Goal: Task Accomplishment & Management: Manage account settings

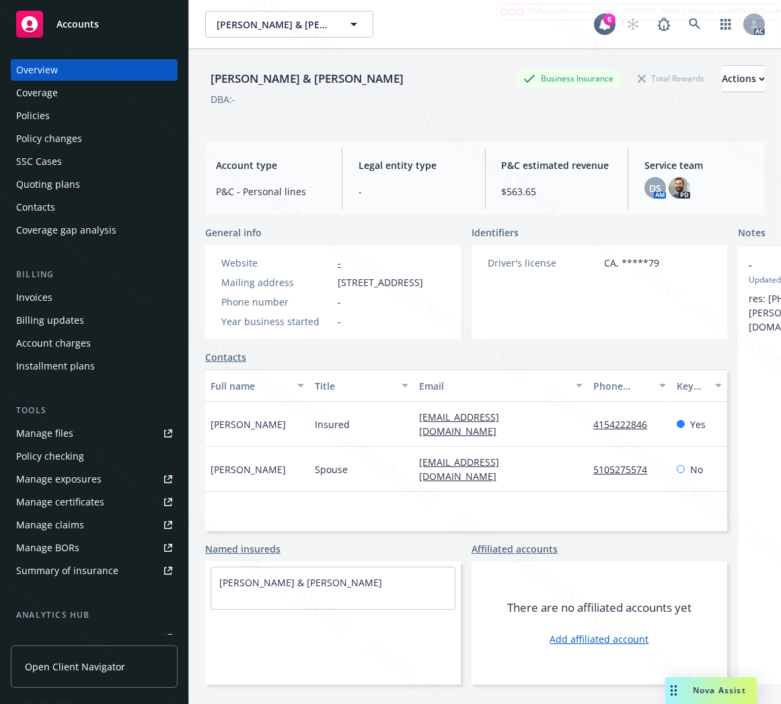
drag, startPoint x: 340, startPoint y: 278, endPoint x: 422, endPoint y: 279, distance: 82.1
click at [422, 279] on span "[STREET_ADDRESS]" at bounding box center [380, 282] width 85 height 14
copy span "721 Contra Costa A"
click at [43, 120] on div "Policies" at bounding box center [33, 116] width 34 height 22
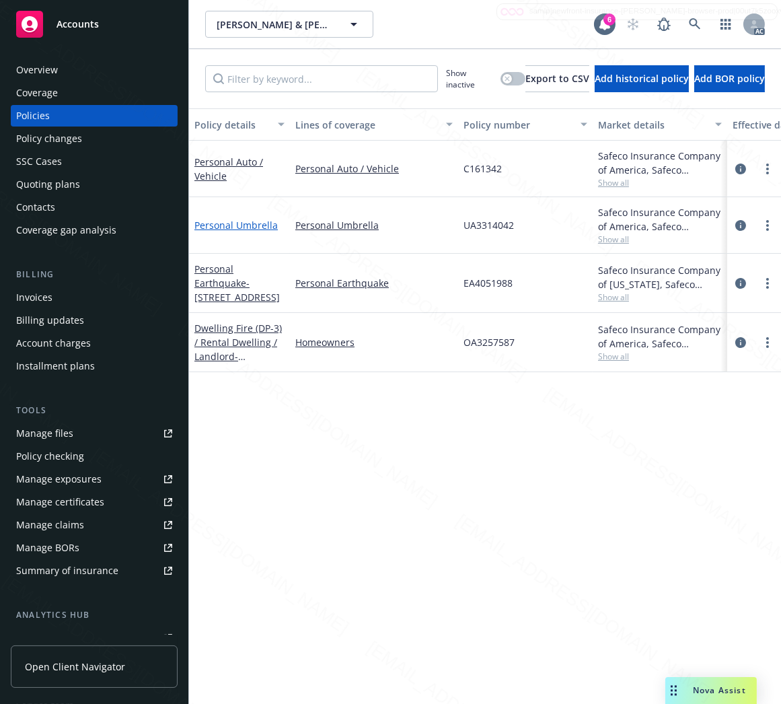
click at [225, 219] on link "Personal Umbrella" at bounding box center [235, 225] width 83 height 13
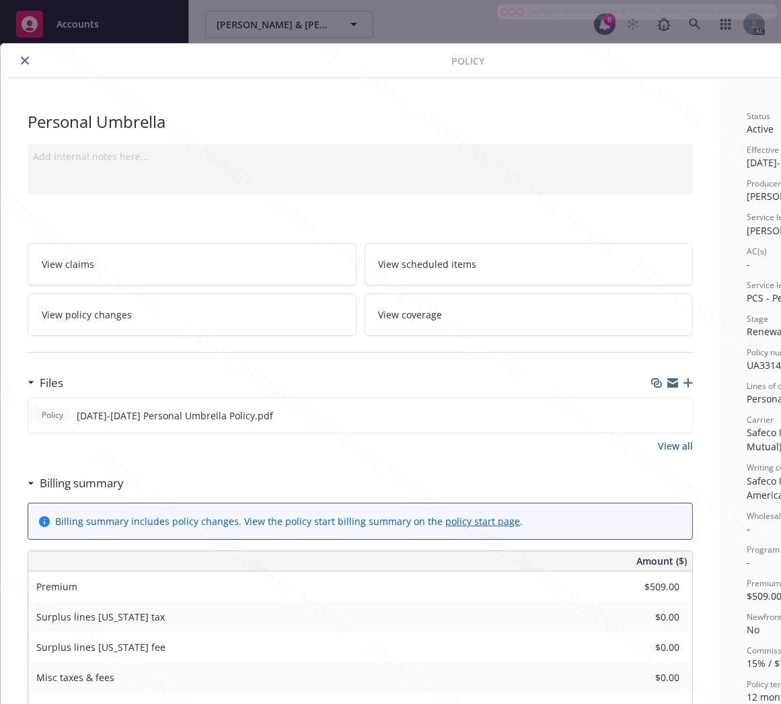
click at [92, 486] on h3 "Billing summary" at bounding box center [82, 482] width 84 height 17
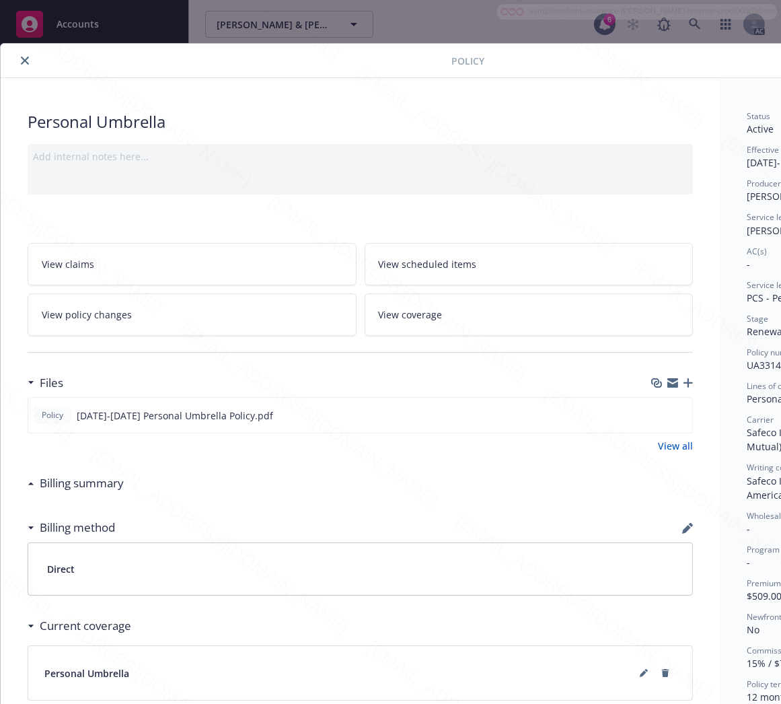
scroll to position [0, 155]
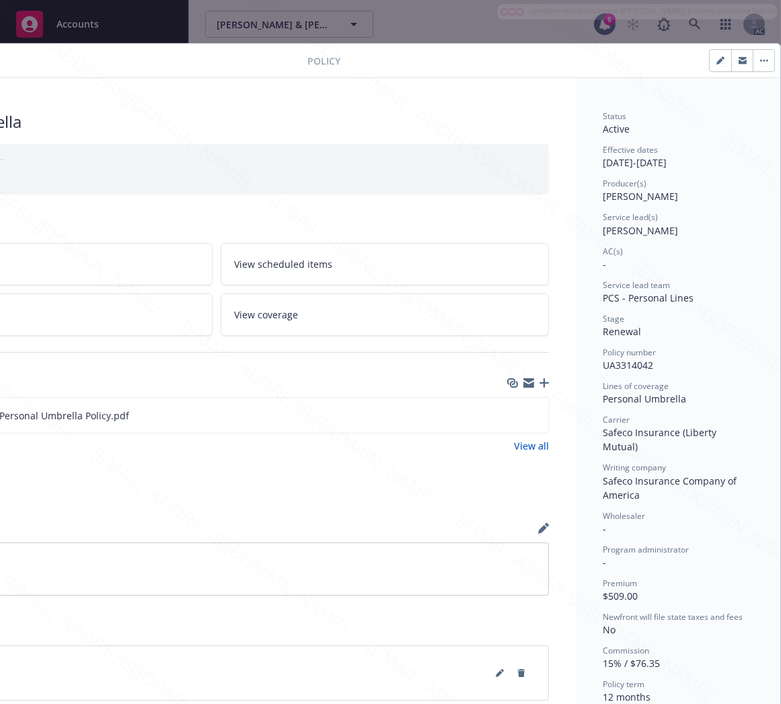
click at [628, 361] on span "UA3314042" at bounding box center [628, 365] width 50 height 13
copy span "UA3314042"
click at [508, 411] on icon "download file" at bounding box center [513, 414] width 11 height 11
click at [753, 64] on button "button" at bounding box center [764, 61] width 22 height 22
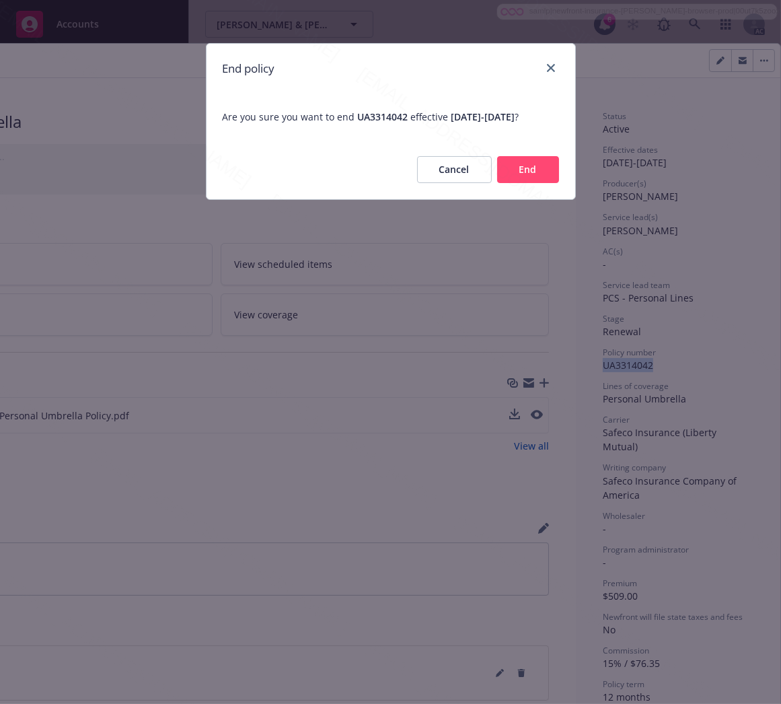
click at [518, 183] on button "End" at bounding box center [528, 169] width 62 height 27
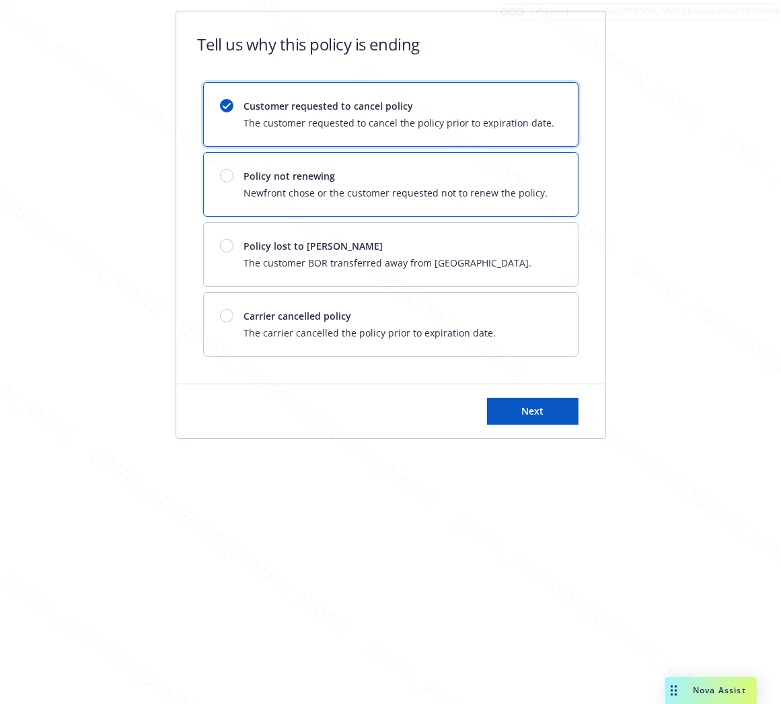
click at [518, 184] on div "Policy not renewing Newfront chose or the customer requested not to renew the p…" at bounding box center [396, 184] width 304 height 31
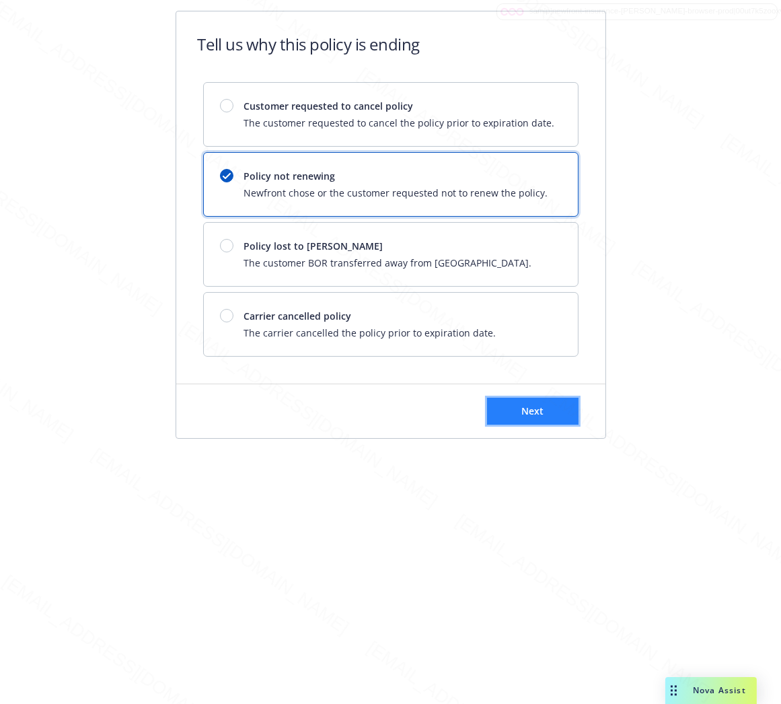
click at [553, 418] on button "Next" at bounding box center [533, 411] width 92 height 27
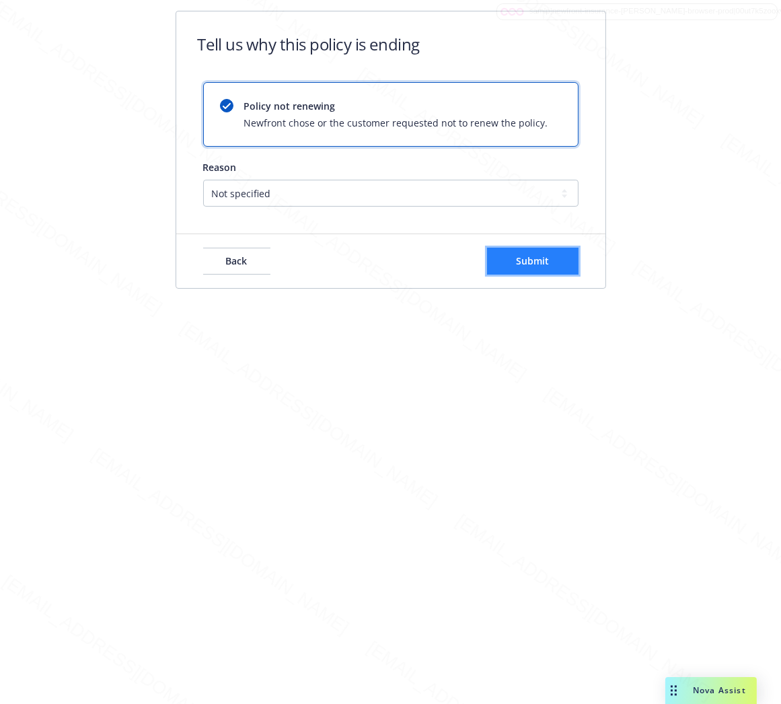
click at [555, 251] on button "Submit" at bounding box center [533, 261] width 92 height 27
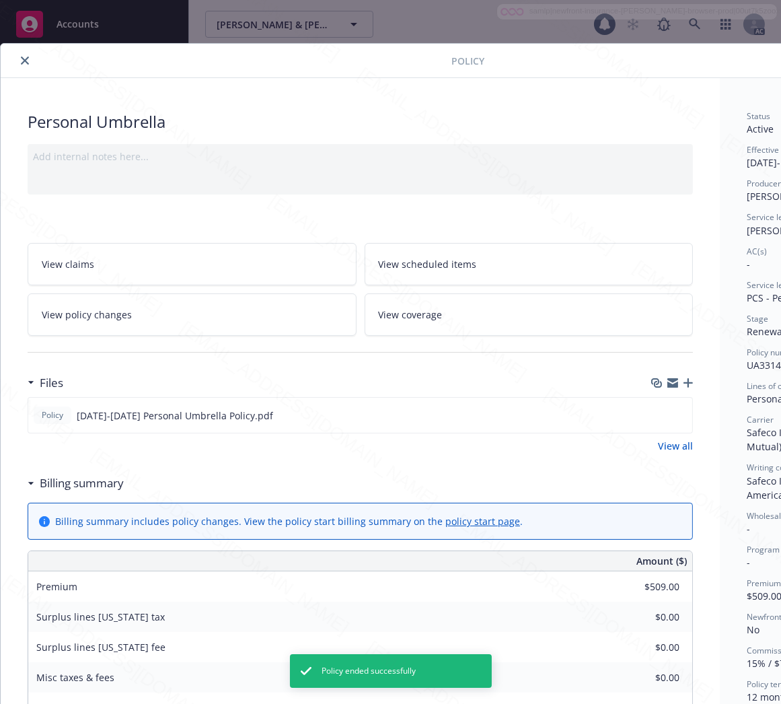
scroll to position [40, 0]
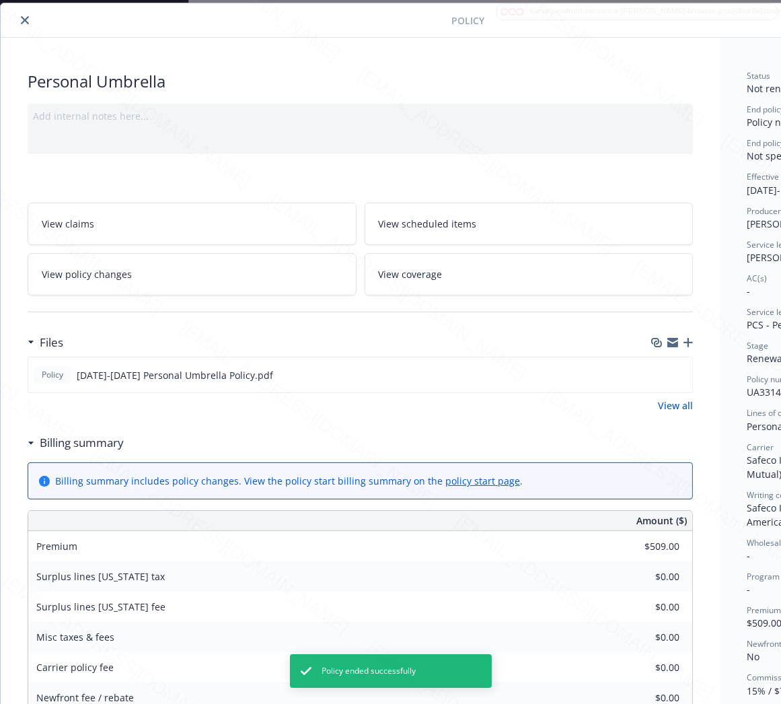
click at [27, 24] on button "close" at bounding box center [25, 20] width 16 height 16
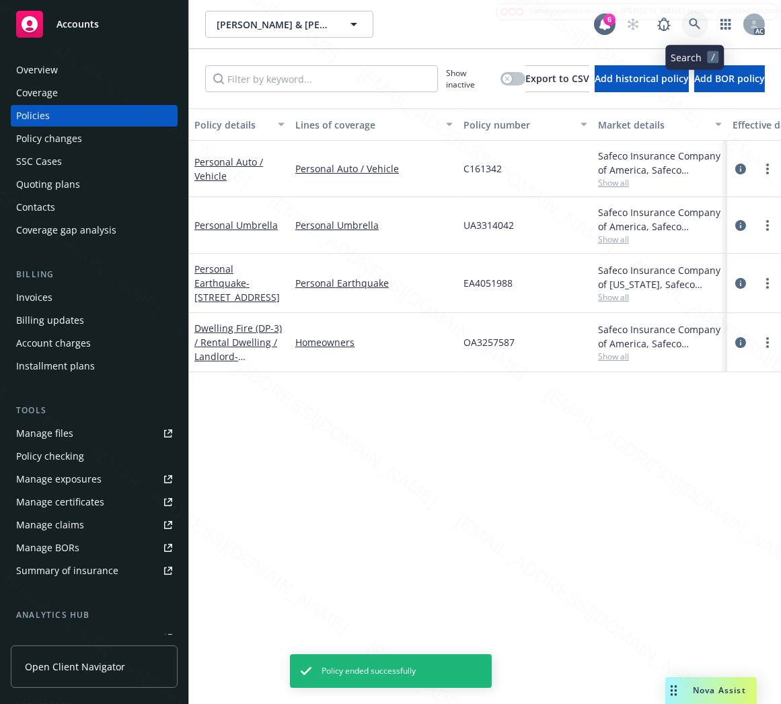
click at [690, 23] on icon at bounding box center [694, 23] width 11 height 11
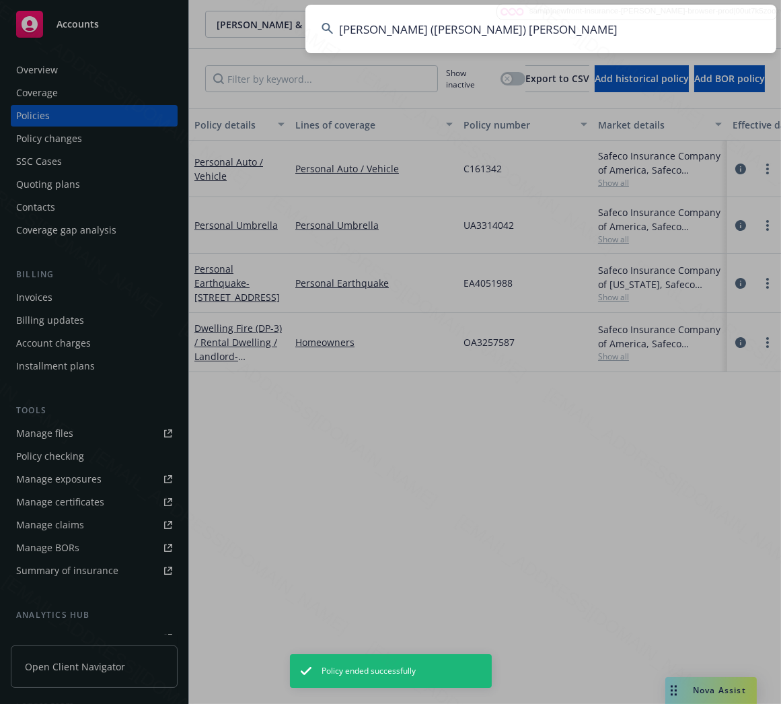
type input "[PERSON_NAME] ([PERSON_NAME]) [PERSON_NAME]"
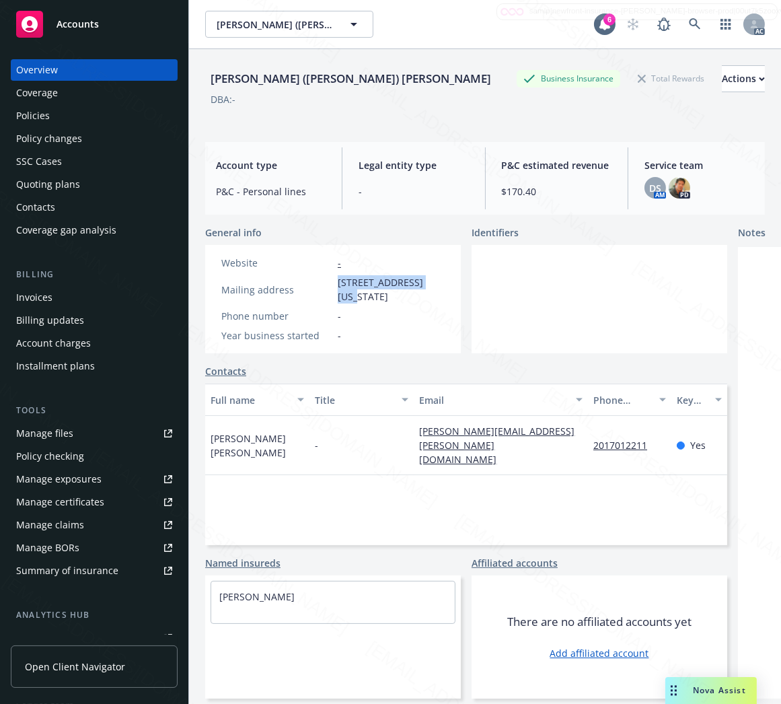
drag, startPoint x: 337, startPoint y: 279, endPoint x: 424, endPoint y: 279, distance: 86.8
click at [424, 279] on span "[STREET_ADDRESS][US_STATE]" at bounding box center [391, 289] width 107 height 28
copy span "[STREET_ADDRESS]"
click at [40, 118] on div "Policies" at bounding box center [33, 116] width 34 height 22
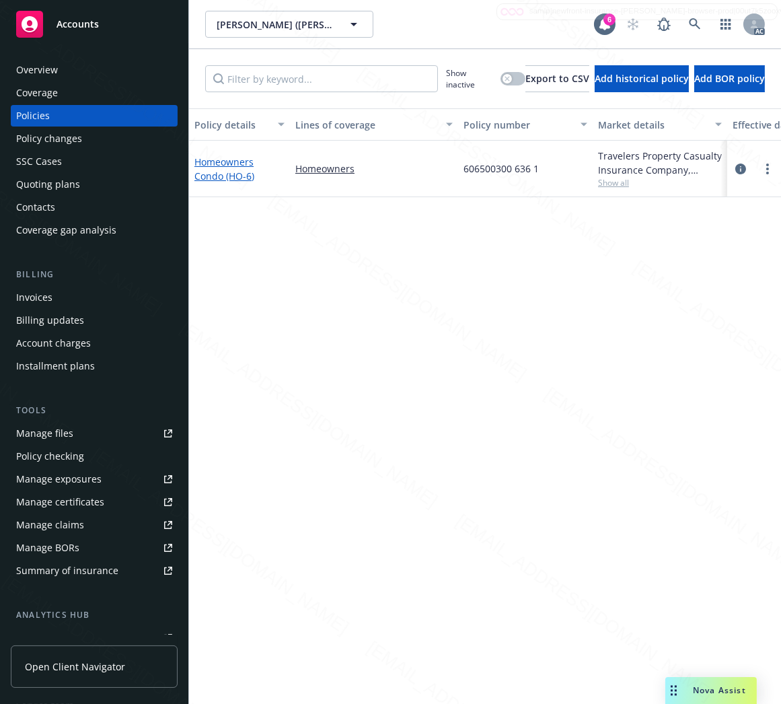
click at [233, 174] on link "Homeowners Condo (HO-6)" at bounding box center [224, 168] width 60 height 27
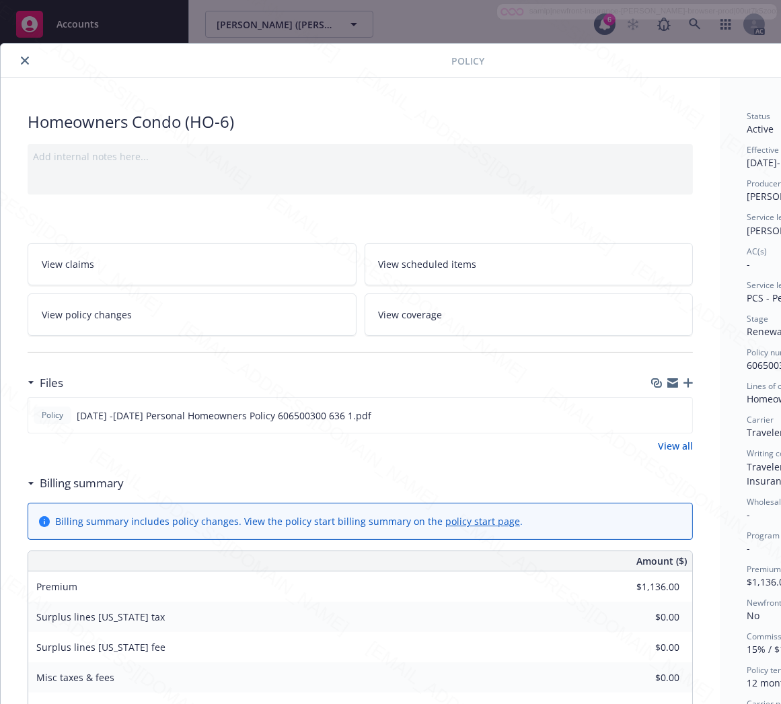
click at [83, 486] on h3 "Billing summary" at bounding box center [82, 482] width 84 height 17
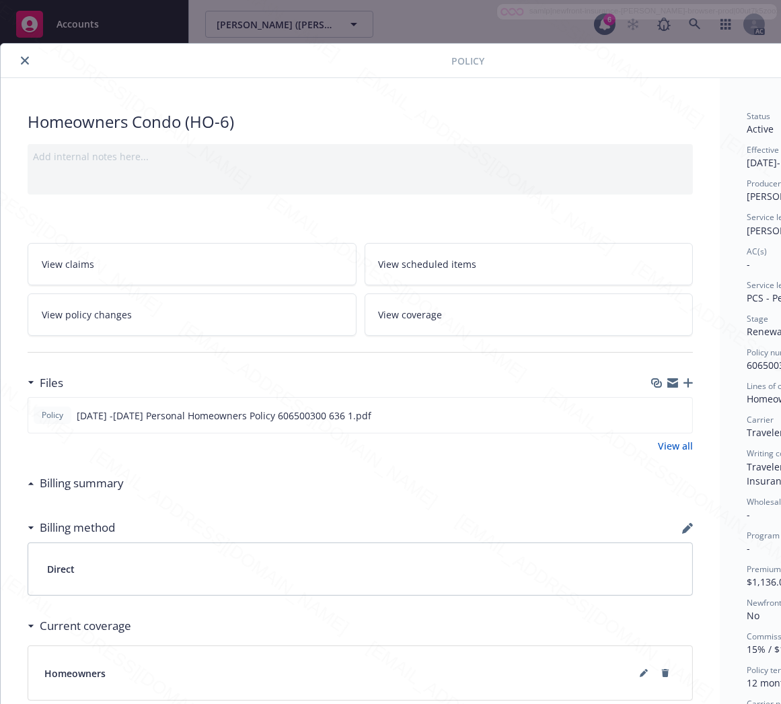
scroll to position [0, 155]
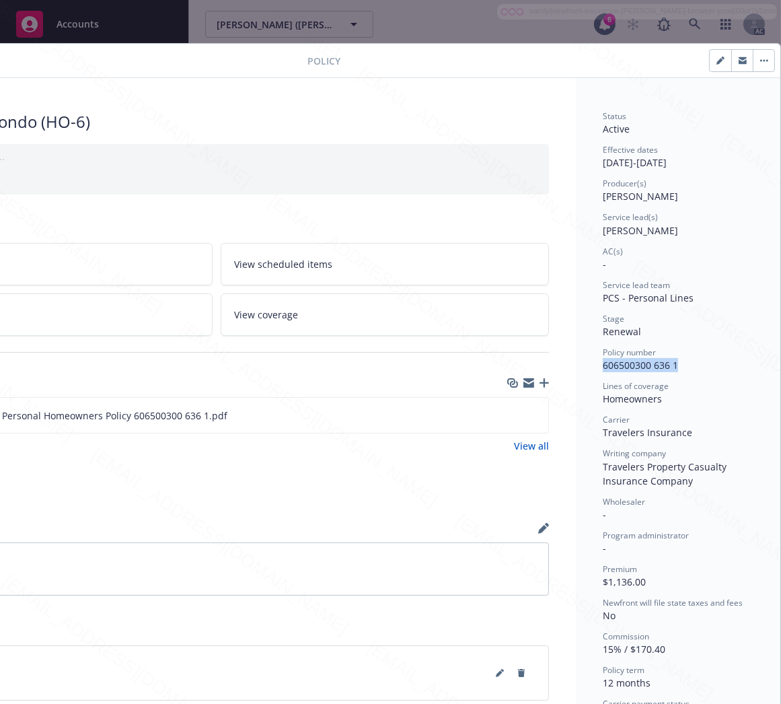
drag, startPoint x: 592, startPoint y: 365, endPoint x: 676, endPoint y: 365, distance: 84.1
click at [676, 365] on div "Policy number 606500300 636 1" at bounding box center [678, 360] width 151 height 26
copy span "606500300 636 1"
click at [508, 415] on icon "download file" at bounding box center [513, 414] width 11 height 11
click at [753, 57] on button "button" at bounding box center [764, 61] width 22 height 22
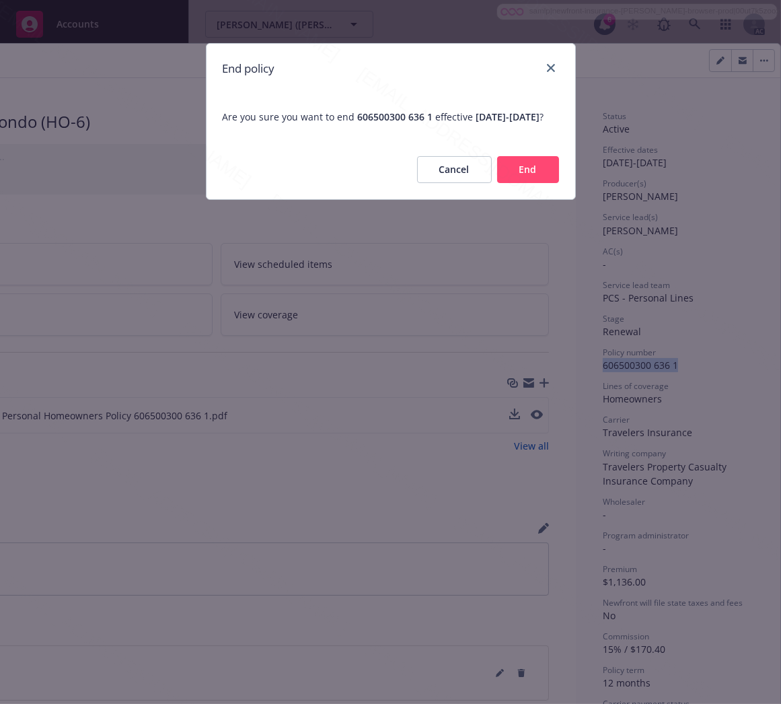
click at [539, 183] on button "End" at bounding box center [528, 169] width 62 height 27
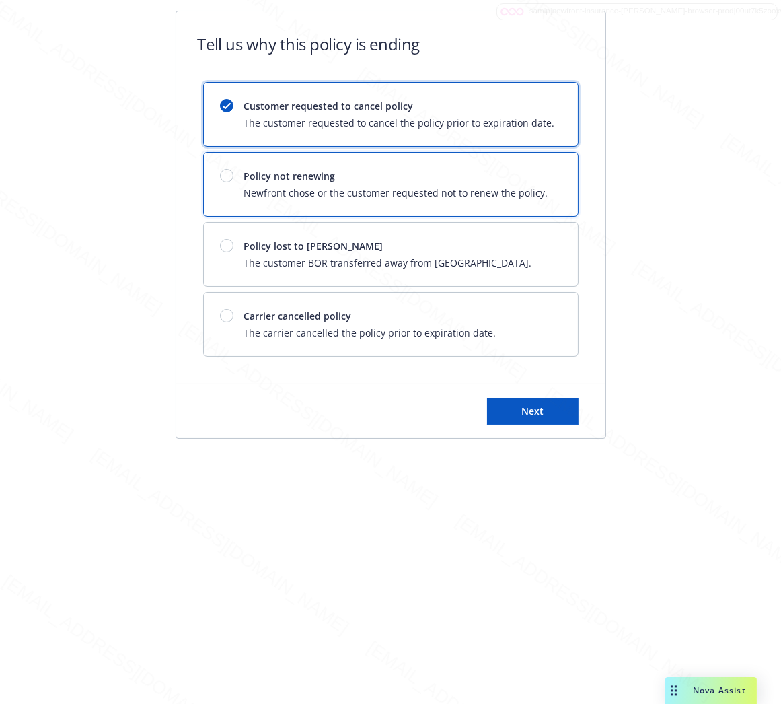
click at [521, 184] on div "Policy not renewing Newfront chose or the customer requested not to renew the p…" at bounding box center [396, 184] width 304 height 31
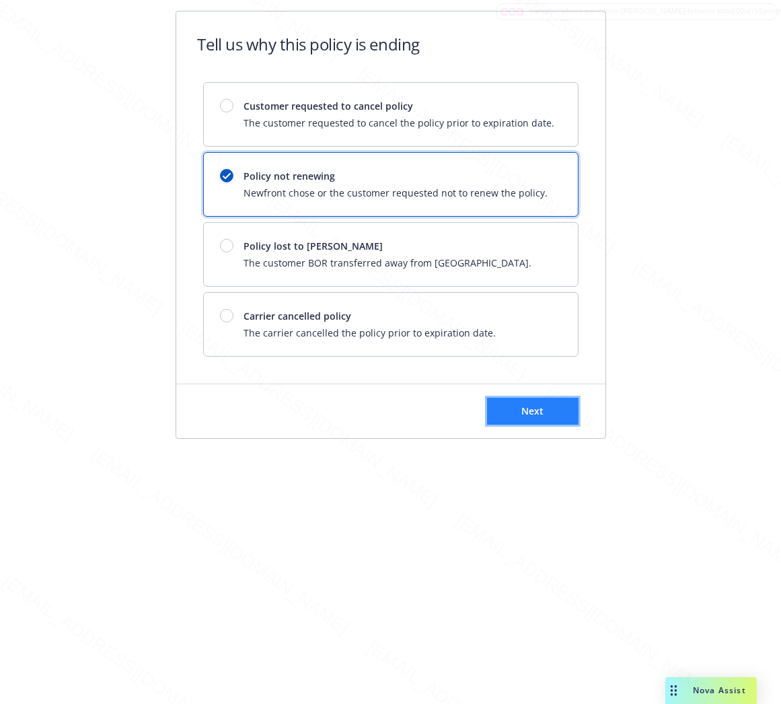
click at [552, 414] on button "Next" at bounding box center [533, 411] width 92 height 27
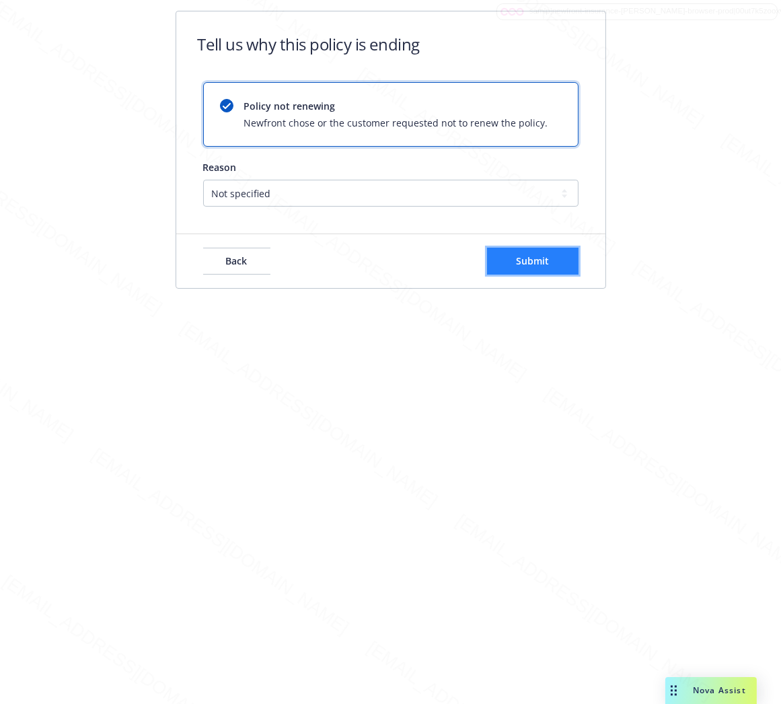
click at [547, 256] on span "Submit" at bounding box center [532, 260] width 33 height 13
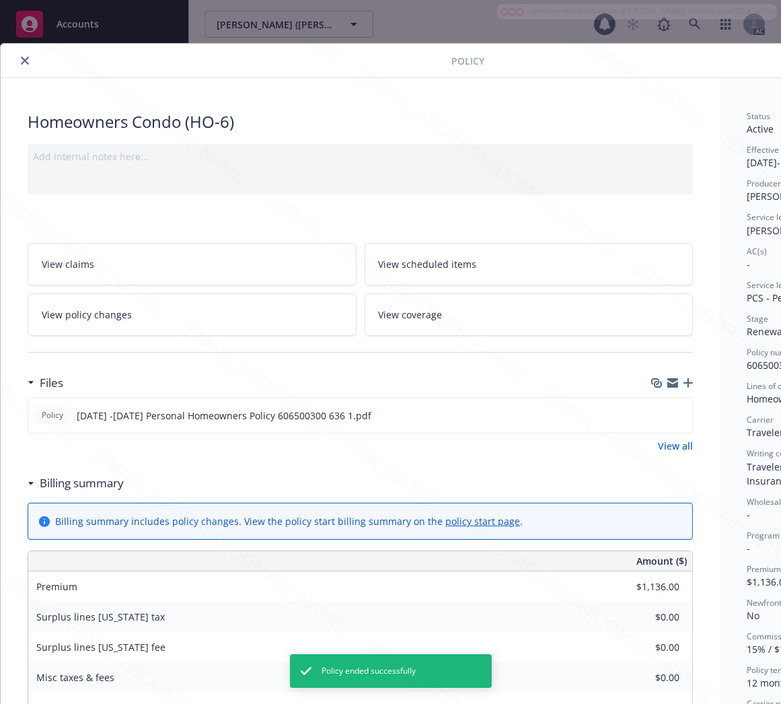
scroll to position [40, 0]
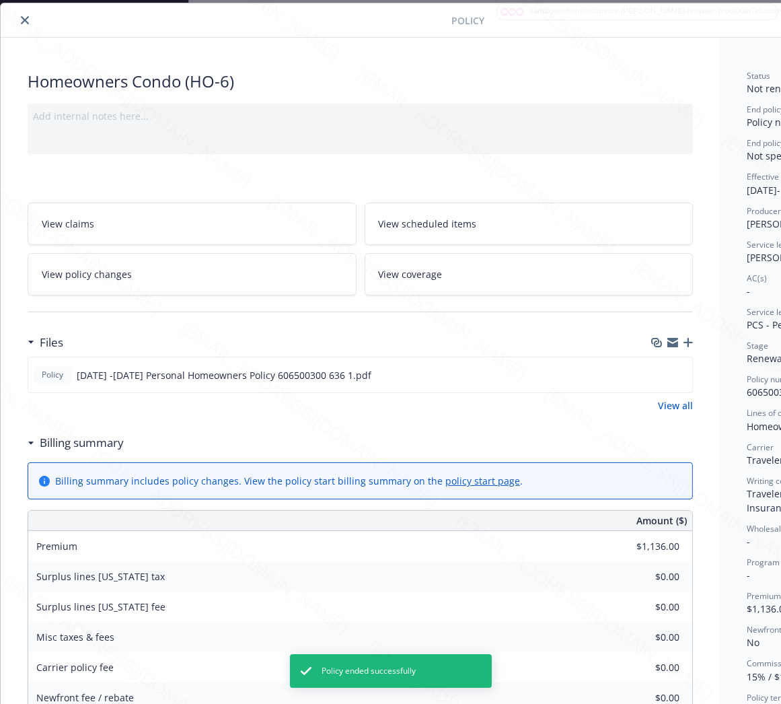
click at [22, 19] on icon "close" at bounding box center [25, 20] width 8 height 8
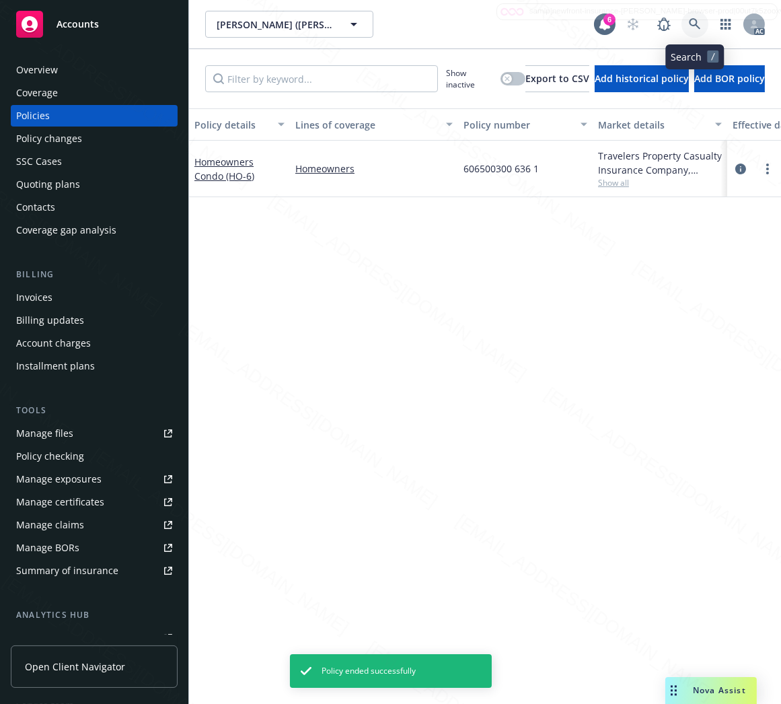
click at [696, 24] on icon at bounding box center [694, 23] width 11 height 11
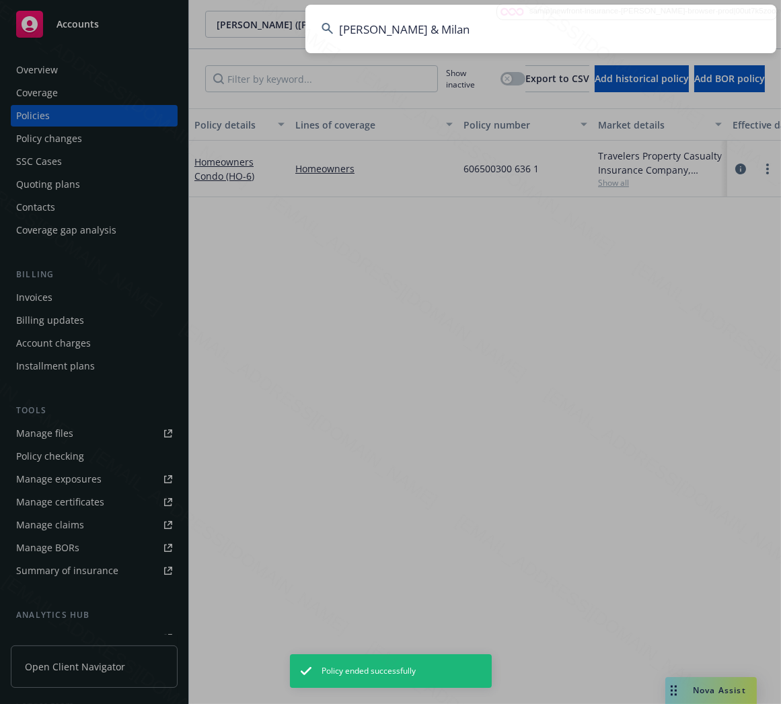
type input "[PERSON_NAME] & Milan"
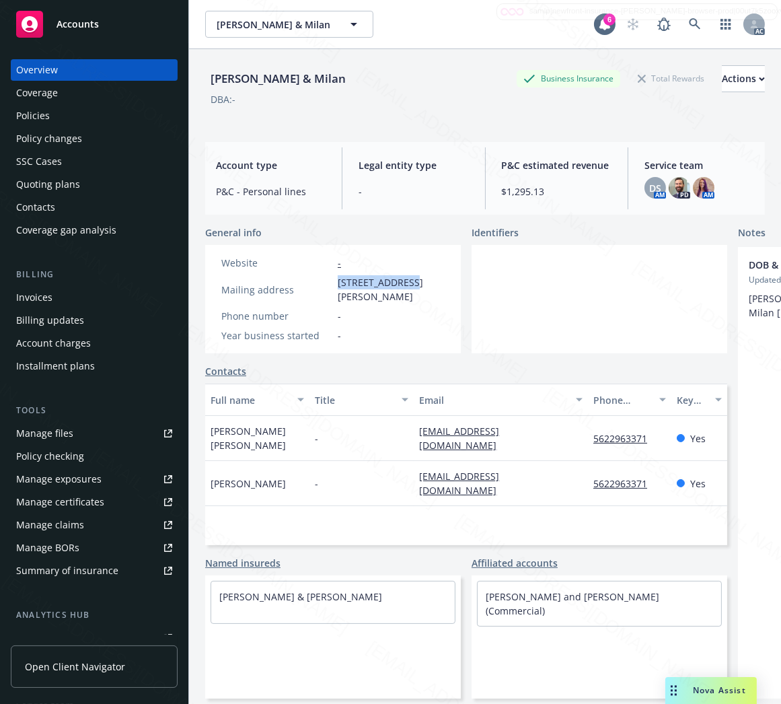
drag, startPoint x: 338, startPoint y: 285, endPoint x: 408, endPoint y: 283, distance: 70.0
click at [408, 283] on span "[STREET_ADDRESS][PERSON_NAME]" at bounding box center [391, 289] width 107 height 28
copy span "[STREET_ADDRESS][PERSON_NAME]"
click at [30, 115] on div "Policies" at bounding box center [33, 116] width 34 height 22
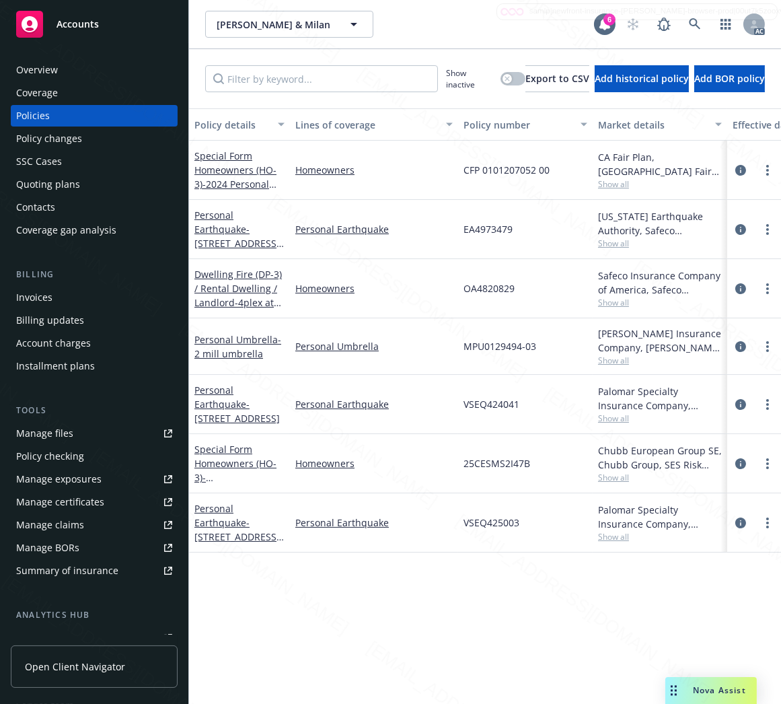
click at [214, 345] on div "Personal Umbrella - 2 mill umbrella" at bounding box center [239, 346] width 90 height 28
click at [217, 340] on link "Personal Umbrella - 2 mill umbrella" at bounding box center [237, 346] width 87 height 27
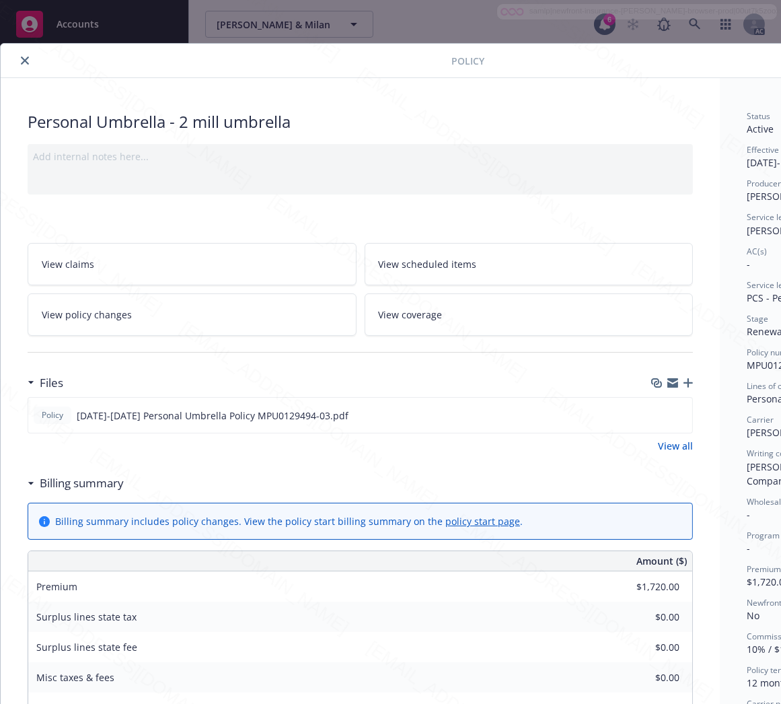
click at [78, 490] on h3 "Billing summary" at bounding box center [82, 482] width 84 height 17
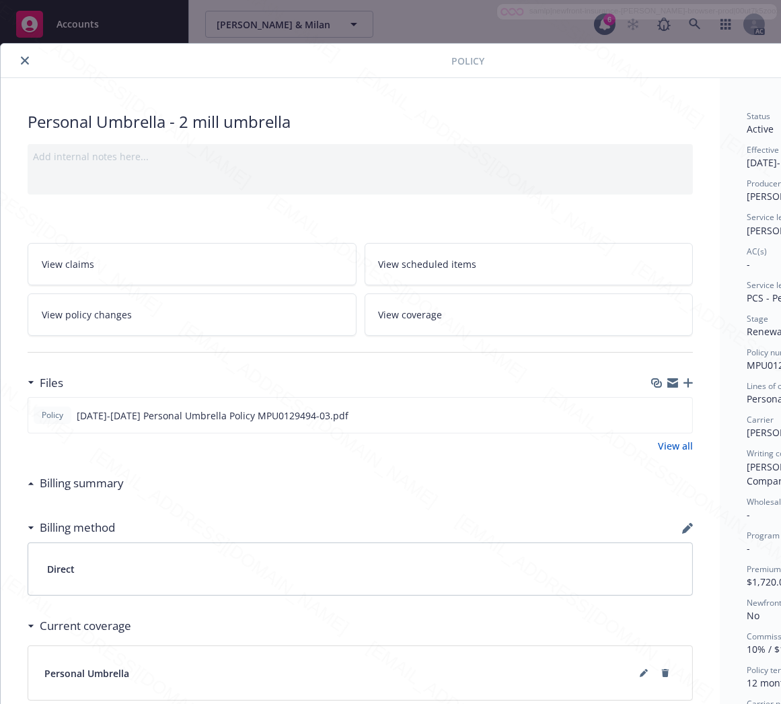
scroll to position [0, 155]
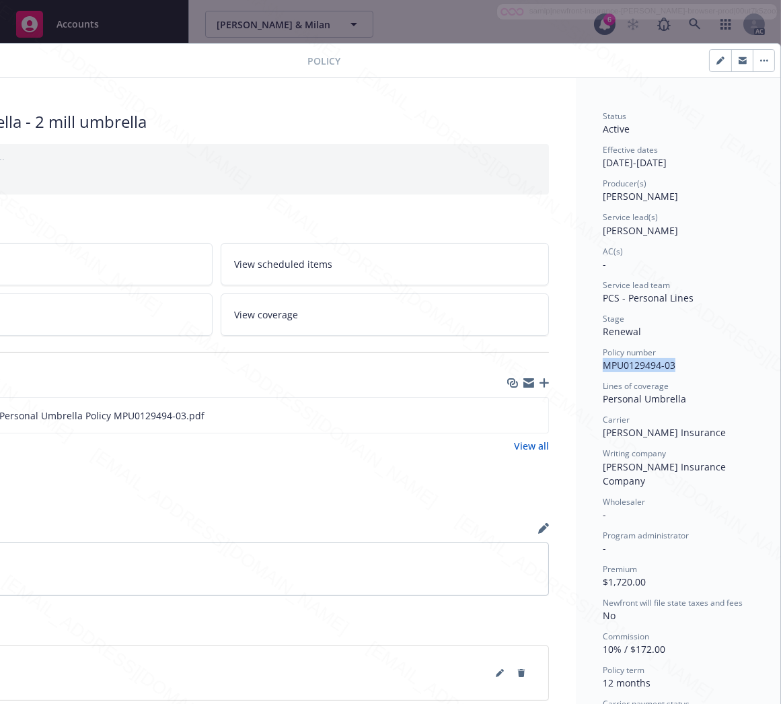
drag, startPoint x: 590, startPoint y: 366, endPoint x: 670, endPoint y: 361, distance: 80.2
click at [670, 361] on div "Policy number MPU0129494-03" at bounding box center [678, 360] width 151 height 26
copy span "MPU0129494-03"
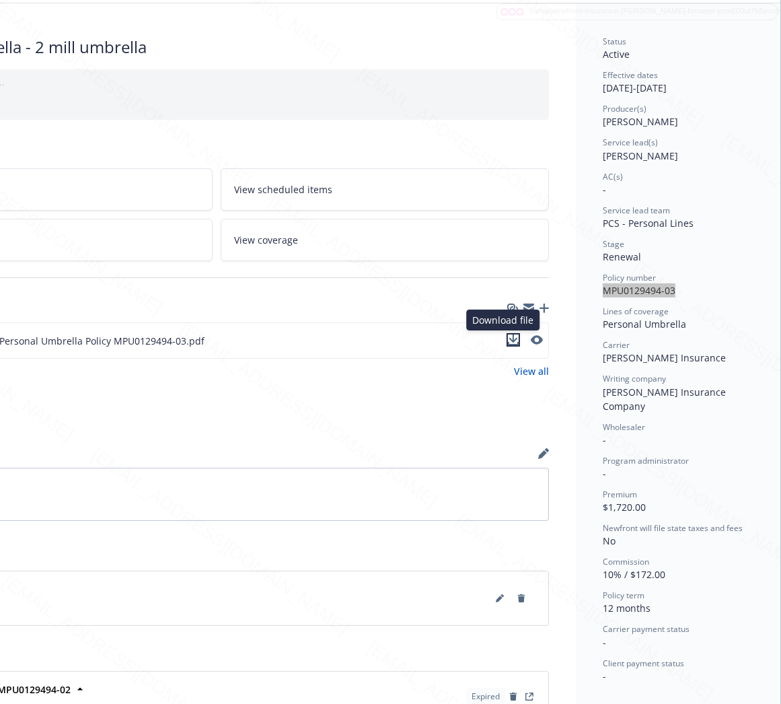
click at [508, 341] on icon "download file" at bounding box center [513, 339] width 11 height 11
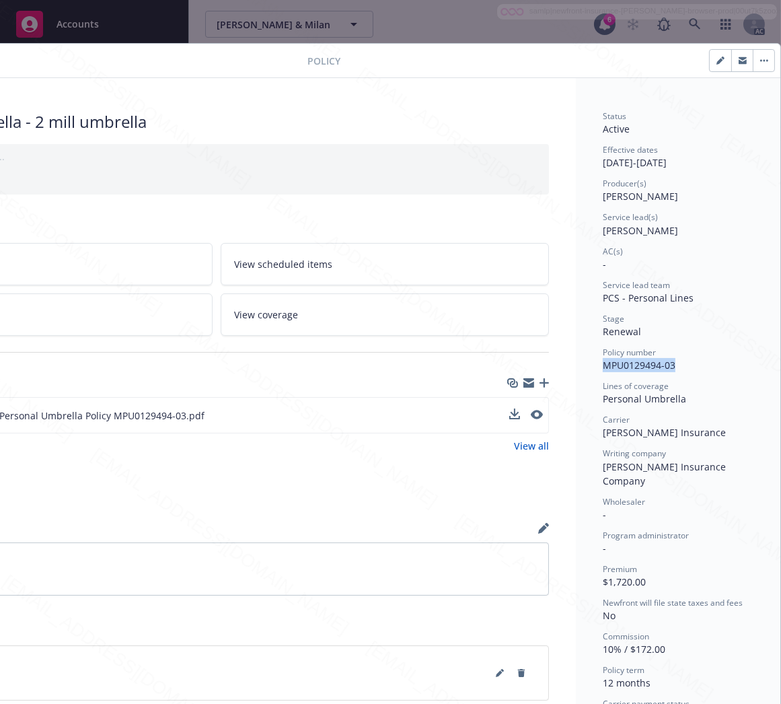
click at [760, 61] on icon "button" at bounding box center [761, 61] width 2 height 2
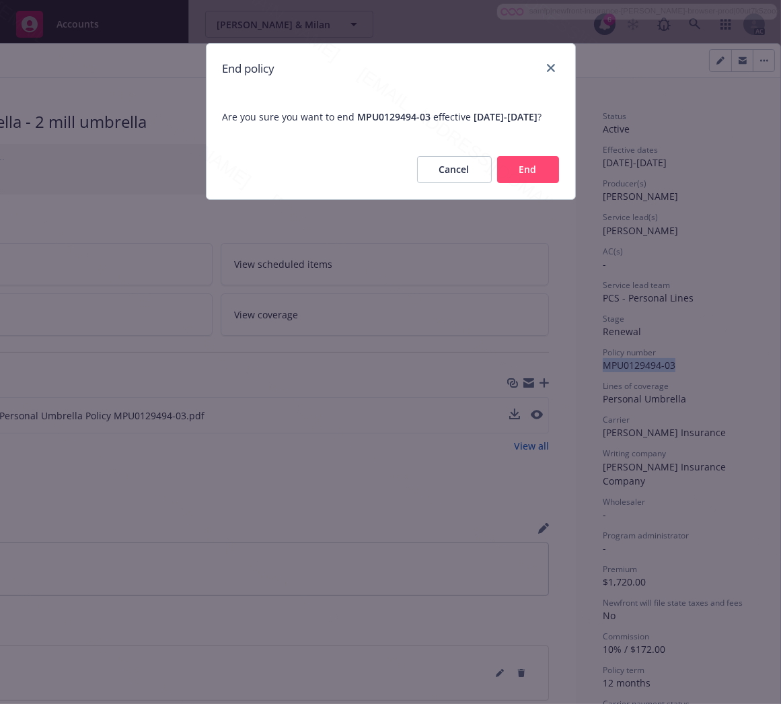
click at [519, 176] on button "End" at bounding box center [528, 169] width 62 height 27
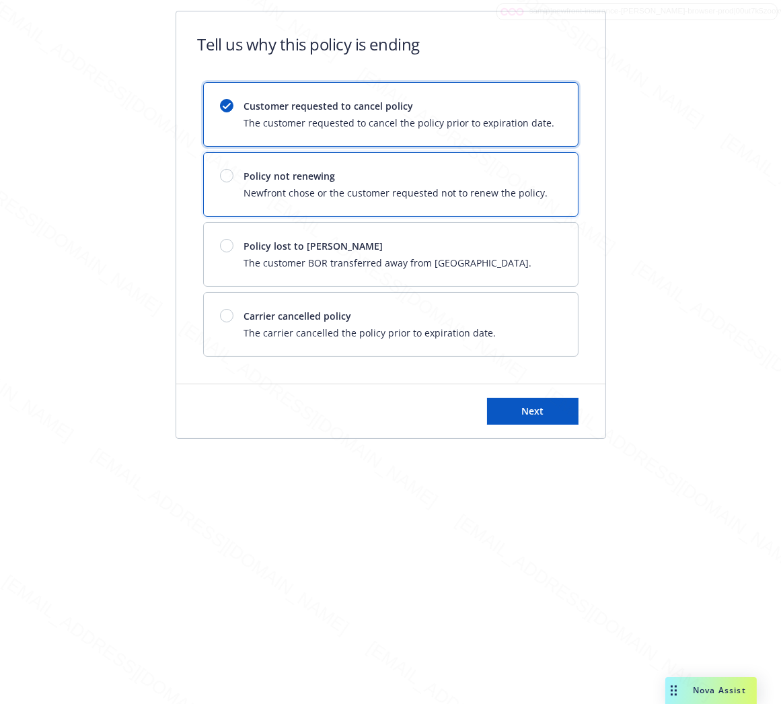
click at [519, 176] on span "Policy not renewing" at bounding box center [396, 176] width 304 height 14
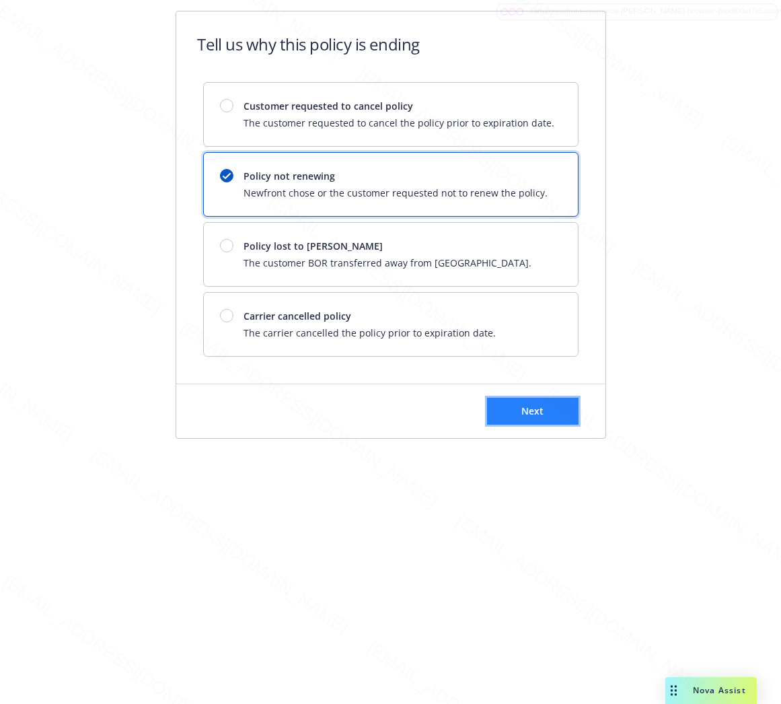
click at [560, 411] on button "Next" at bounding box center [533, 411] width 92 height 27
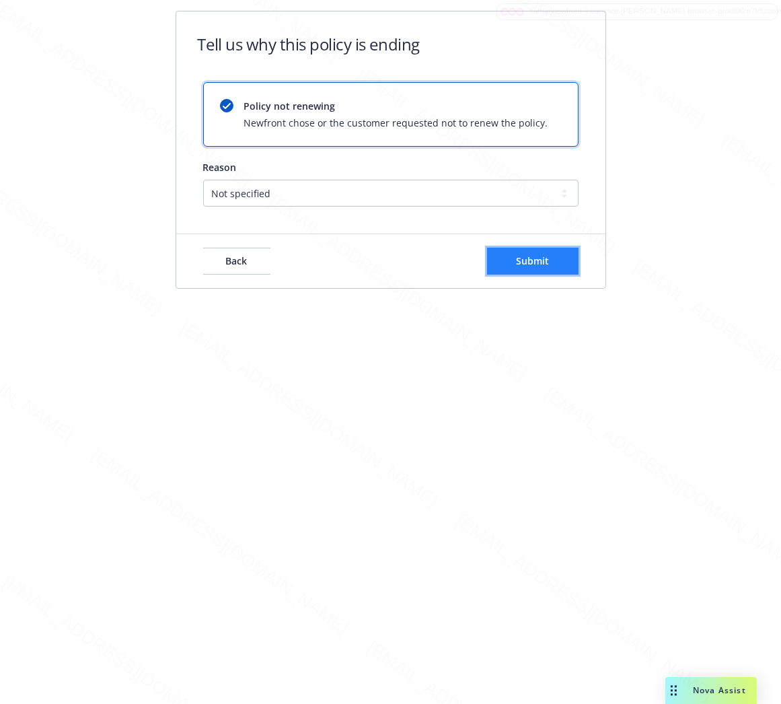
click at [561, 263] on button "Submit" at bounding box center [533, 261] width 92 height 27
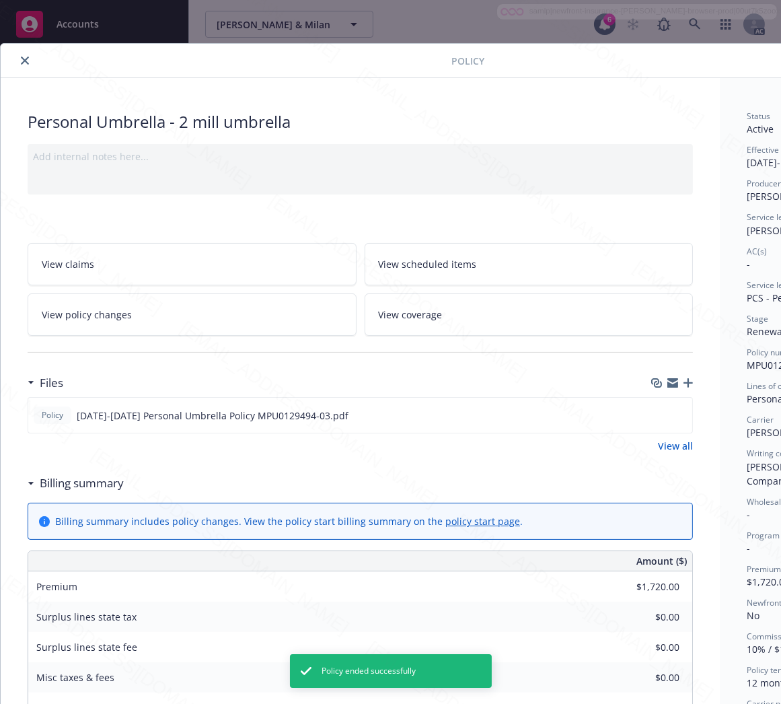
scroll to position [40, 0]
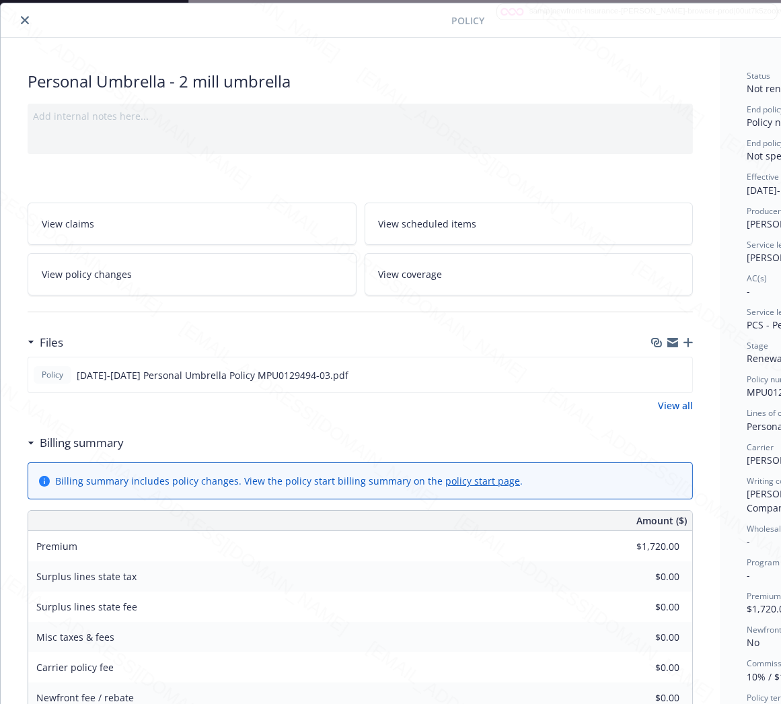
click at [22, 18] on icon "close" at bounding box center [25, 20] width 8 height 8
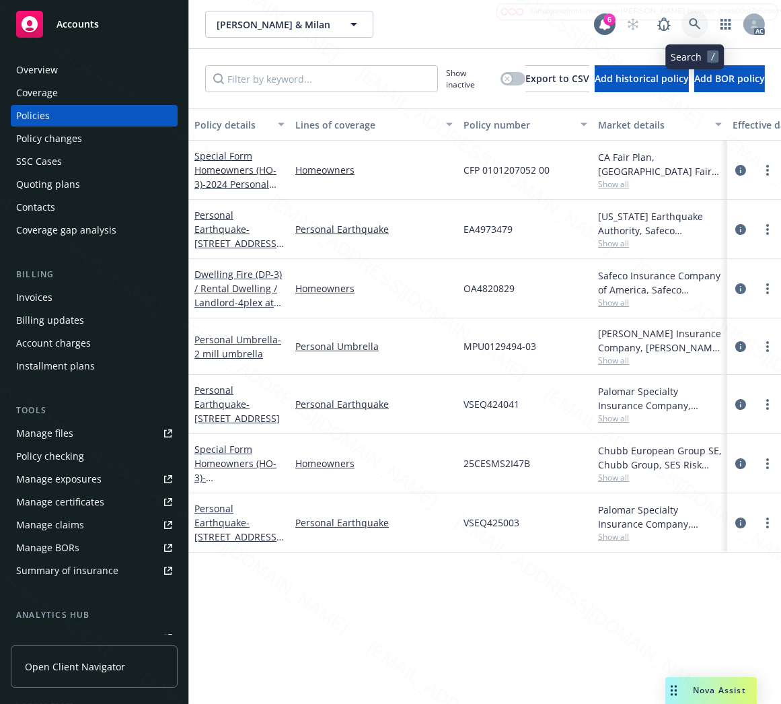
click at [695, 22] on icon at bounding box center [695, 24] width 12 height 12
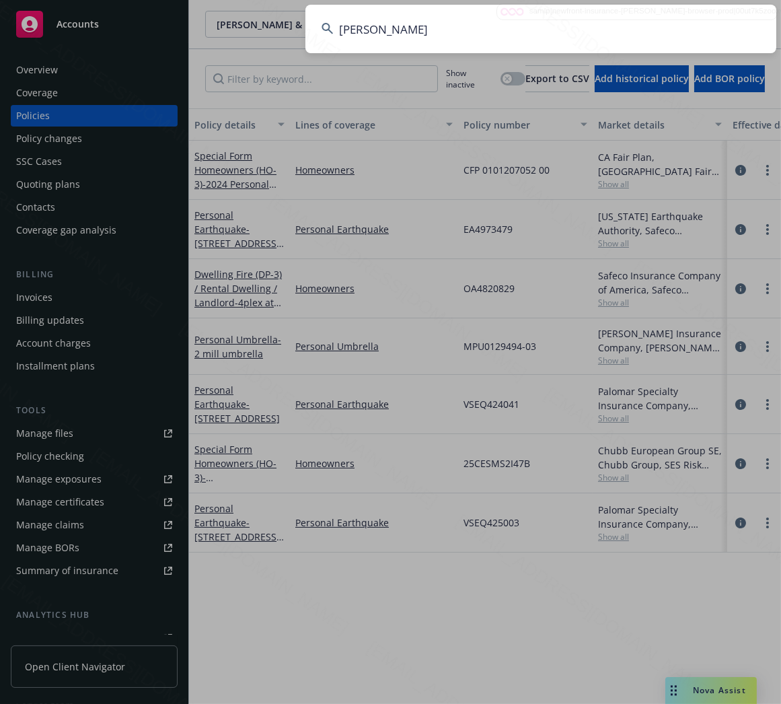
type input "[PERSON_NAME]"
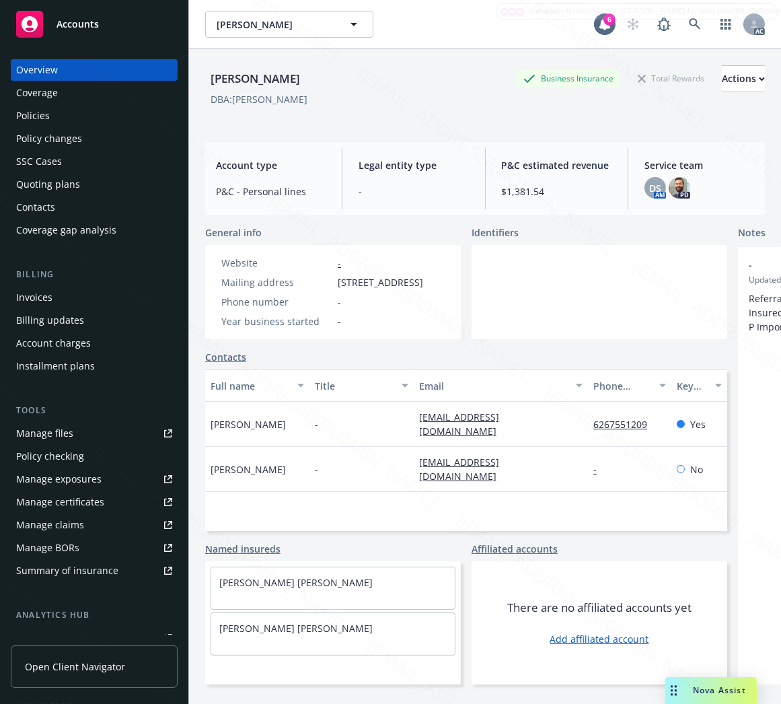
click at [27, 116] on div "Policies" at bounding box center [33, 116] width 34 height 22
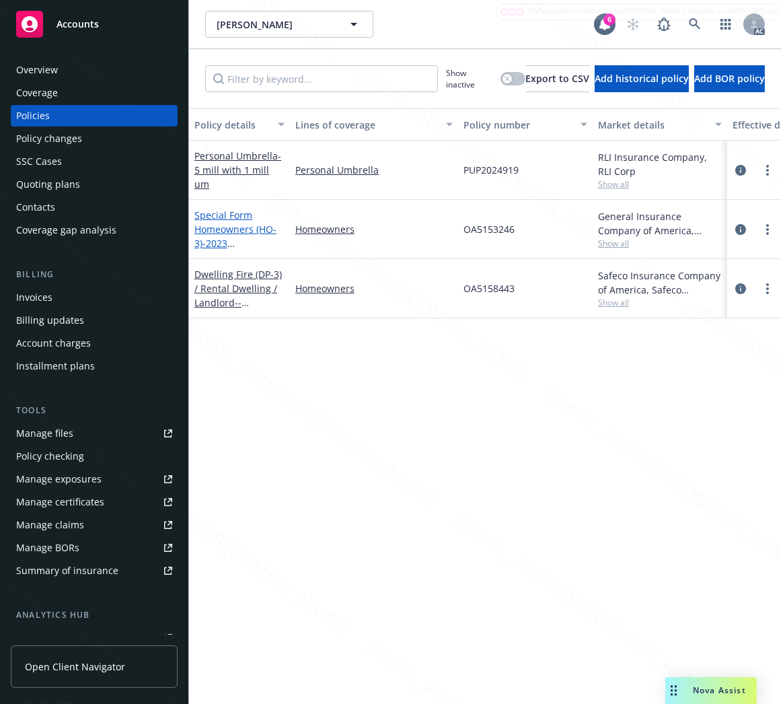
click at [241, 227] on link "Special Form Homeowners (HO-3) - 2023 Homeowners Policy - [STREET_ADDRESS]" at bounding box center [237, 250] width 87 height 83
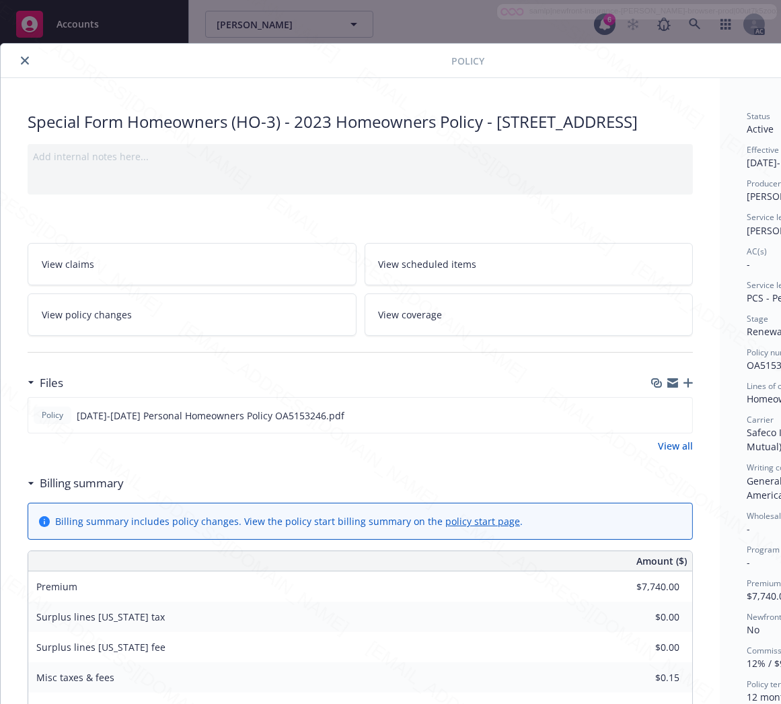
click at [106, 492] on h3 "Billing summary" at bounding box center [82, 482] width 84 height 17
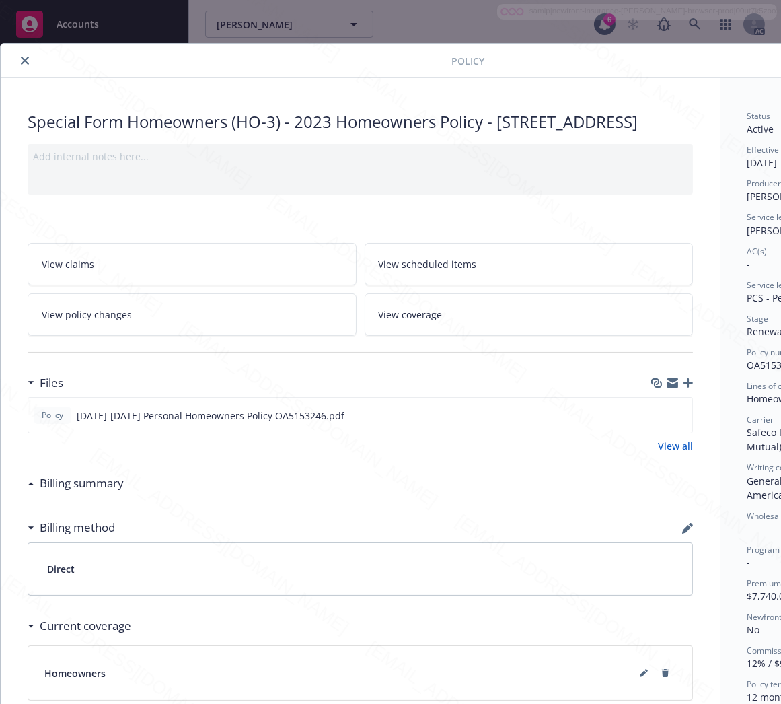
scroll to position [0, 155]
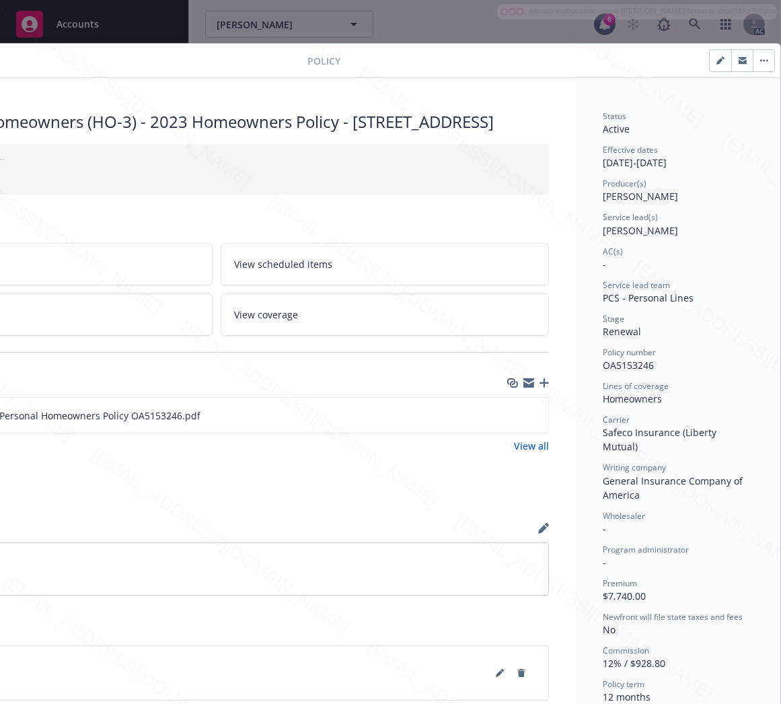
click at [624, 359] on span "OA5153246" at bounding box center [628, 365] width 51 height 13
copy span "OA5153246"
click at [508, 420] on icon "download file" at bounding box center [513, 414] width 11 height 11
click at [753, 58] on button "button" at bounding box center [764, 61] width 22 height 22
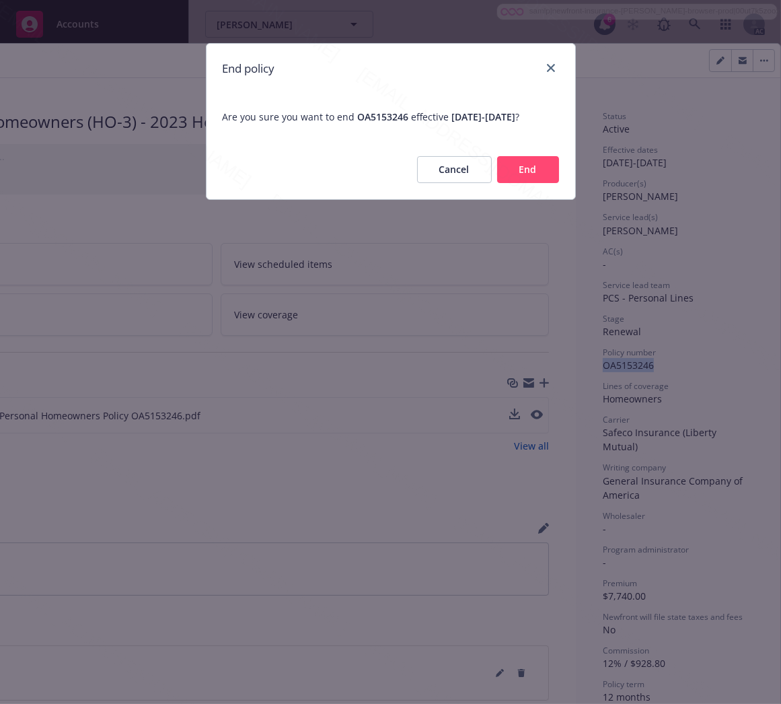
click at [548, 183] on button "End" at bounding box center [528, 169] width 62 height 27
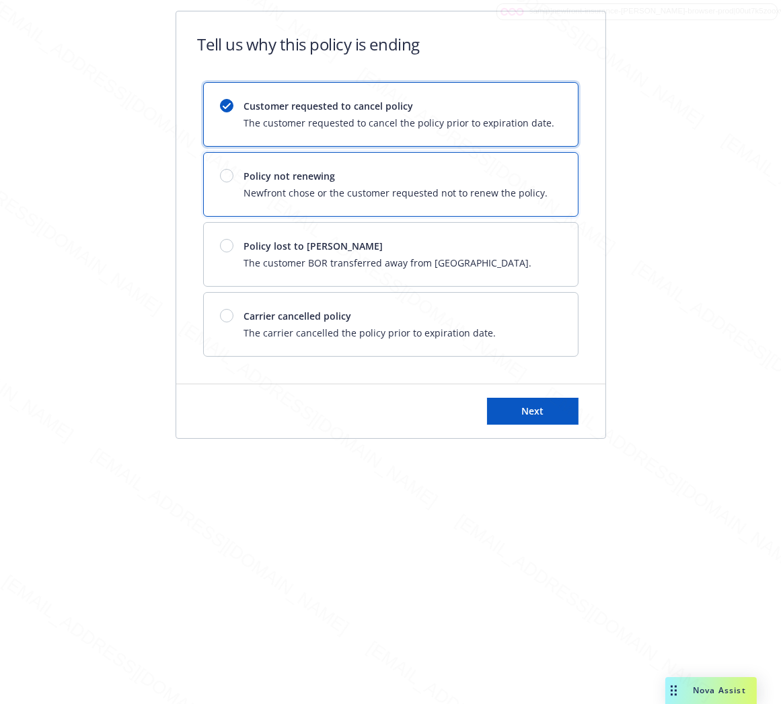
click at [547, 190] on div "Policy not renewing Newfront chose or the customer requested not to renew the p…" at bounding box center [391, 184] width 374 height 63
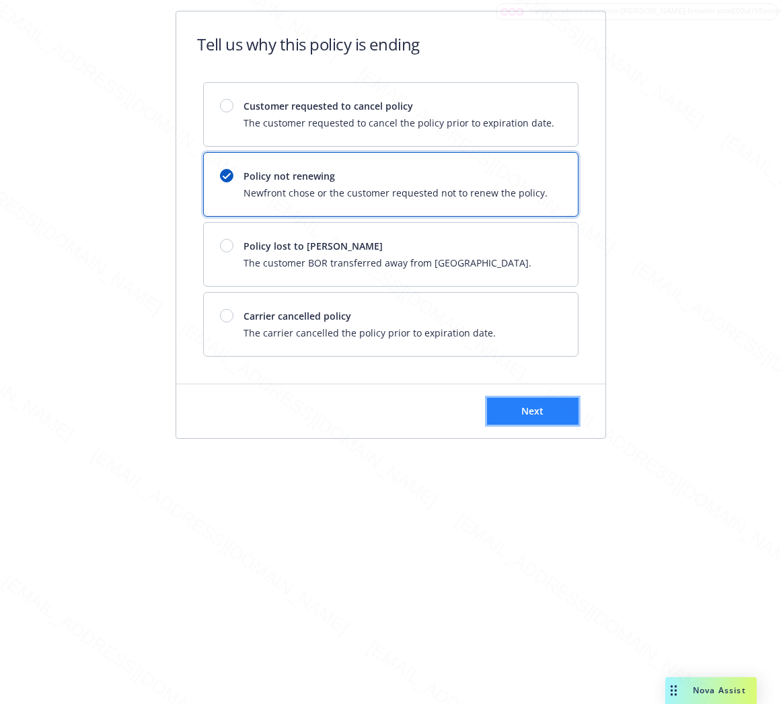
click at [530, 421] on button "Next" at bounding box center [533, 411] width 92 height 27
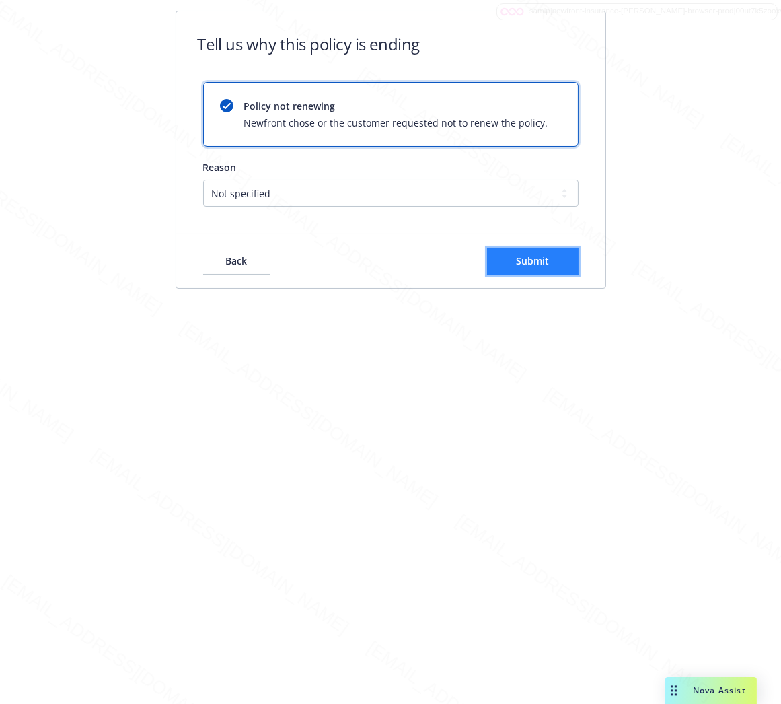
click at [552, 261] on button "Submit" at bounding box center [533, 261] width 92 height 27
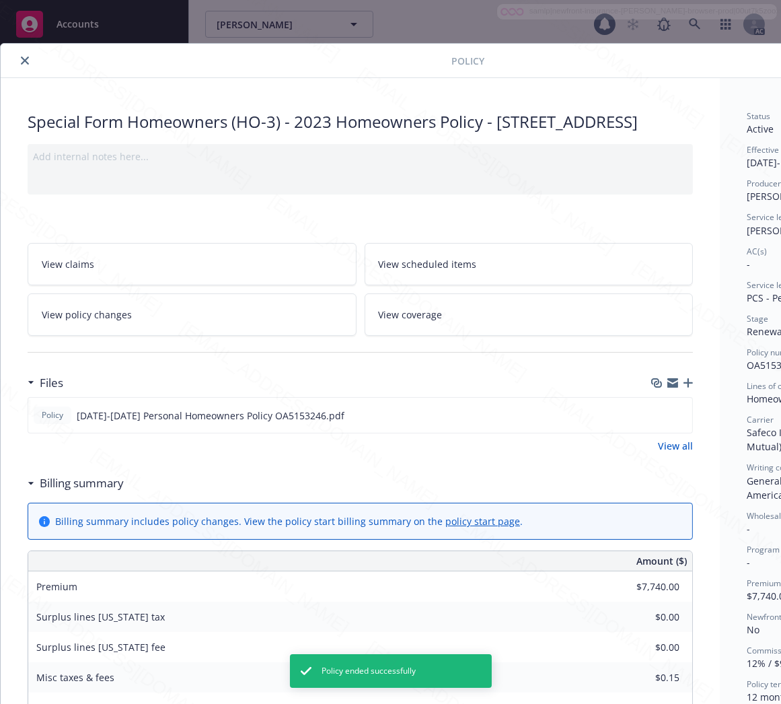
scroll to position [40, 0]
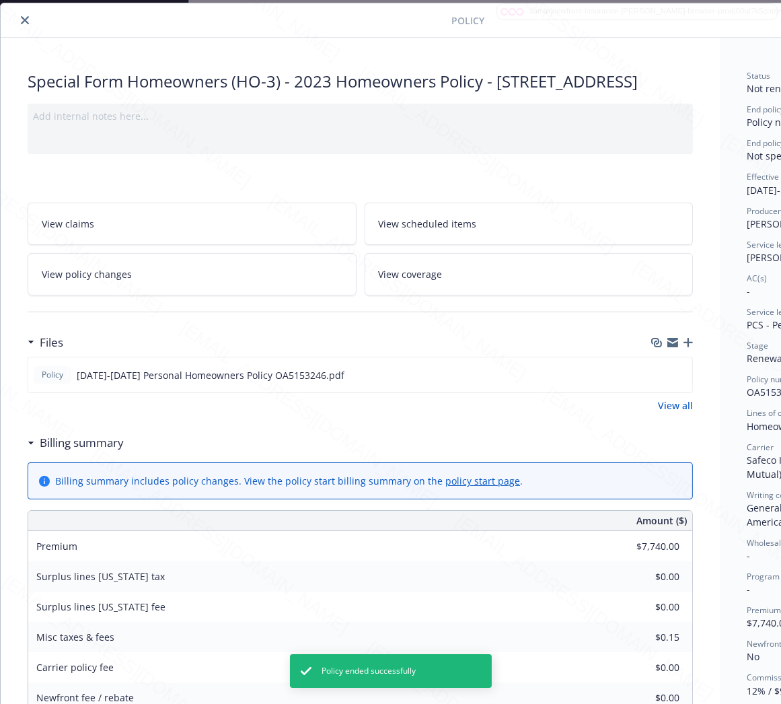
click at [28, 20] on icon "close" at bounding box center [25, 20] width 8 height 8
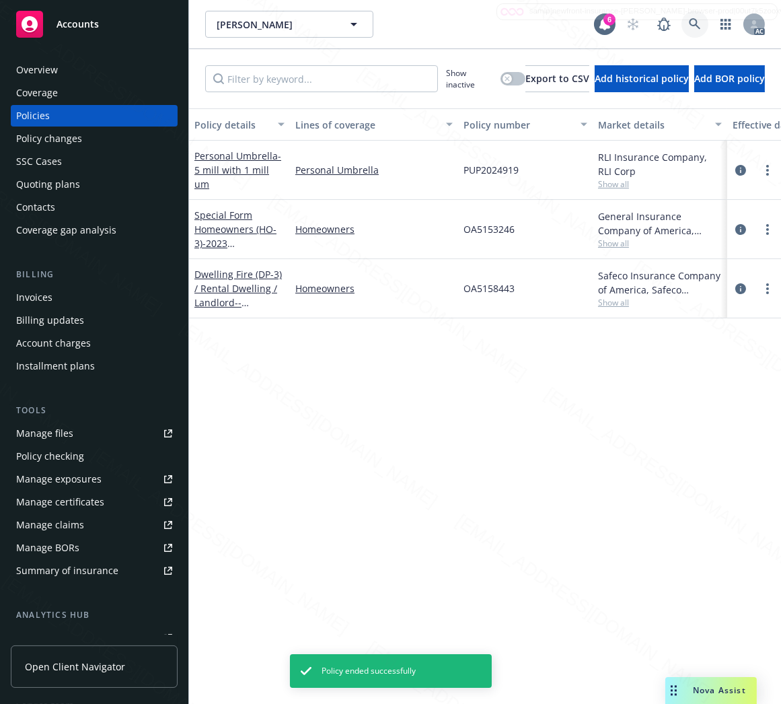
click at [692, 24] on icon at bounding box center [695, 24] width 12 height 12
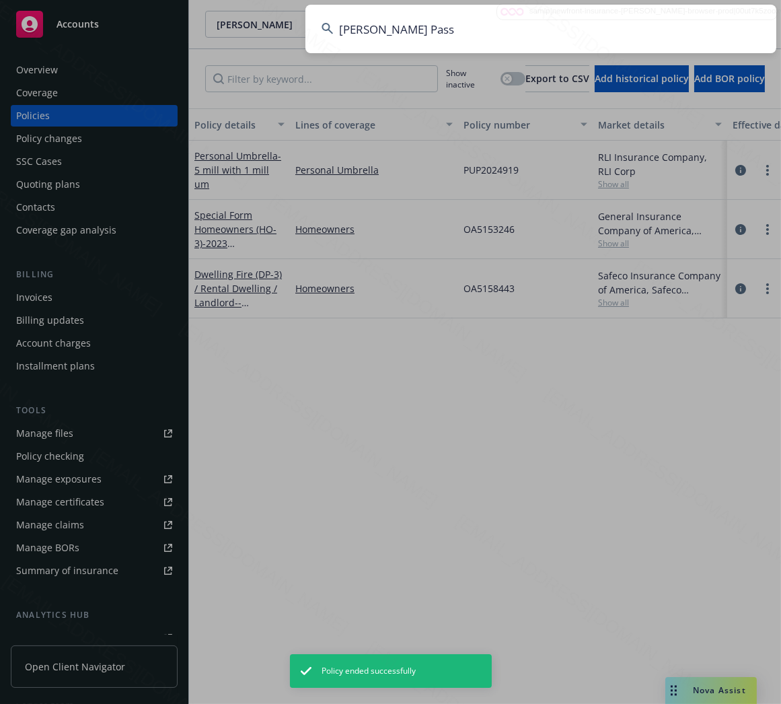
type input "[PERSON_NAME] Pass"
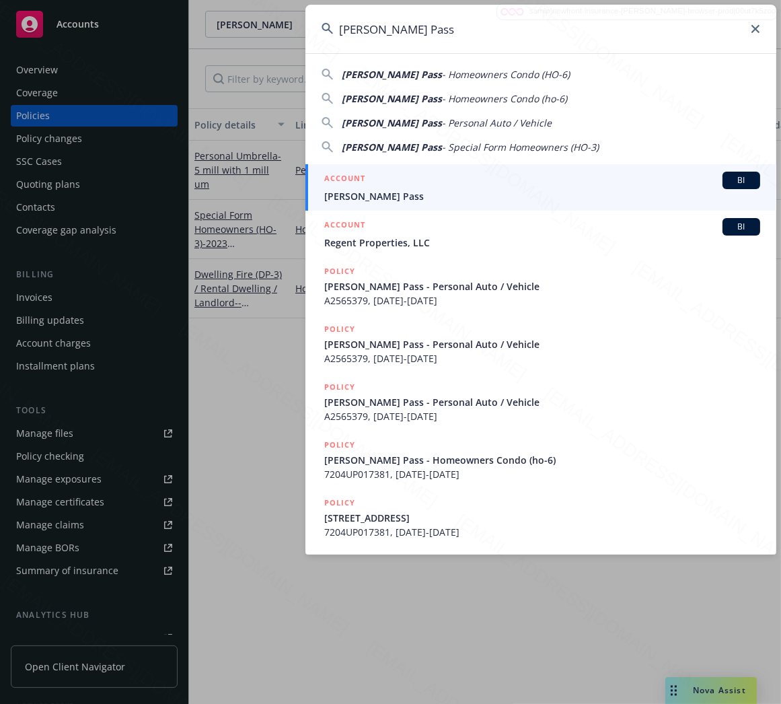
click at [456, 42] on input "[PERSON_NAME] Pass" at bounding box center [540, 29] width 471 height 48
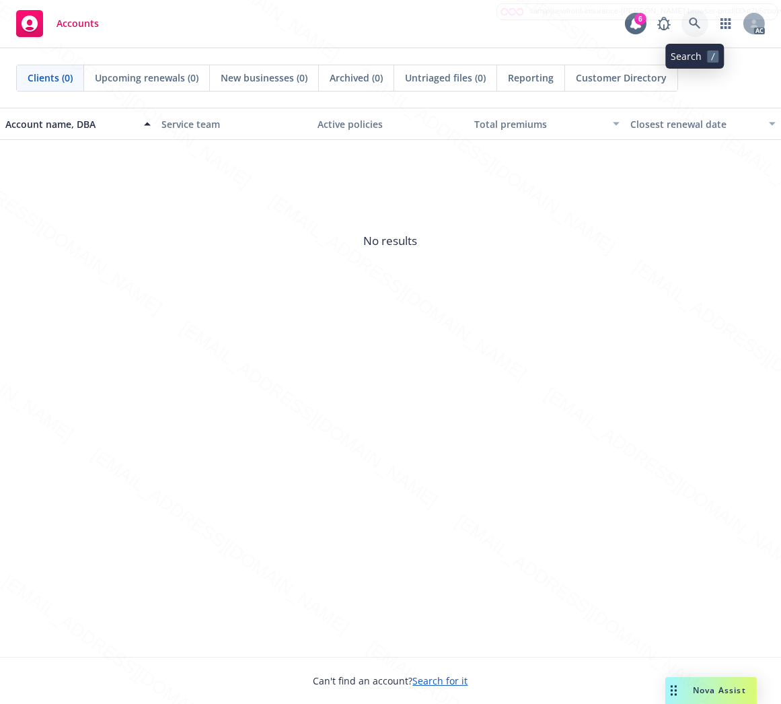
click at [696, 24] on icon at bounding box center [694, 22] width 11 height 11
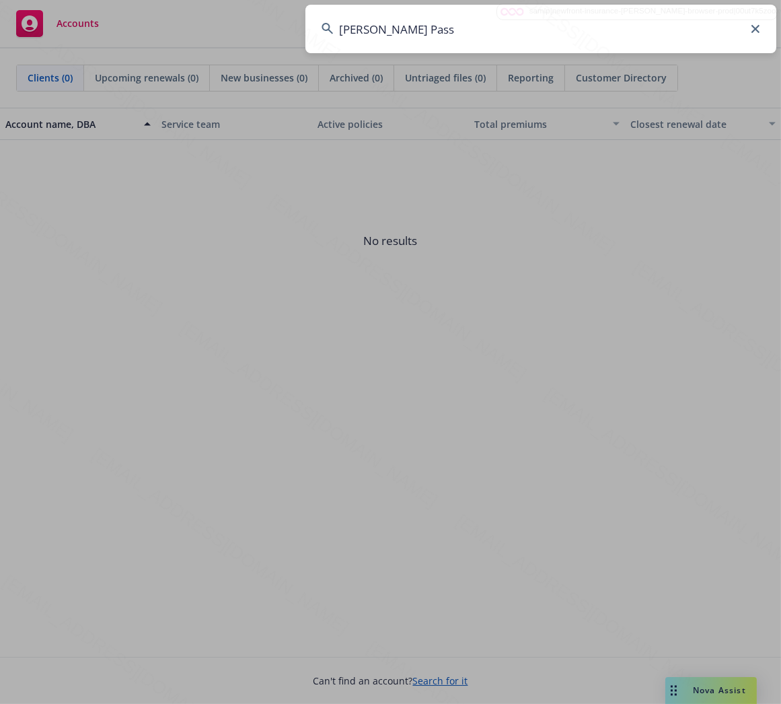
type input "[PERSON_NAME] Pass"
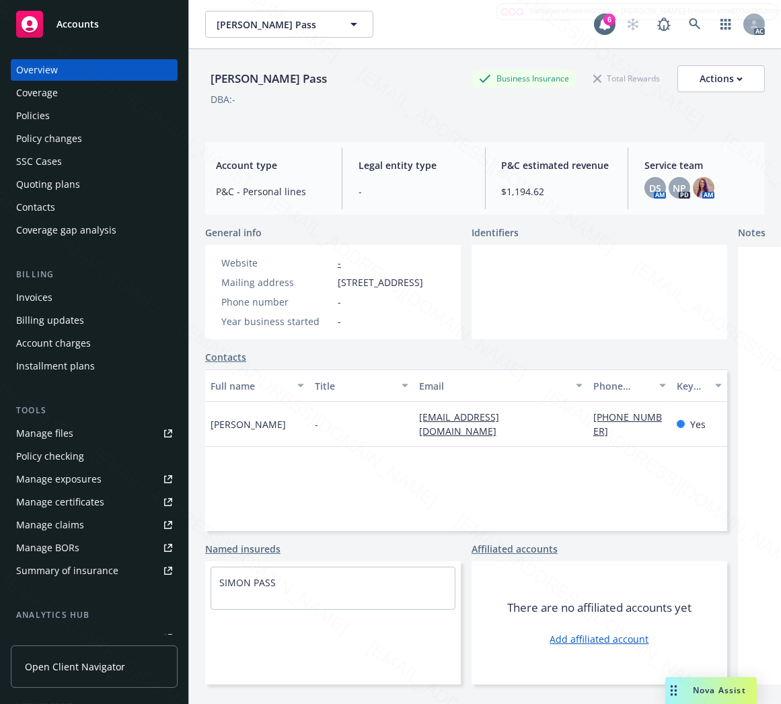
click at [42, 110] on div "Policies" at bounding box center [33, 116] width 34 height 22
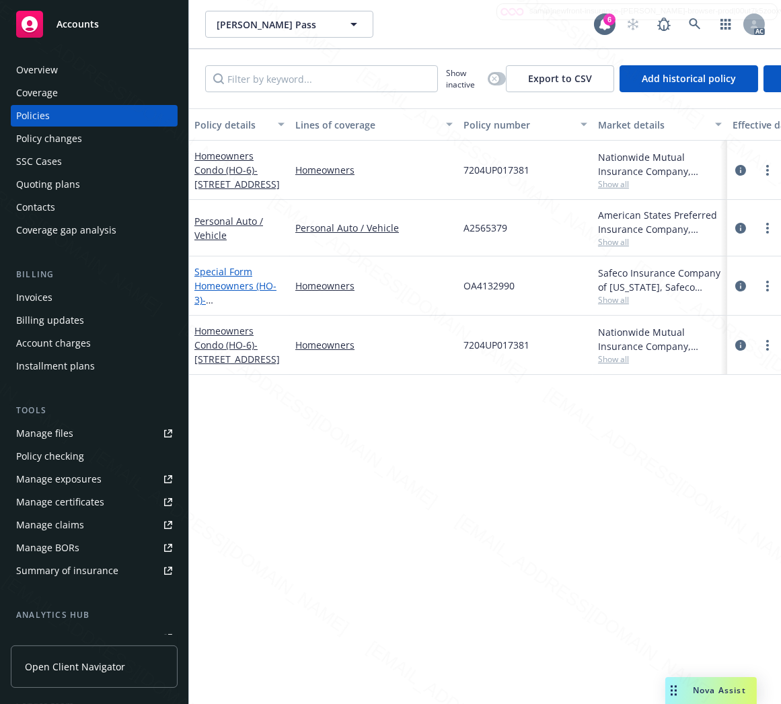
click at [218, 288] on link "Special Form Homeowners (HO-3) - 7 W Barberry Pl Novato, CA 94949" at bounding box center [236, 292] width 85 height 55
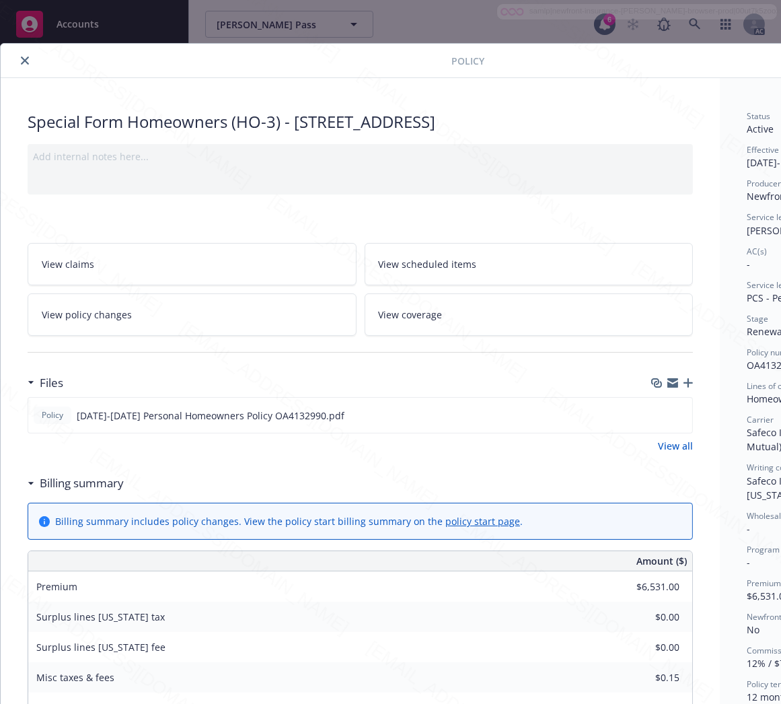
click at [92, 485] on h3 "Billing summary" at bounding box center [82, 482] width 84 height 17
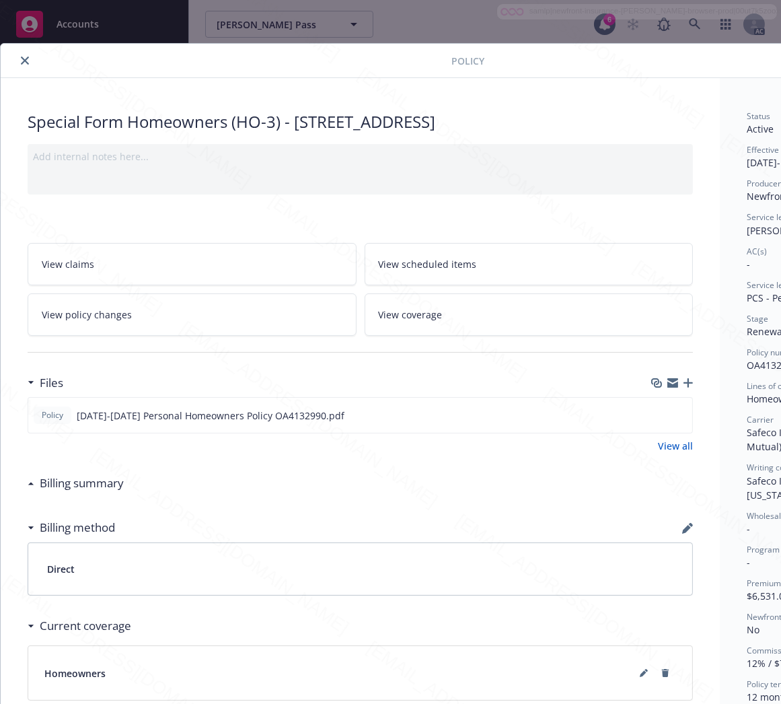
click at [24, 61] on icon "close" at bounding box center [25, 61] width 8 height 8
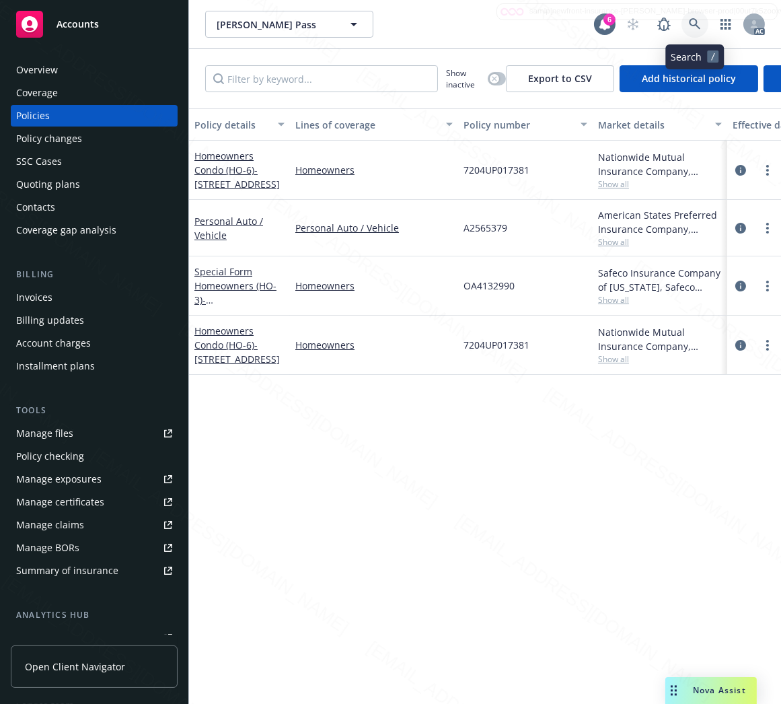
click at [690, 22] on icon at bounding box center [694, 23] width 11 height 11
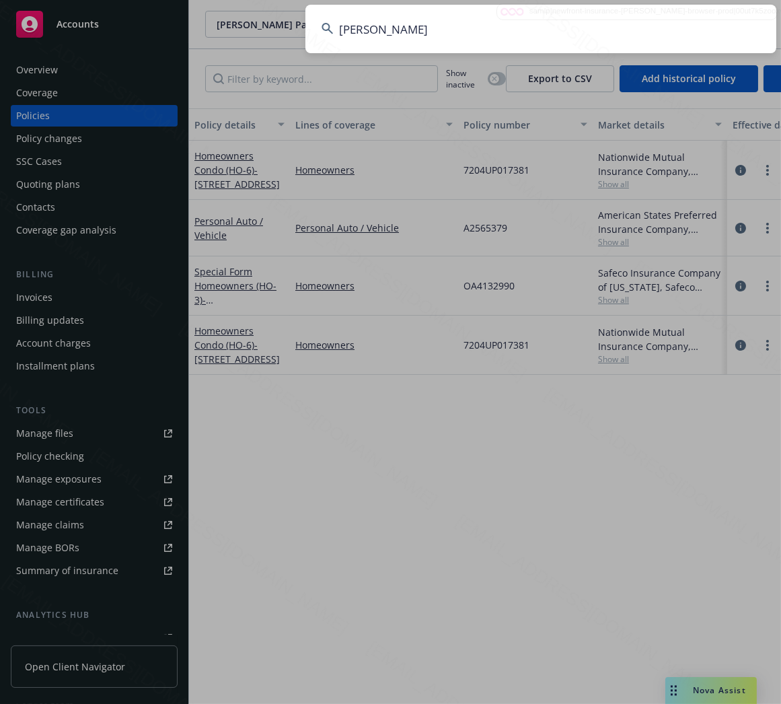
type input "Klenk, William J"
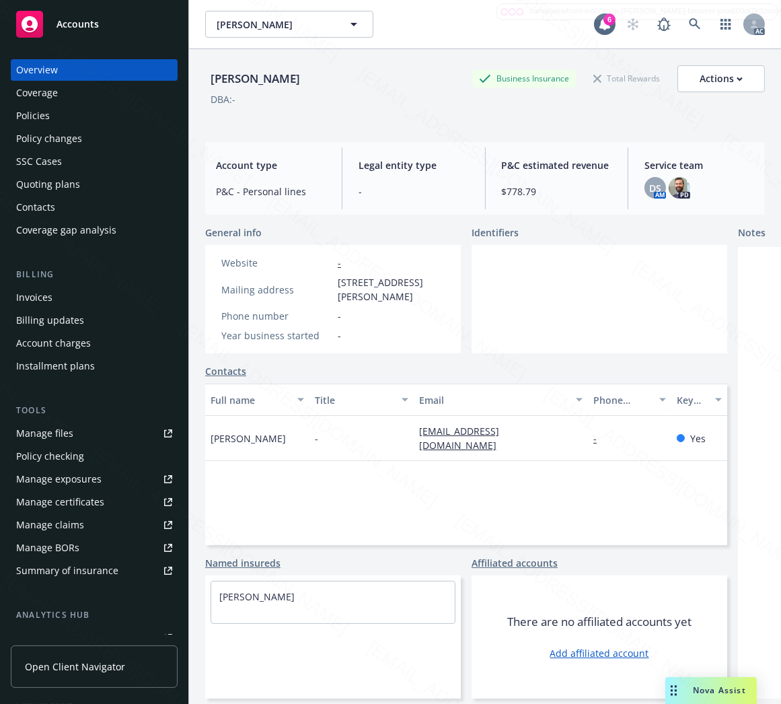
click at [48, 119] on div "Policies" at bounding box center [33, 116] width 34 height 22
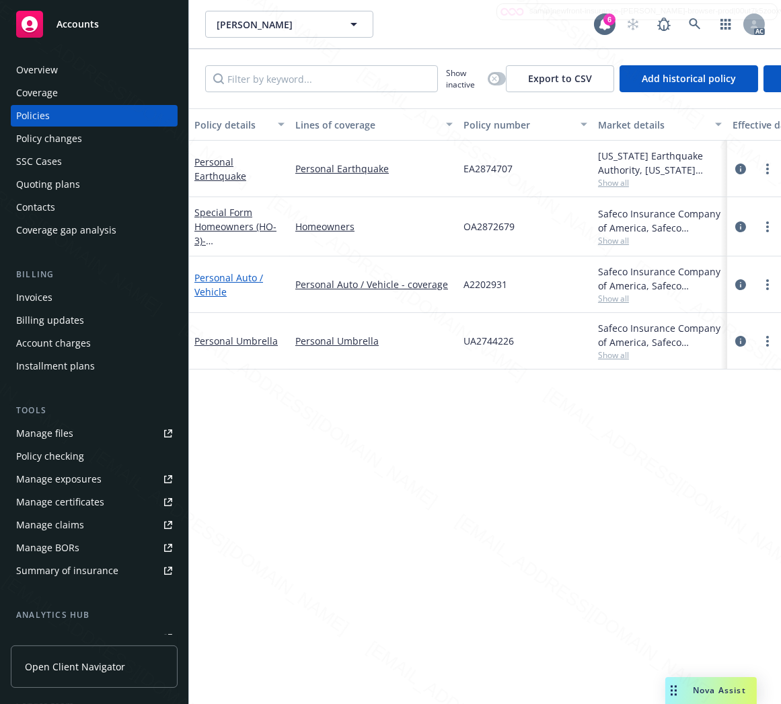
click at [227, 280] on link "Personal Auto / Vehicle" at bounding box center [228, 284] width 69 height 27
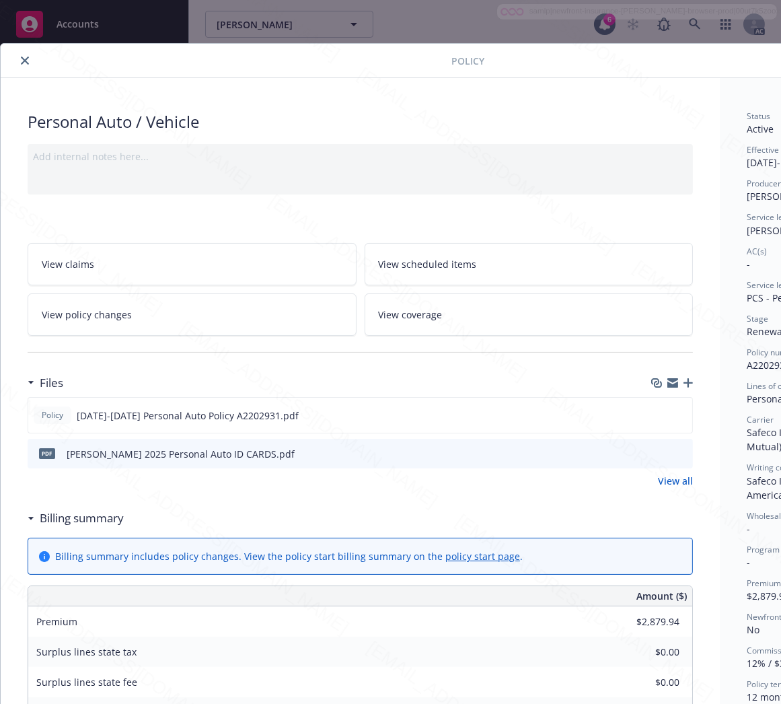
click at [83, 522] on h3 "Billing summary" at bounding box center [82, 517] width 84 height 17
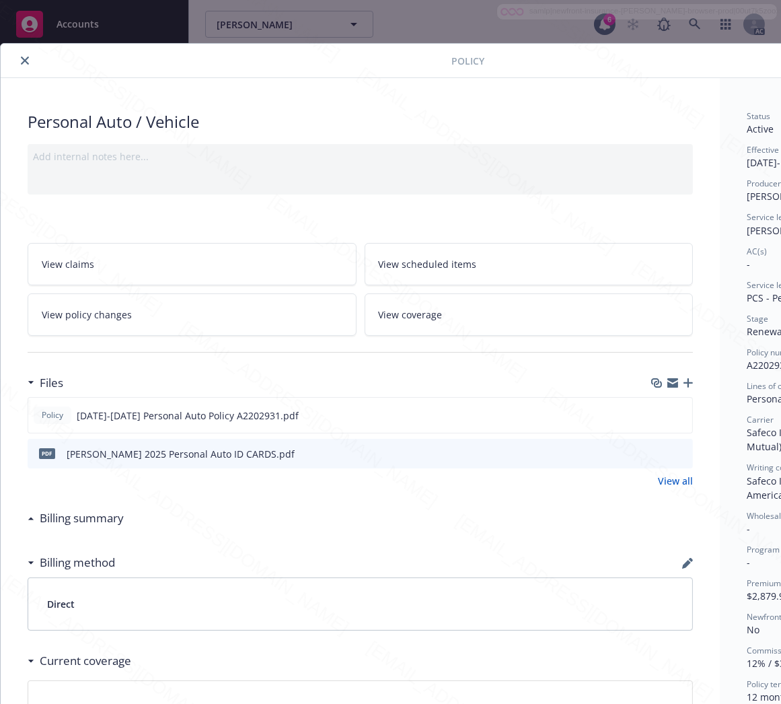
scroll to position [0, 155]
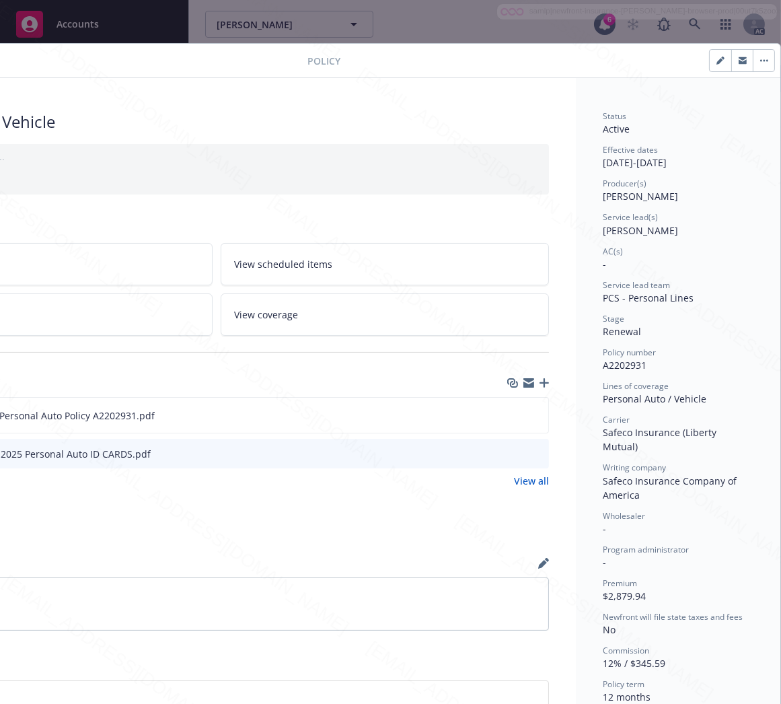
click at [611, 362] on span "A2202931" at bounding box center [625, 365] width 44 height 13
click at [610, 362] on span "A2202931" at bounding box center [625, 365] width 44 height 13
copy span "A2202931"
click at [508, 418] on icon "download file" at bounding box center [513, 414] width 11 height 11
click at [754, 56] on button "button" at bounding box center [764, 61] width 22 height 22
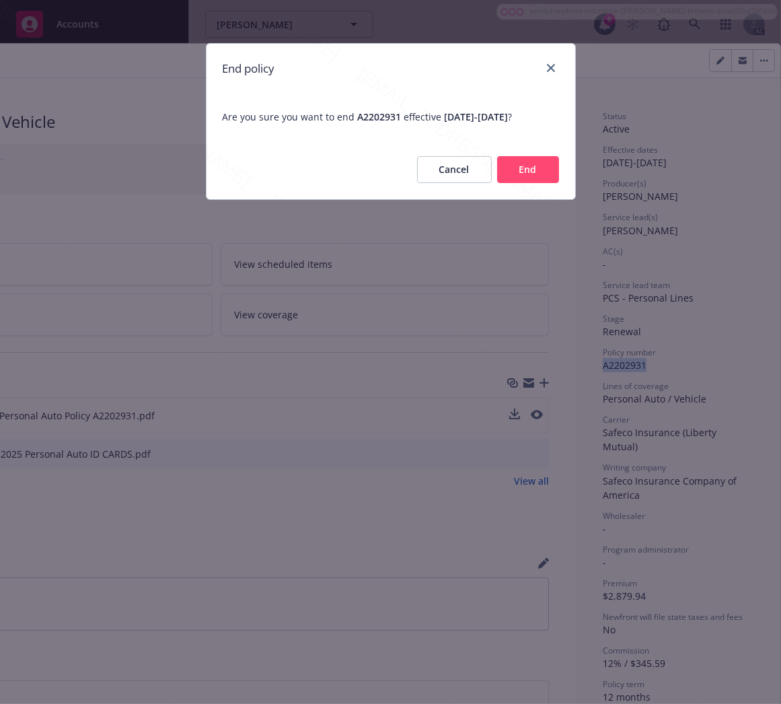
click at [519, 177] on button "End" at bounding box center [528, 169] width 62 height 27
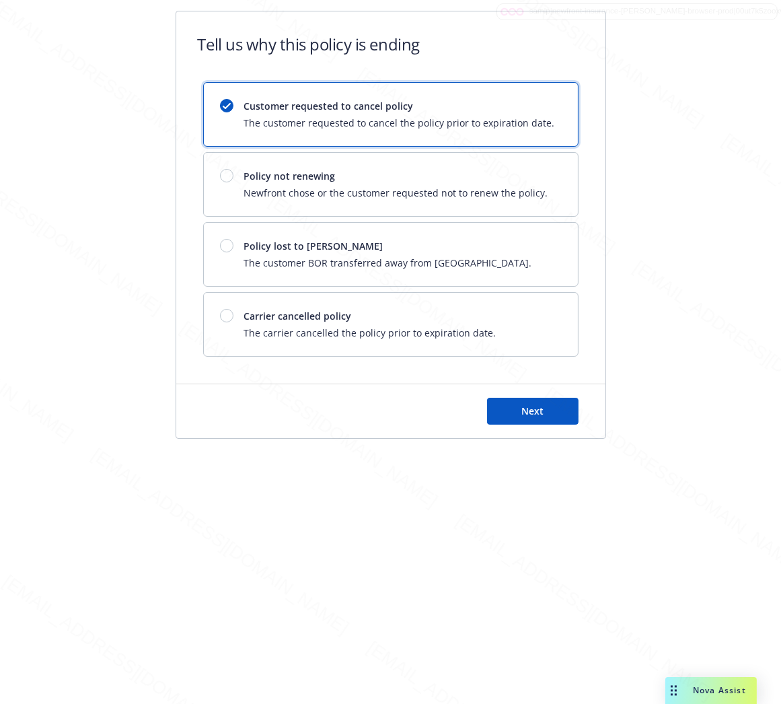
click at [465, 140] on div "Customer requested to cancel policy The customer requested to cancel the policy…" at bounding box center [391, 114] width 374 height 63
click at [443, 186] on span "Newfront chose or the customer requested not to renew the policy." at bounding box center [396, 193] width 304 height 14
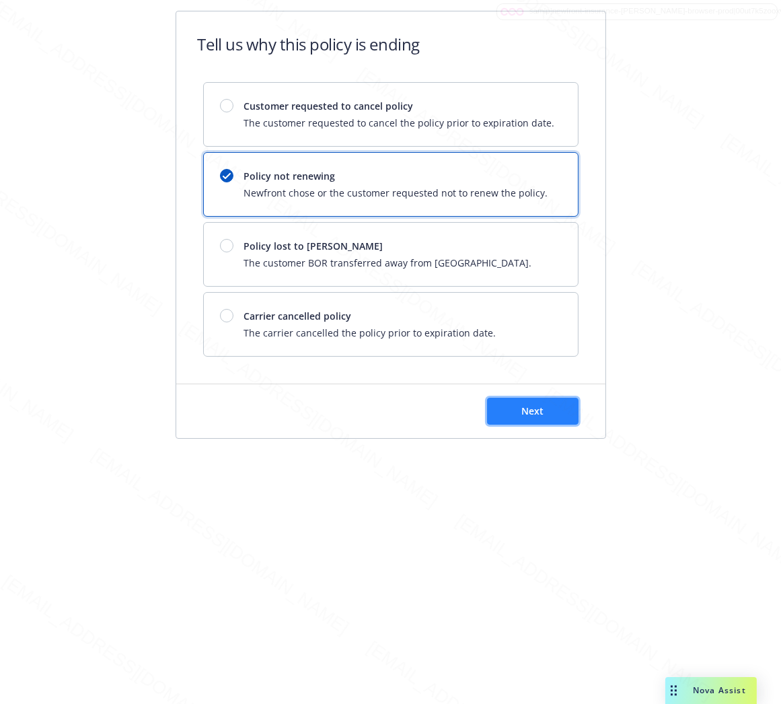
click at [521, 418] on button "Next" at bounding box center [533, 411] width 92 height 27
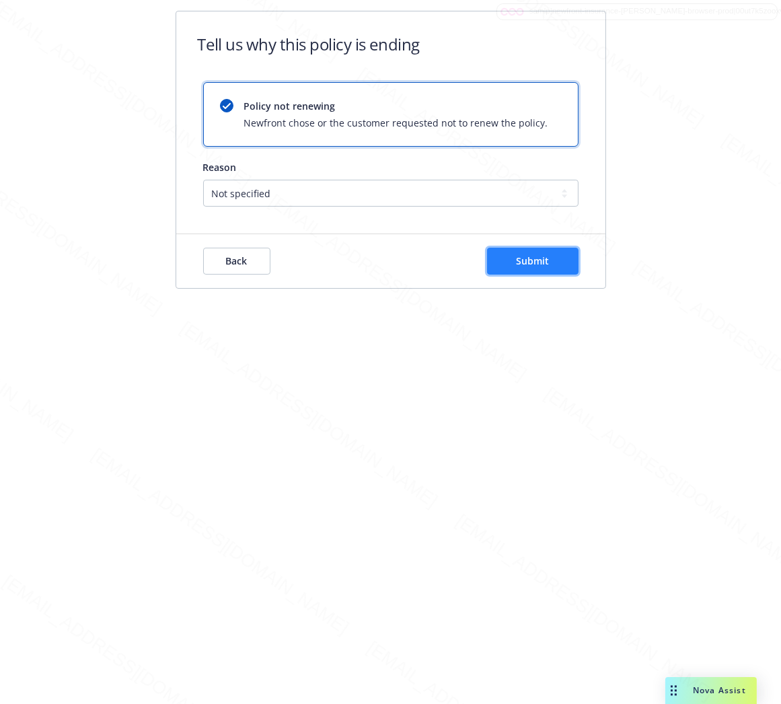
click at [534, 262] on span "Submit" at bounding box center [532, 260] width 33 height 13
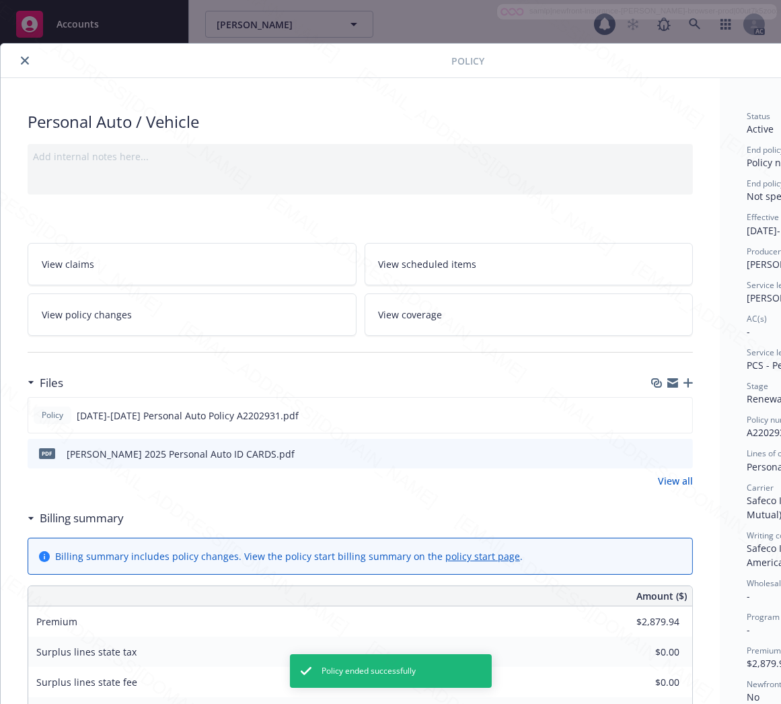
scroll to position [40, 0]
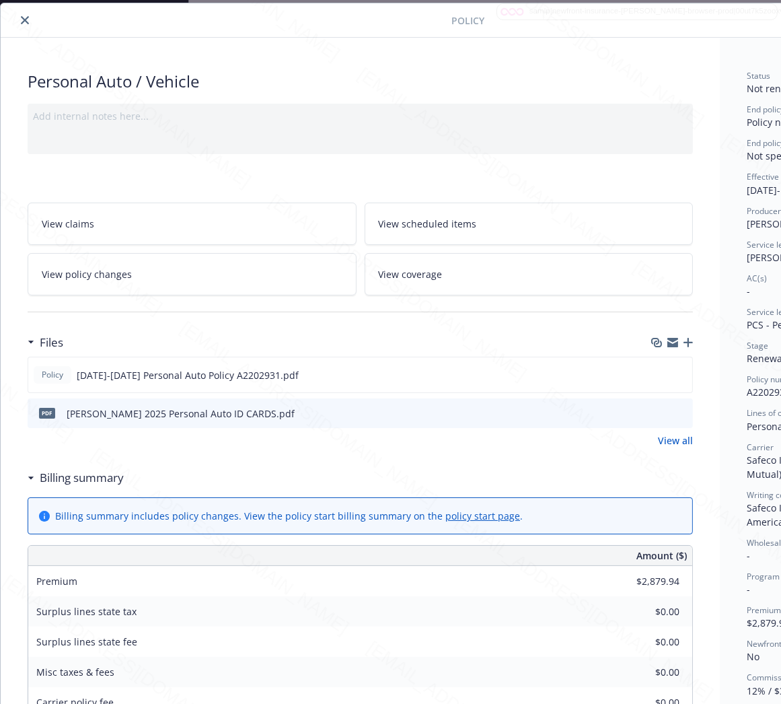
click at [65, 474] on h3 "Billing summary" at bounding box center [82, 477] width 84 height 17
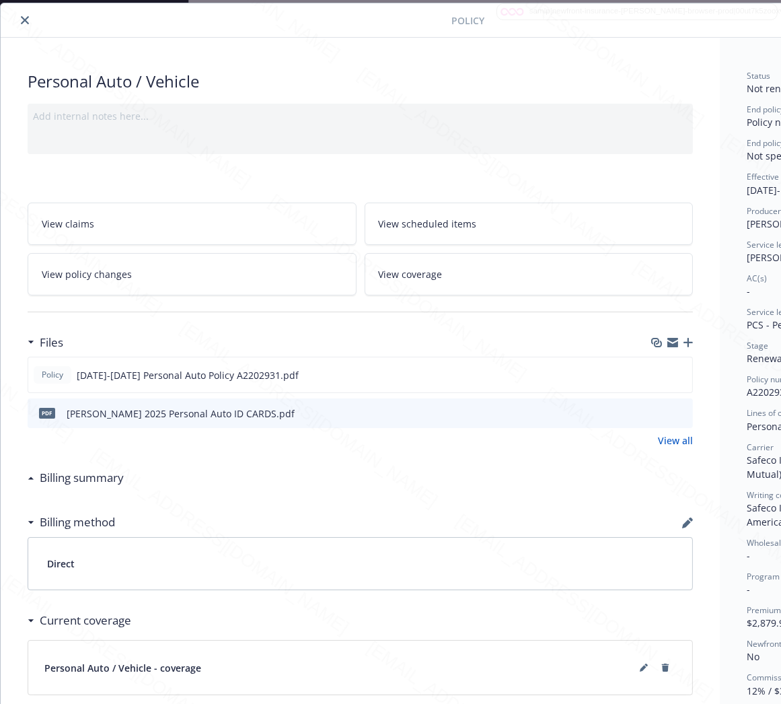
click at [23, 19] on icon "close" at bounding box center [25, 20] width 8 height 8
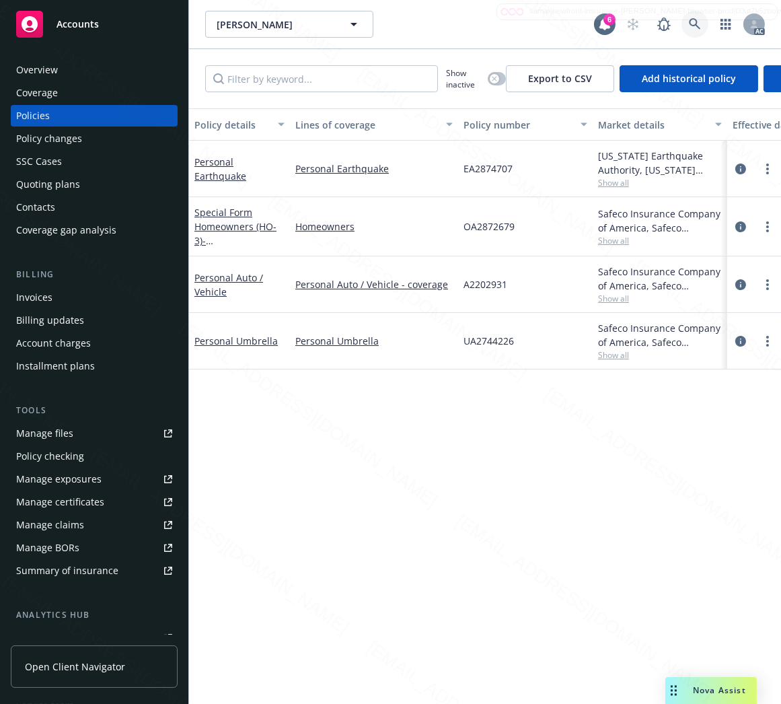
click at [693, 26] on icon at bounding box center [694, 23] width 11 height 11
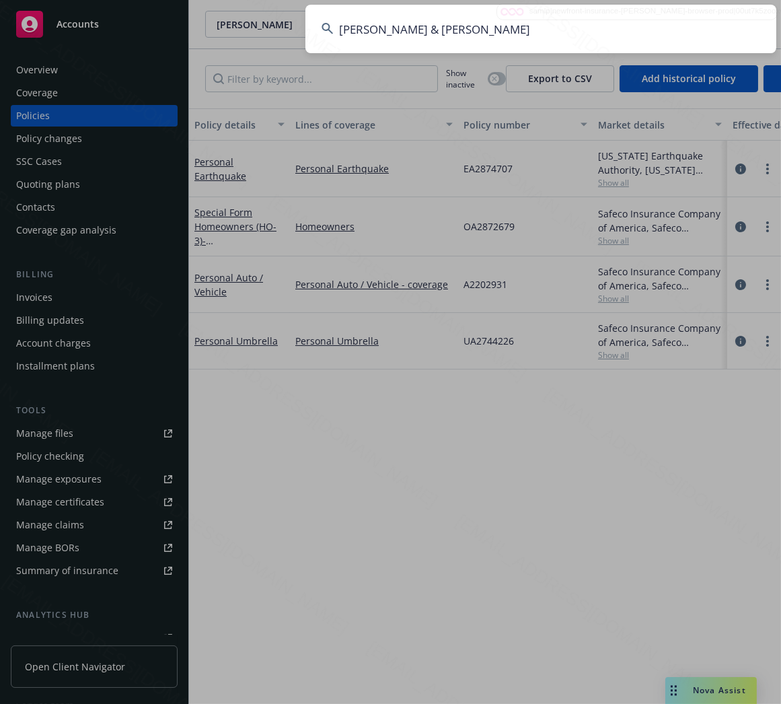
type input "Phillip & Janice Salgado"
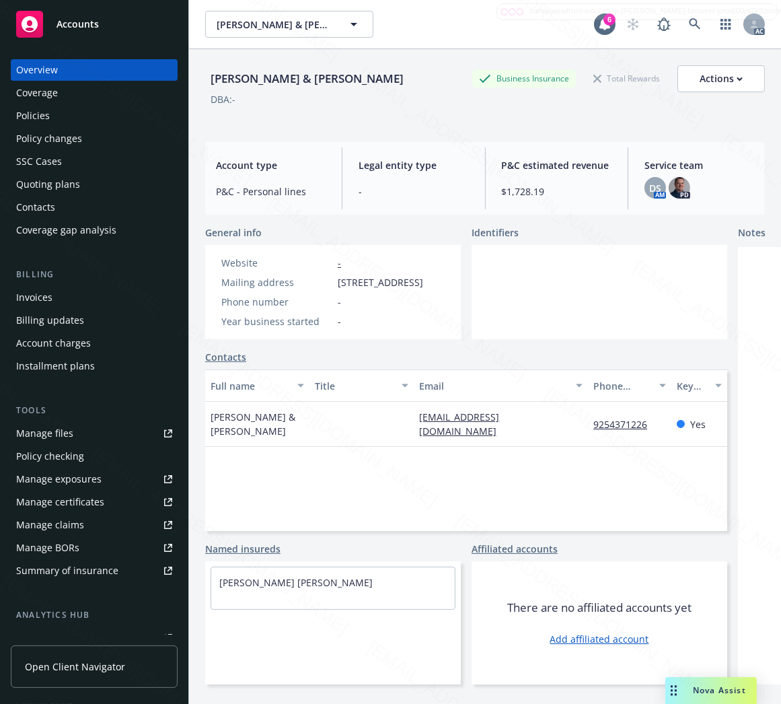
click at [39, 115] on div "Policies" at bounding box center [33, 116] width 34 height 22
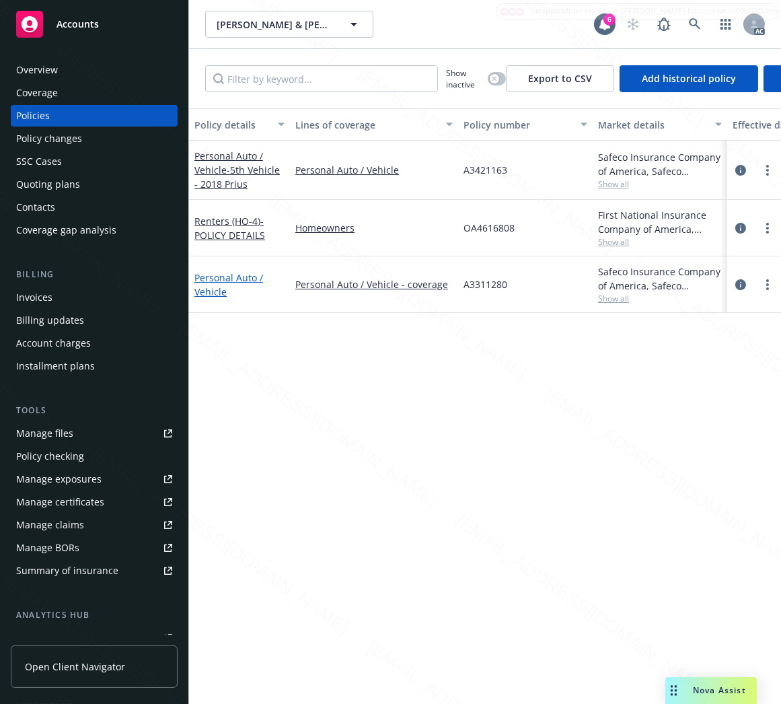
click at [223, 277] on link "Personal Auto / Vehicle" at bounding box center [228, 284] width 69 height 27
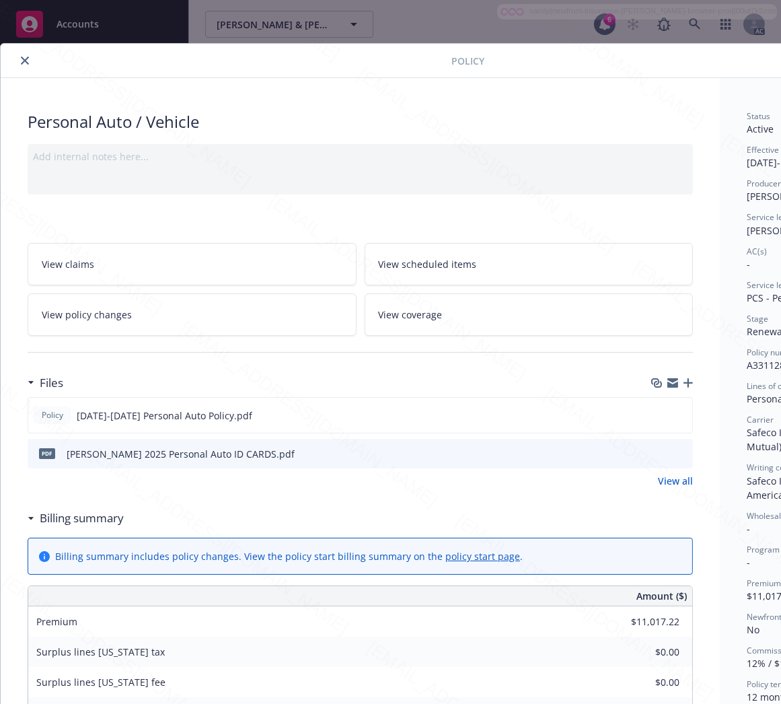
click at [83, 523] on h3 "Billing summary" at bounding box center [82, 517] width 84 height 17
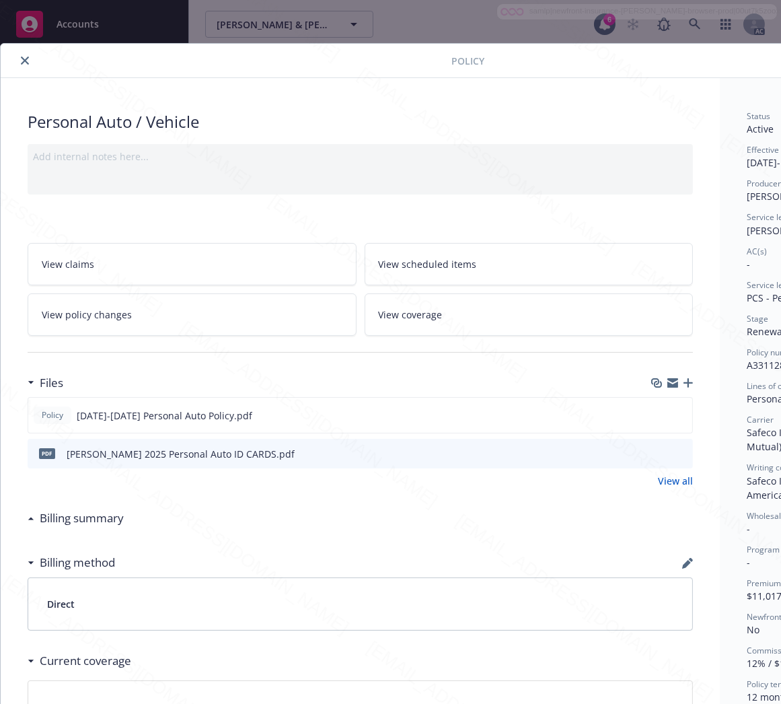
scroll to position [0, 155]
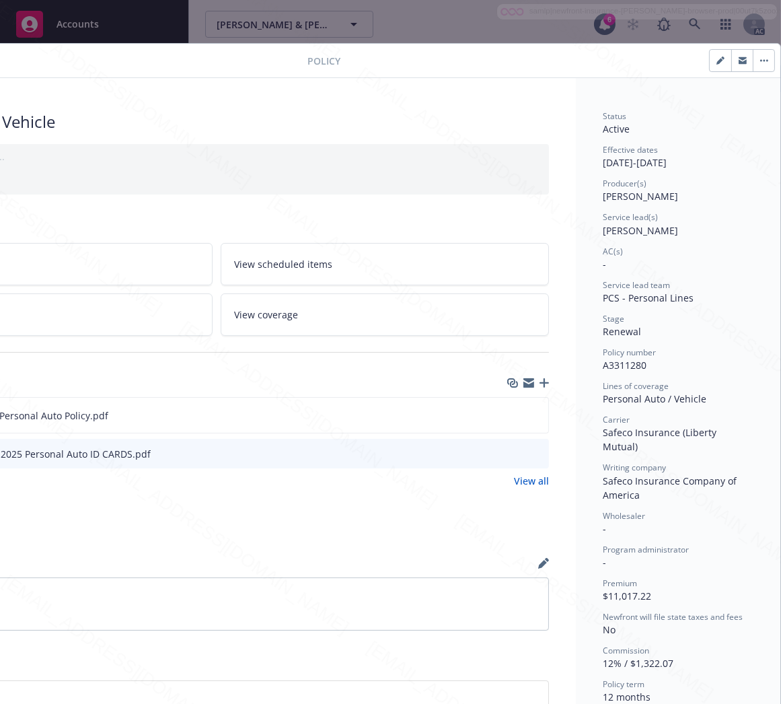
click at [603, 362] on span "A3311280" at bounding box center [625, 365] width 44 height 13
copy span "A3311280"
click at [508, 414] on icon "download file" at bounding box center [513, 414] width 11 height 11
click at [753, 58] on button "button" at bounding box center [764, 61] width 22 height 22
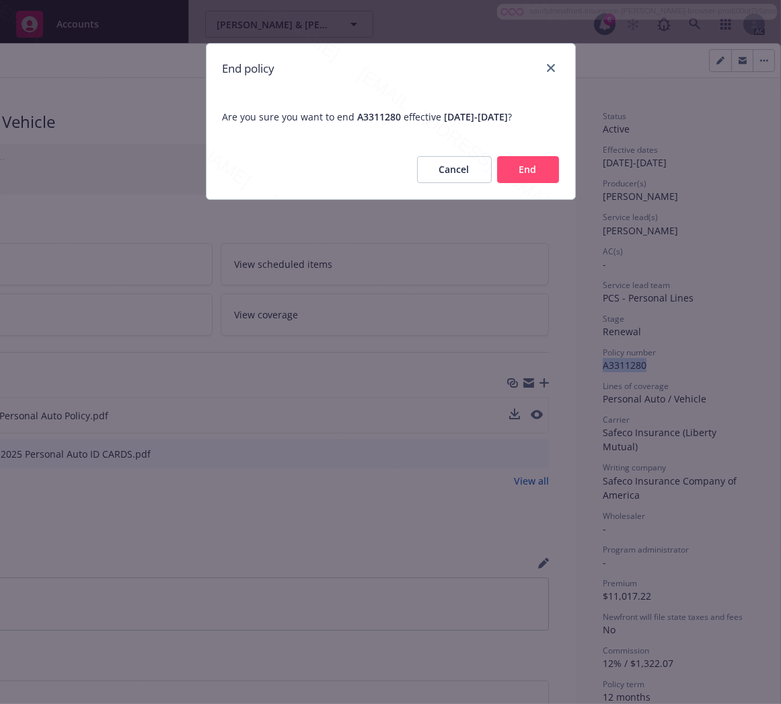
click at [530, 175] on button "End" at bounding box center [528, 169] width 62 height 27
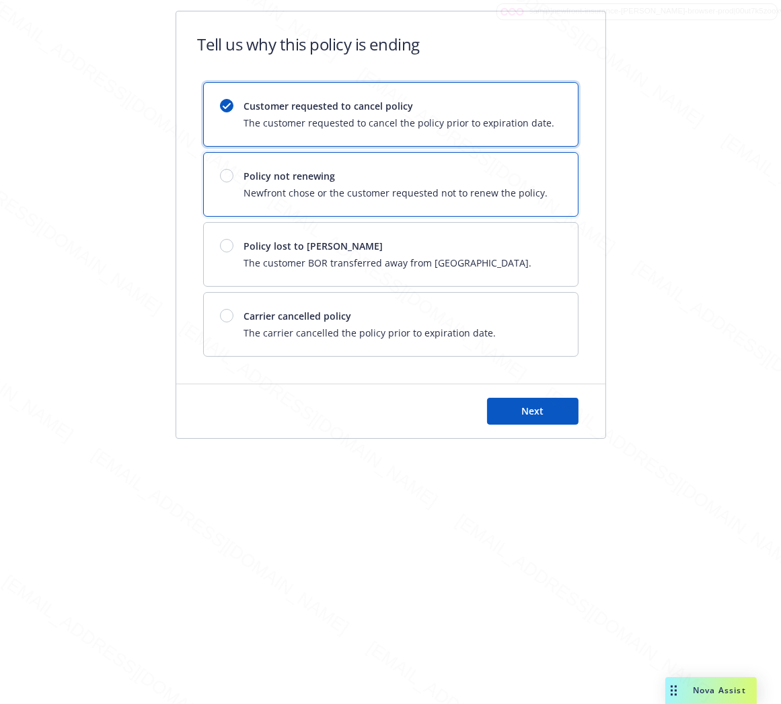
click at [530, 175] on span "Policy not renewing" at bounding box center [396, 176] width 304 height 14
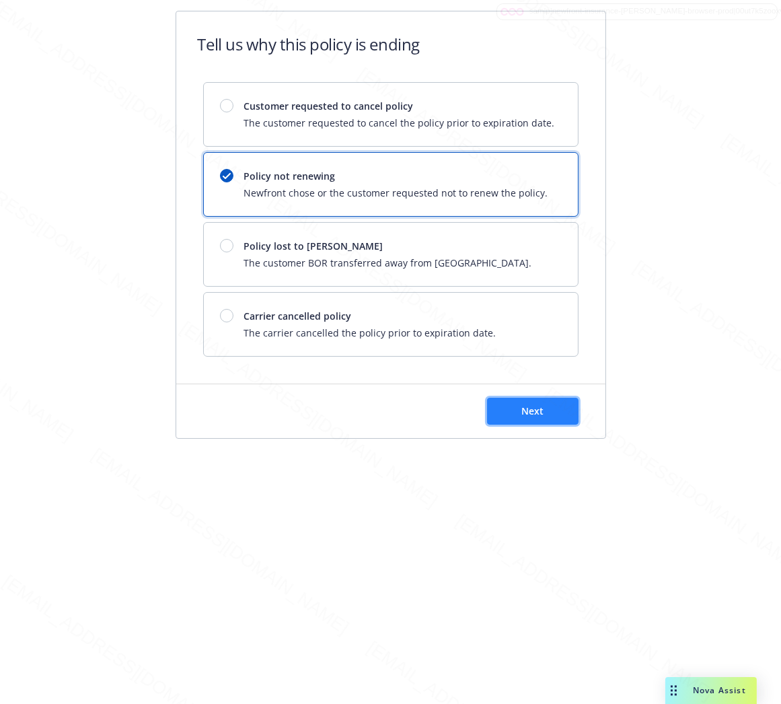
click at [530, 408] on span "Next" at bounding box center [532, 410] width 22 height 13
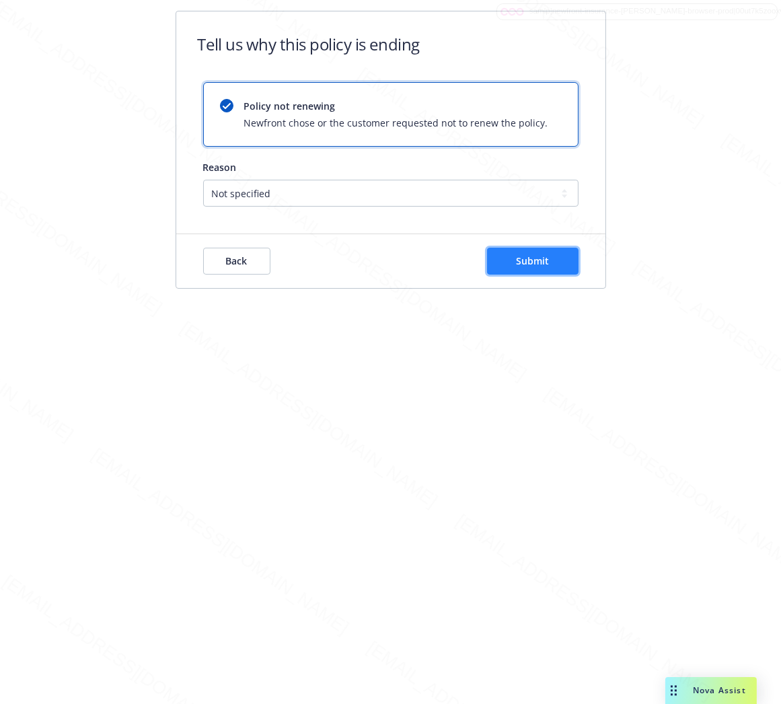
click at [545, 262] on span "Submit" at bounding box center [532, 260] width 33 height 13
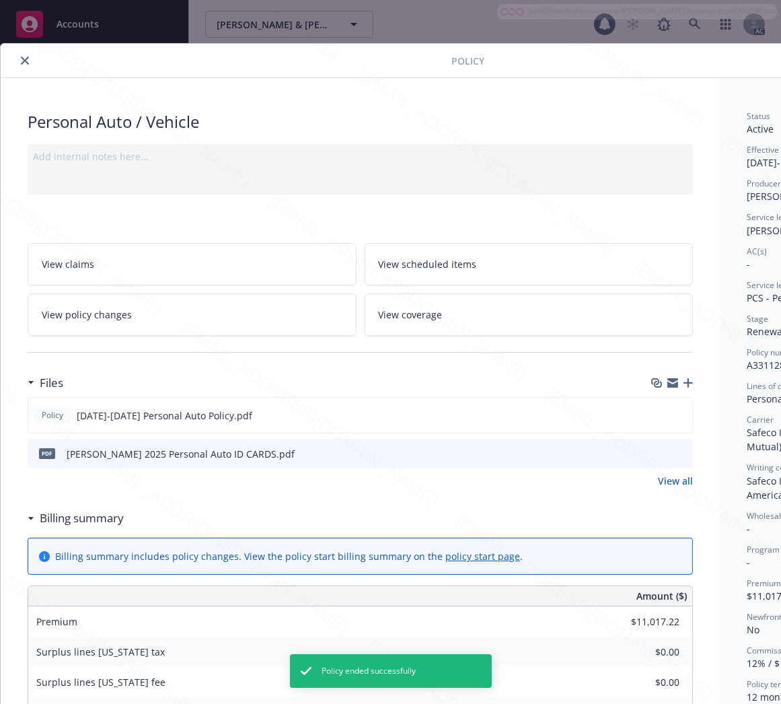
scroll to position [40, 0]
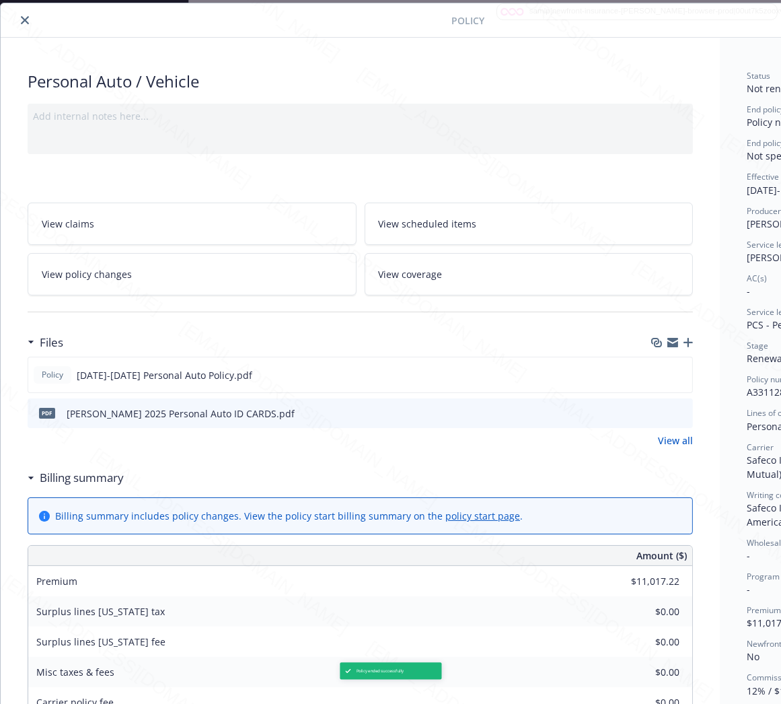
click at [24, 21] on icon "close" at bounding box center [25, 20] width 8 height 8
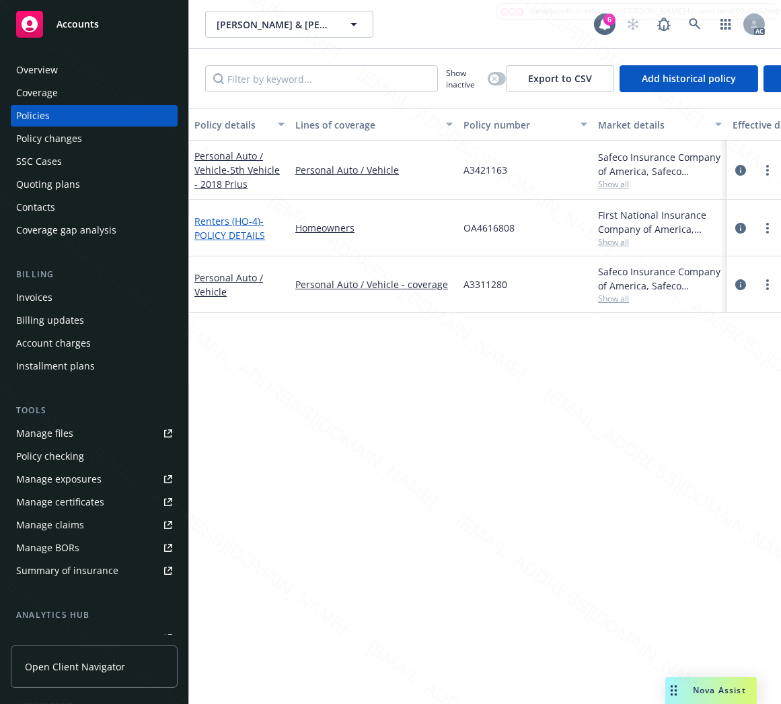
click at [218, 227] on span "- POLICY DETAILS" at bounding box center [229, 228] width 71 height 27
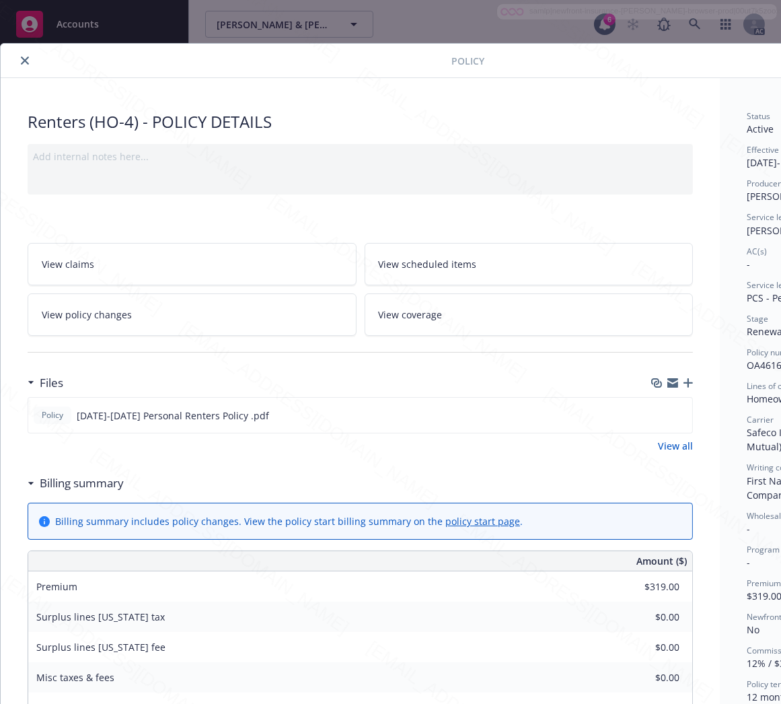
click at [81, 487] on h3 "Billing summary" at bounding box center [82, 482] width 84 height 17
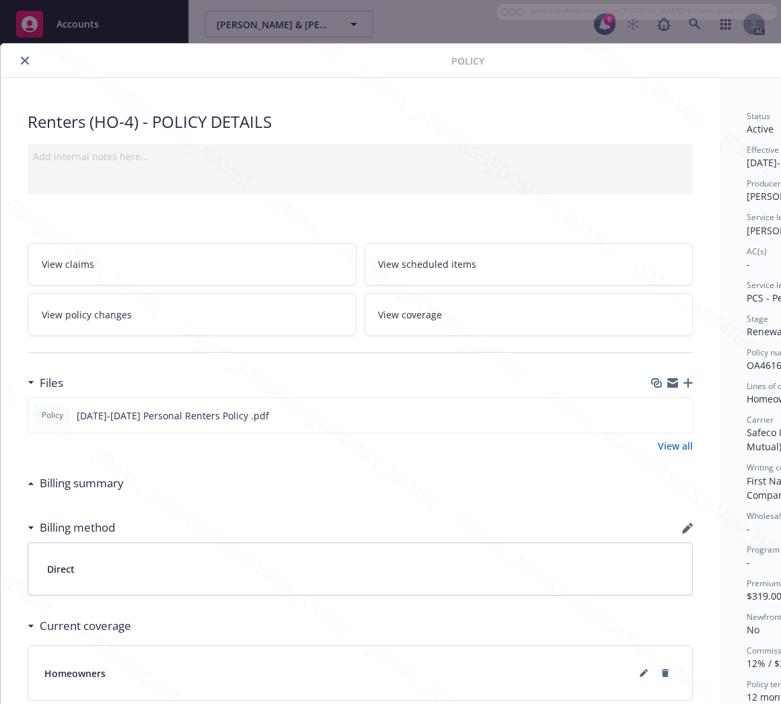
scroll to position [0, 155]
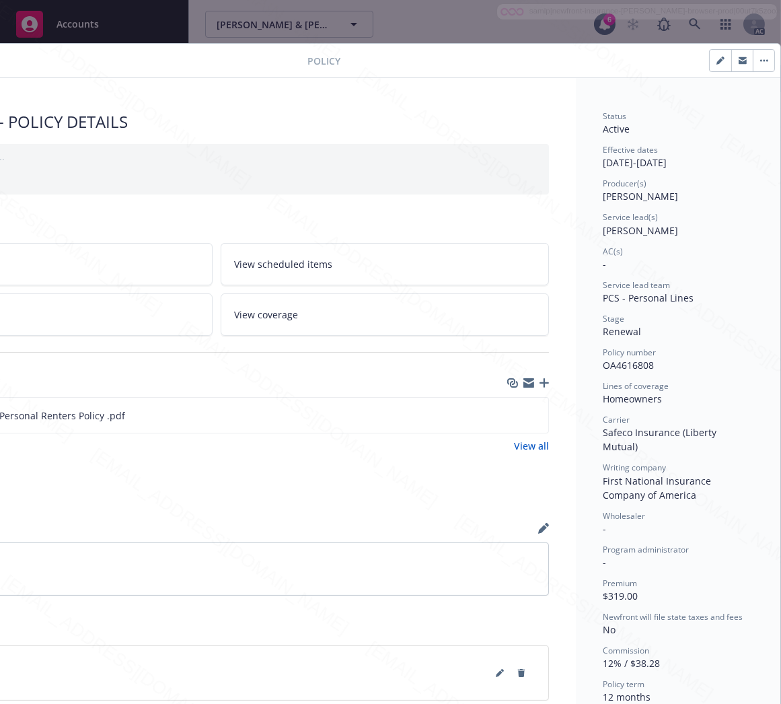
click at [616, 365] on span "OA4616808" at bounding box center [628, 365] width 51 height 13
copy span "OA4616808"
click at [508, 413] on icon "download file" at bounding box center [513, 414] width 11 height 11
drag, startPoint x: 503, startPoint y: 414, endPoint x: 489, endPoint y: 222, distance: 192.9
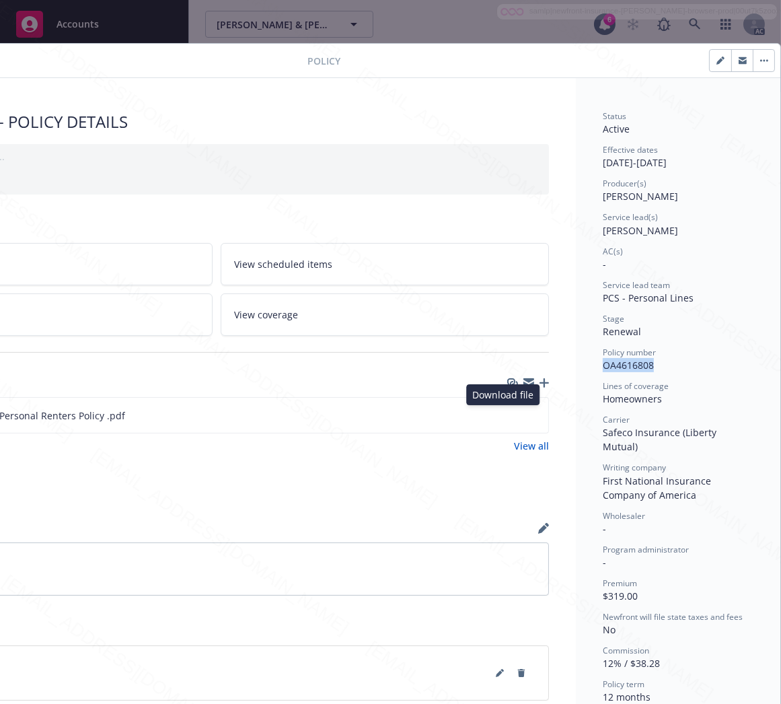
click at [509, 414] on icon "download file" at bounding box center [513, 413] width 9 height 8
click at [753, 55] on button "button" at bounding box center [764, 61] width 22 height 22
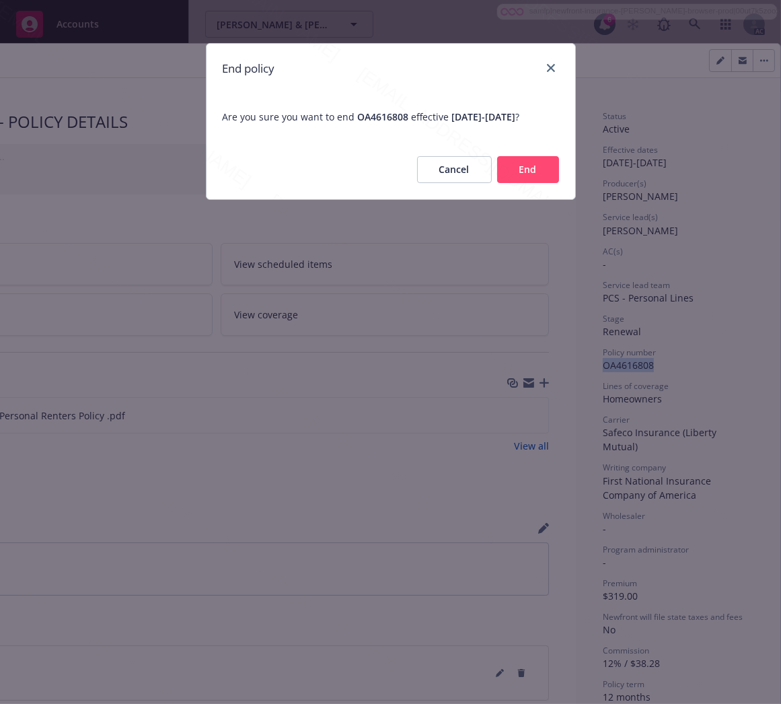
click at [555, 176] on button "End" at bounding box center [528, 169] width 62 height 27
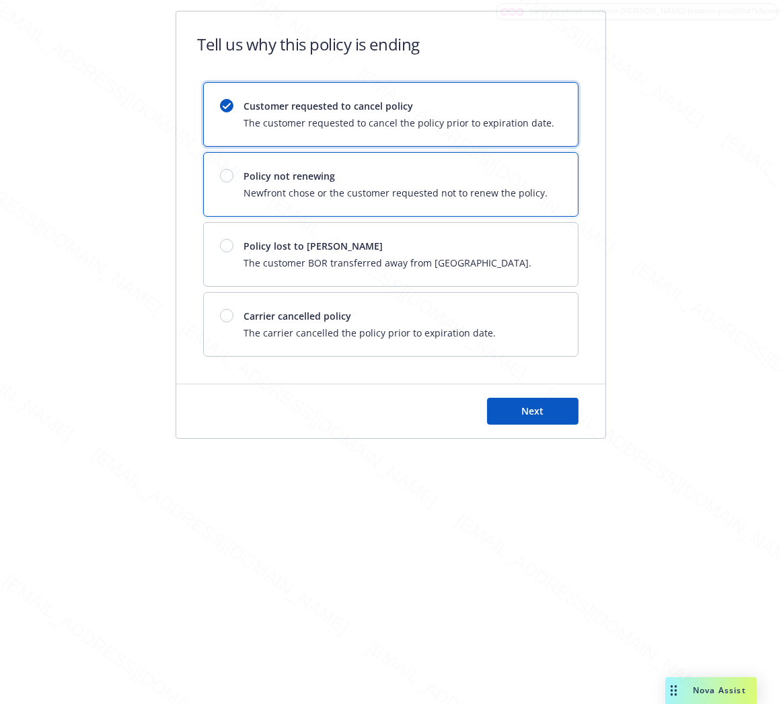
click at [550, 176] on div "Policy not renewing Newfront chose or the customer requested not to renew the p…" at bounding box center [391, 184] width 374 height 63
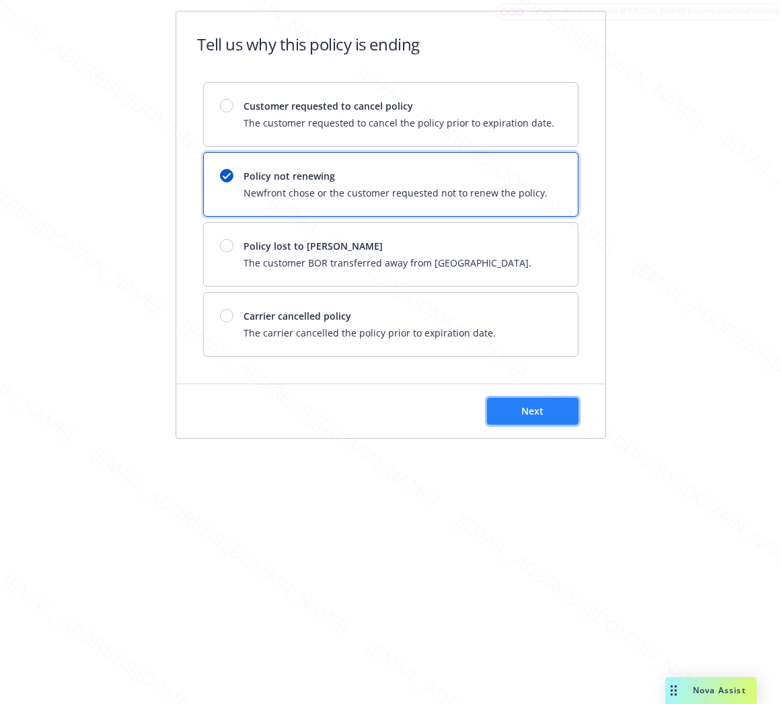
click at [566, 412] on button "Next" at bounding box center [533, 411] width 92 height 27
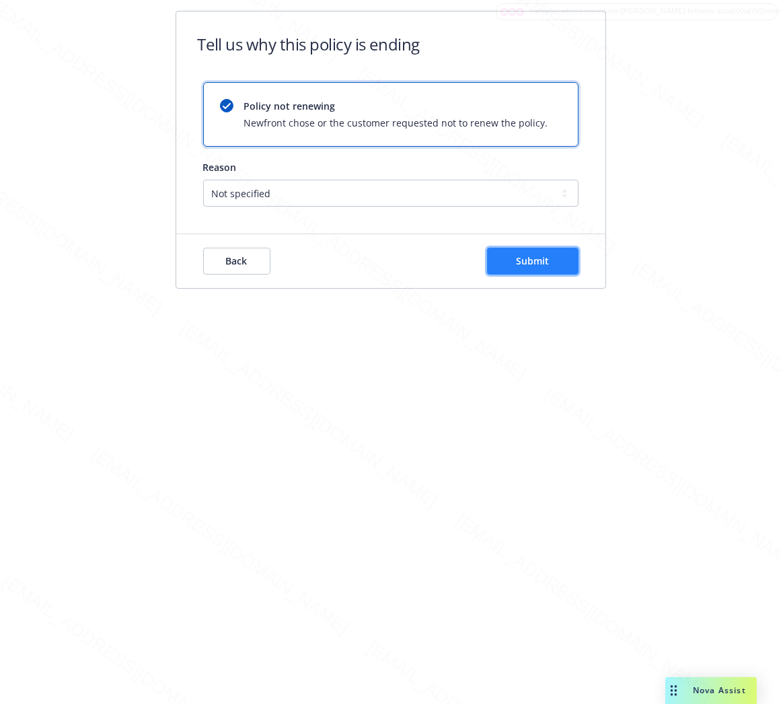
click at [520, 269] on button "Submit" at bounding box center [533, 261] width 92 height 27
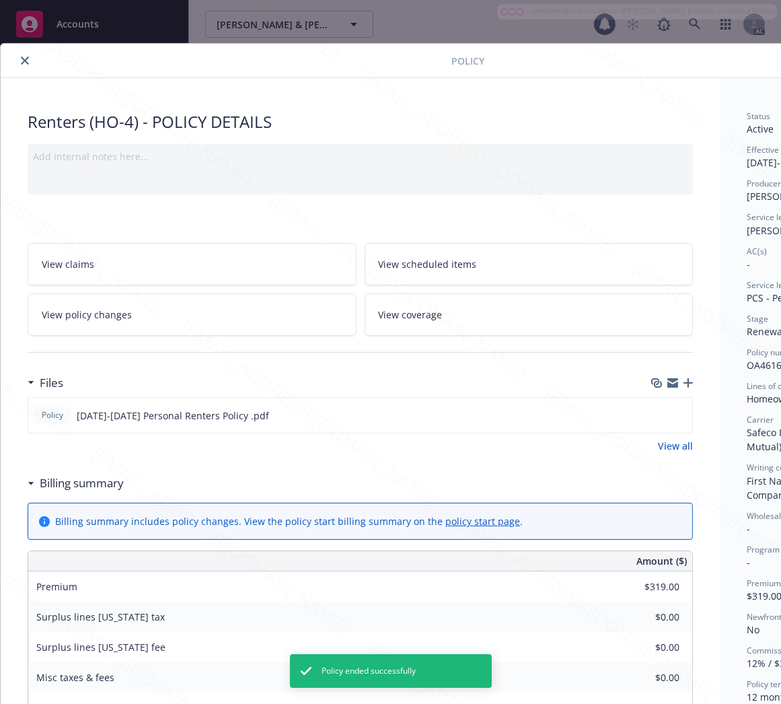
scroll to position [40, 0]
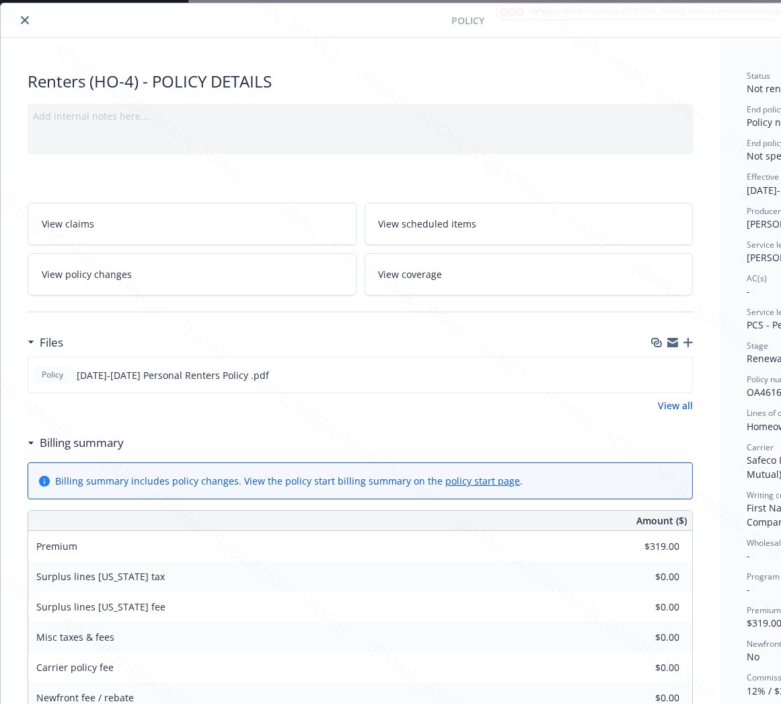
click at [28, 23] on icon "close" at bounding box center [25, 20] width 8 height 8
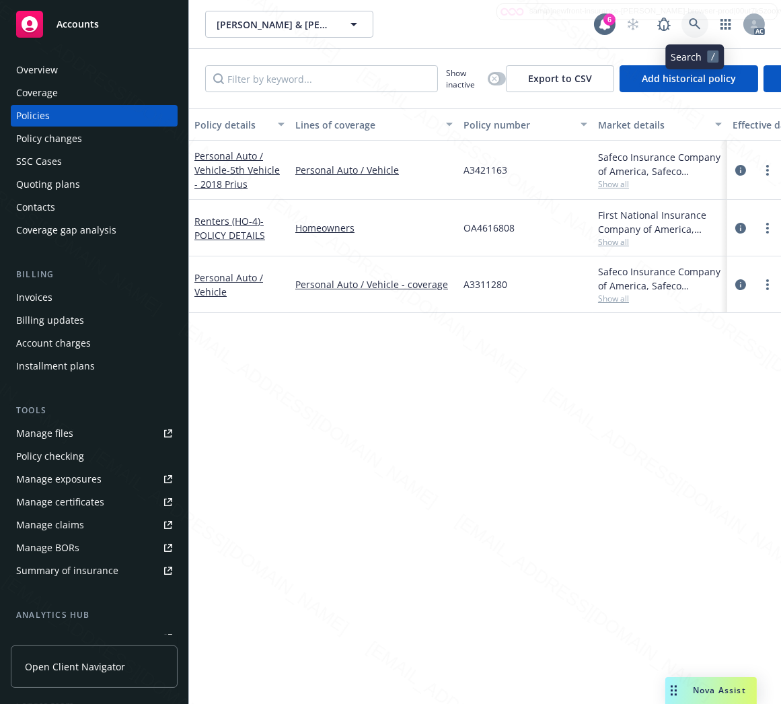
click at [694, 23] on icon at bounding box center [695, 24] width 12 height 12
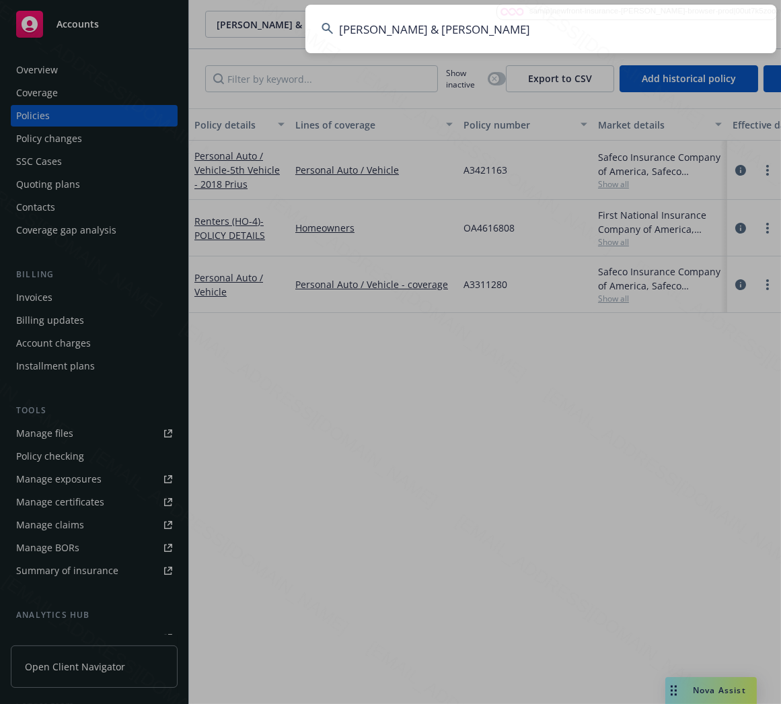
type input "Starr, Jerry T & Mary D"
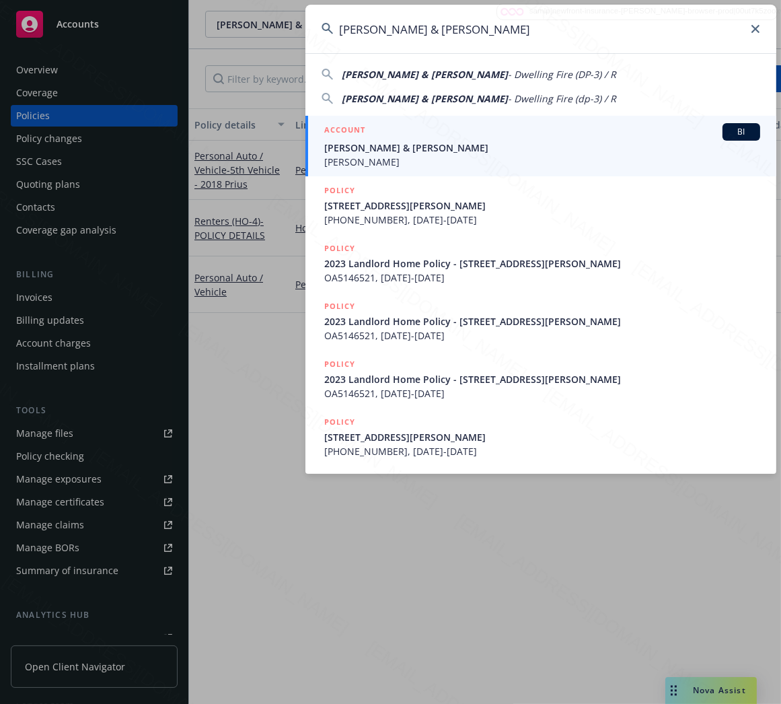
click at [589, 19] on input "Starr, Jerry T & Mary D" at bounding box center [540, 29] width 471 height 48
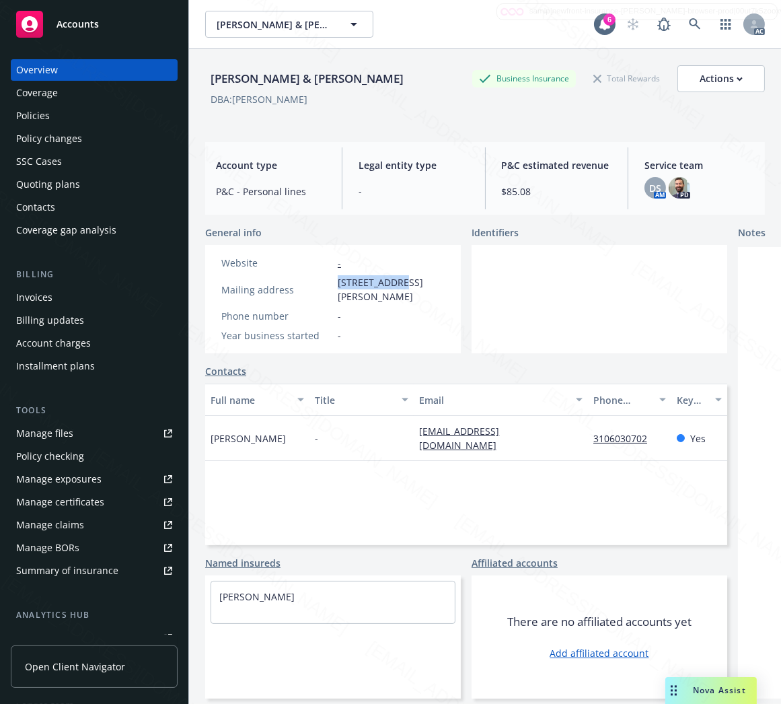
drag, startPoint x: 339, startPoint y: 279, endPoint x: 397, endPoint y: 277, distance: 57.9
click at [397, 277] on span "12206 Alvaro St, Los Angeles, CA, 90059" at bounding box center [391, 289] width 107 height 28
copy span "12206 Alvaro"
click at [43, 122] on div "Policies" at bounding box center [33, 116] width 34 height 22
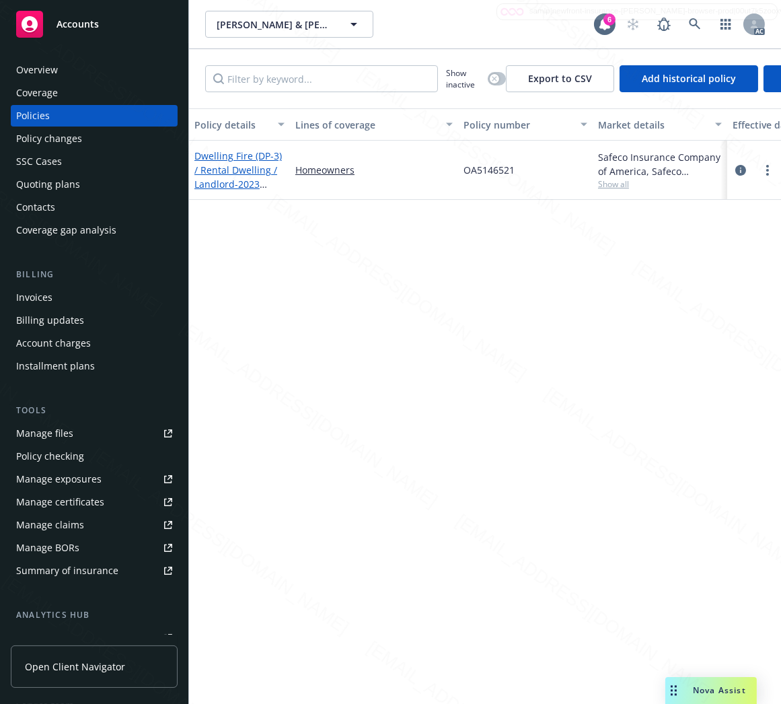
click at [240, 169] on link "Dwelling Fire (DP-3) / Rental Dwelling / Landlord - 2023 Landlord Home Policy -…" at bounding box center [237, 198] width 87 height 98
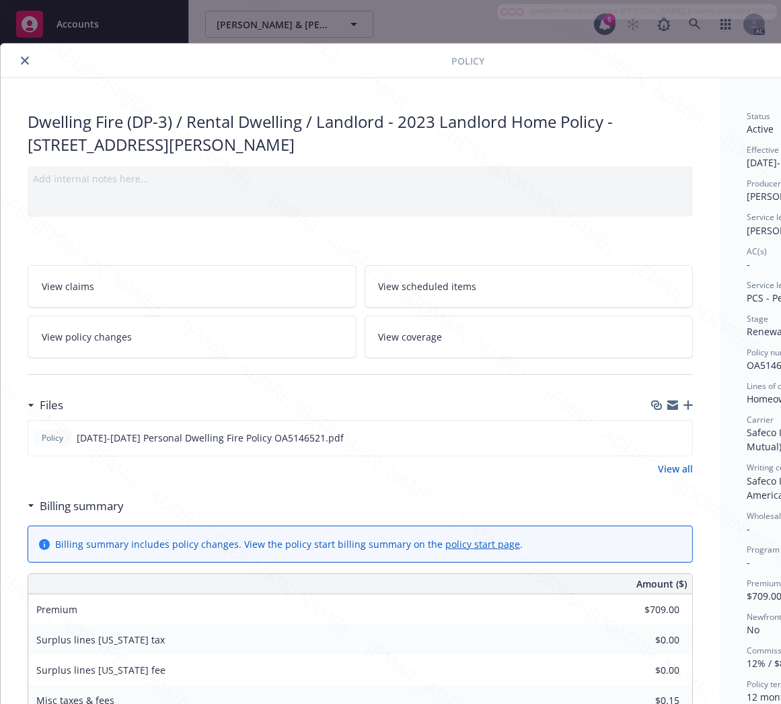
click at [88, 505] on h3 "Billing summary" at bounding box center [82, 505] width 84 height 17
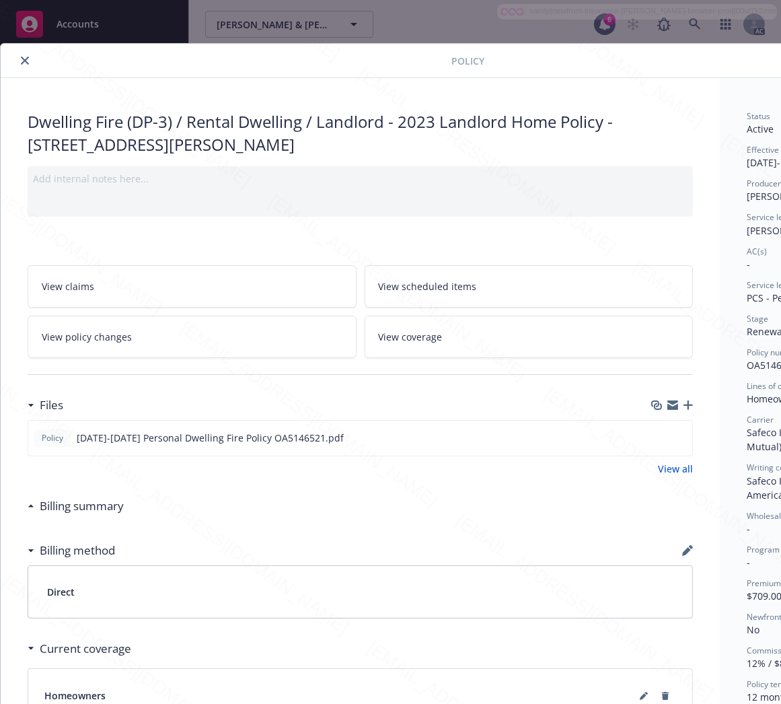
scroll to position [0, 155]
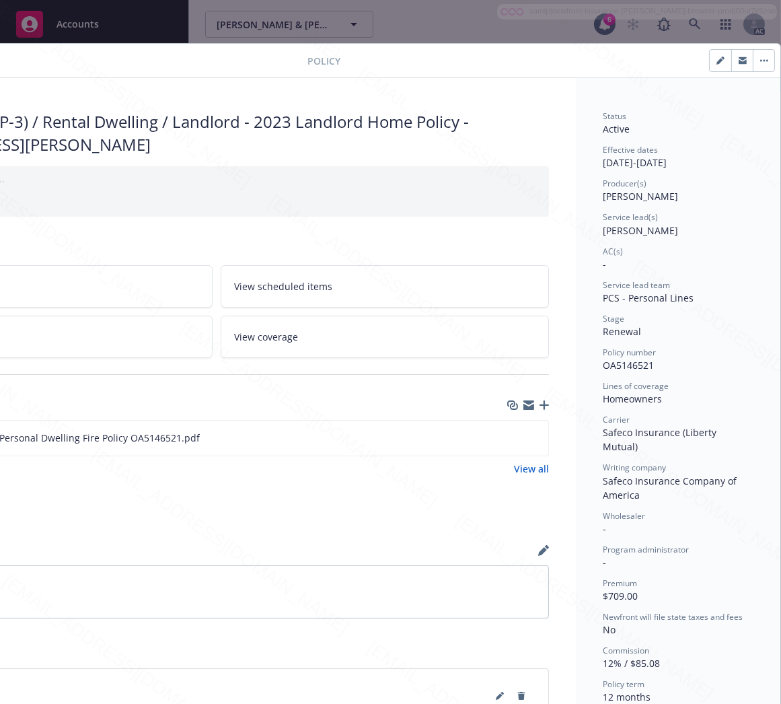
click at [622, 365] on span "OA5146521" at bounding box center [628, 365] width 51 height 13
copy span "OA5146521"
click at [509, 435] on icon "download file" at bounding box center [513, 435] width 9 height 8
click at [763, 61] on icon "button" at bounding box center [764, 61] width 2 height 2
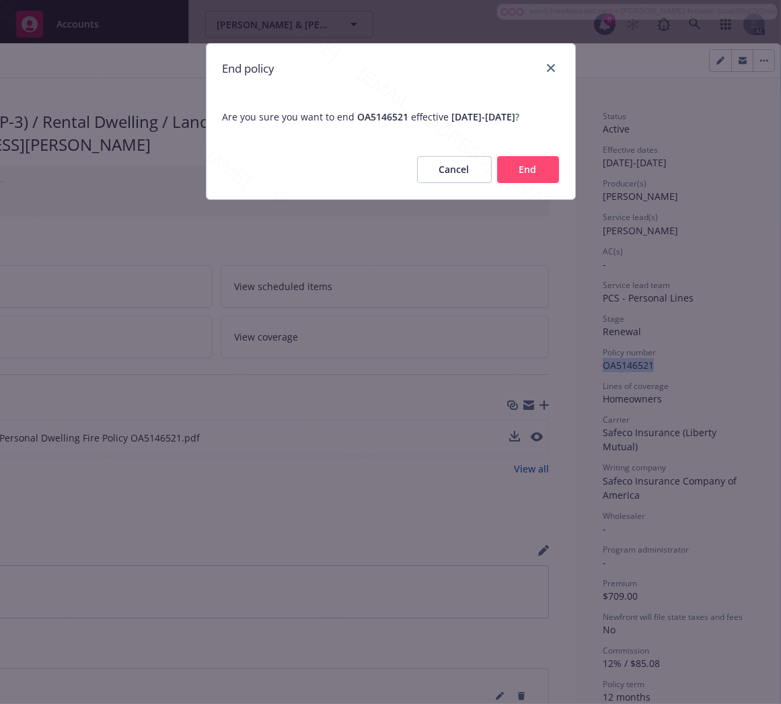
click at [549, 183] on button "End" at bounding box center [528, 169] width 62 height 27
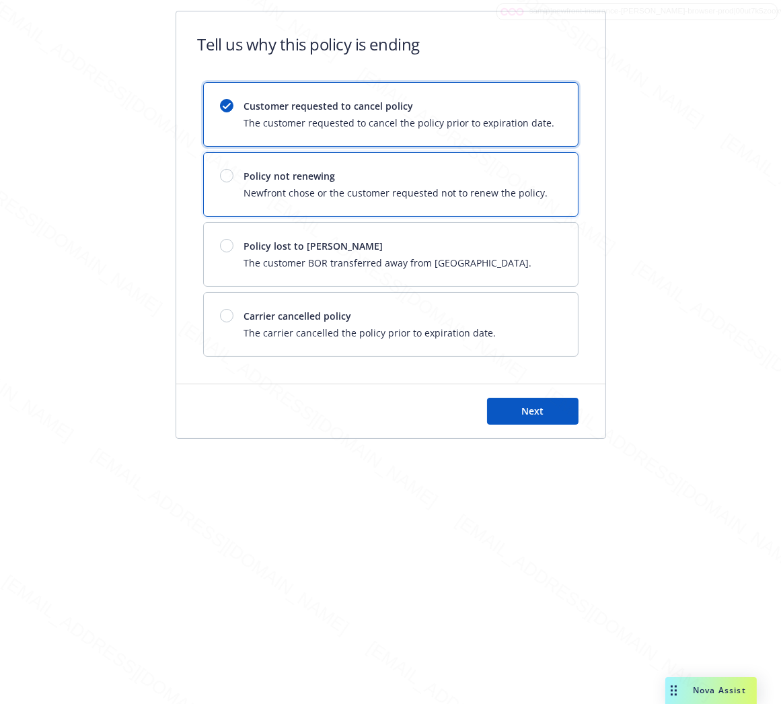
click at [549, 184] on div "Policy not renewing Newfront chose or the customer requested not to renew the p…" at bounding box center [391, 184] width 374 height 63
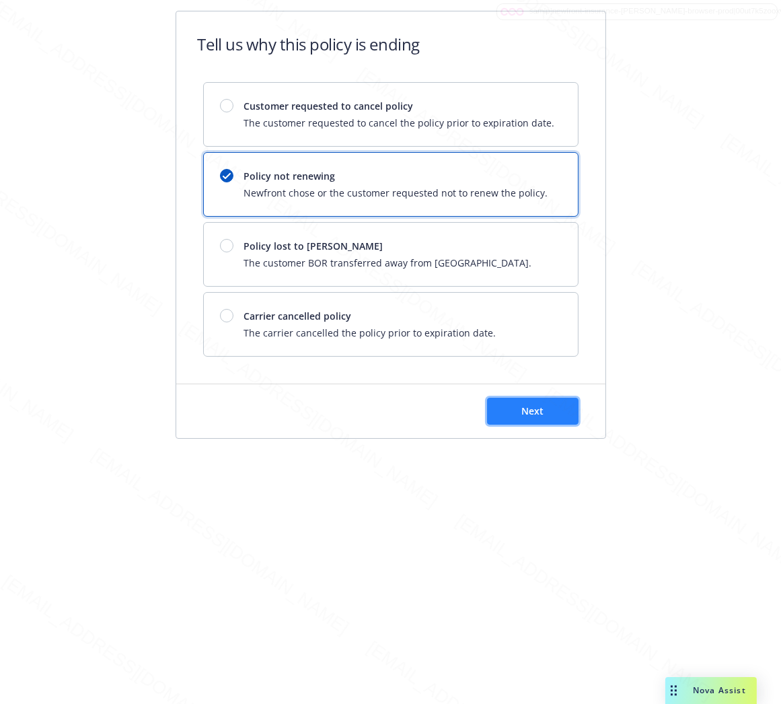
click at [514, 412] on button "Next" at bounding box center [533, 411] width 92 height 27
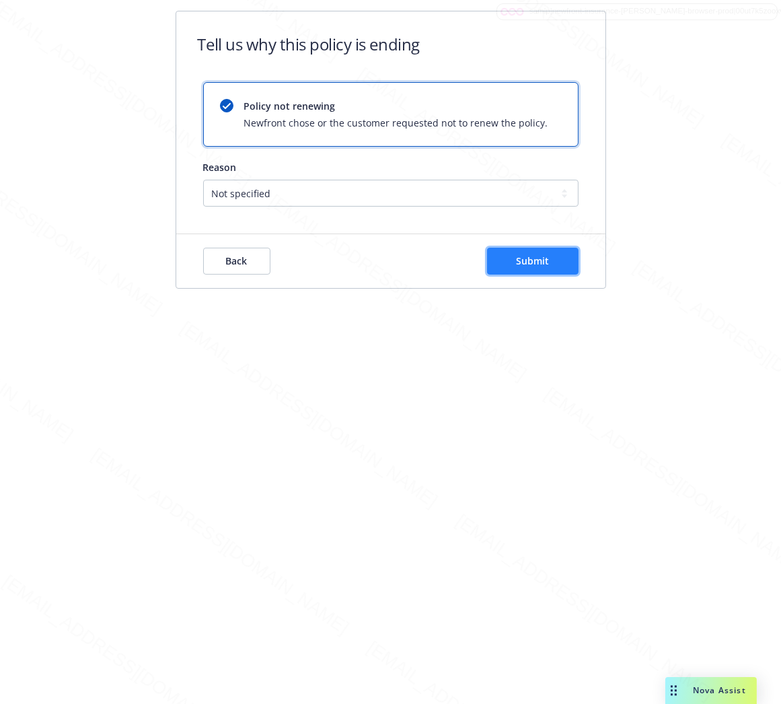
click at [546, 260] on span "Submit" at bounding box center [532, 260] width 33 height 13
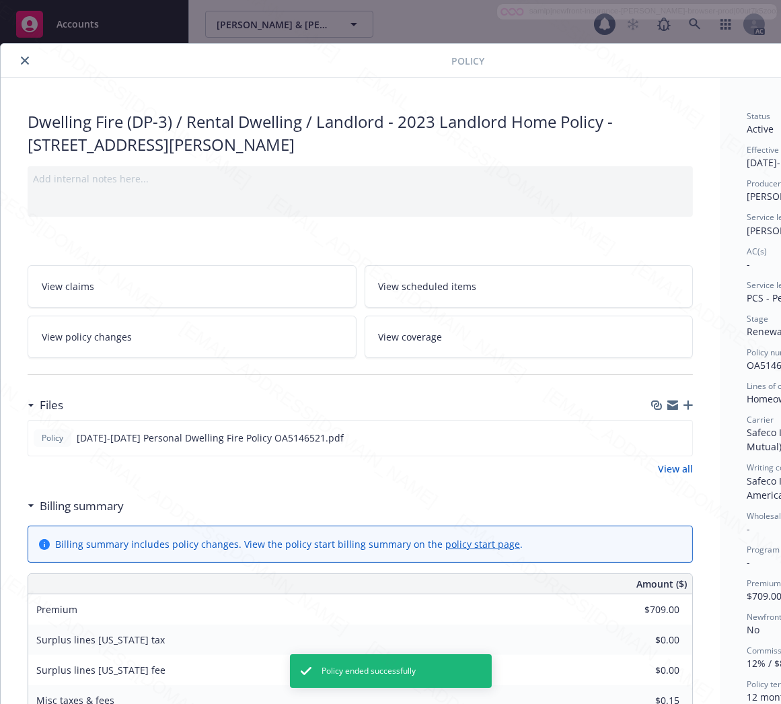
scroll to position [40, 0]
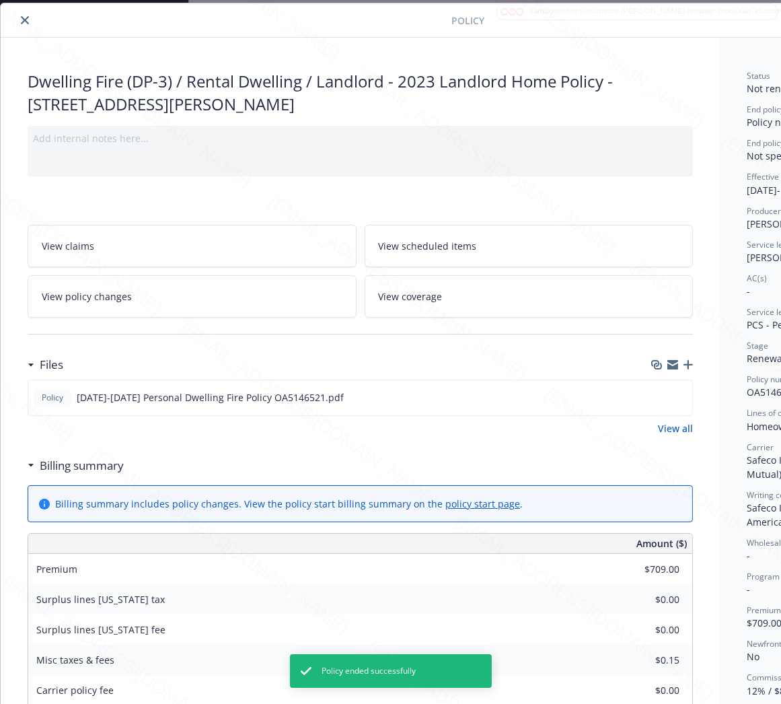
click at [26, 17] on icon "close" at bounding box center [25, 20] width 8 height 8
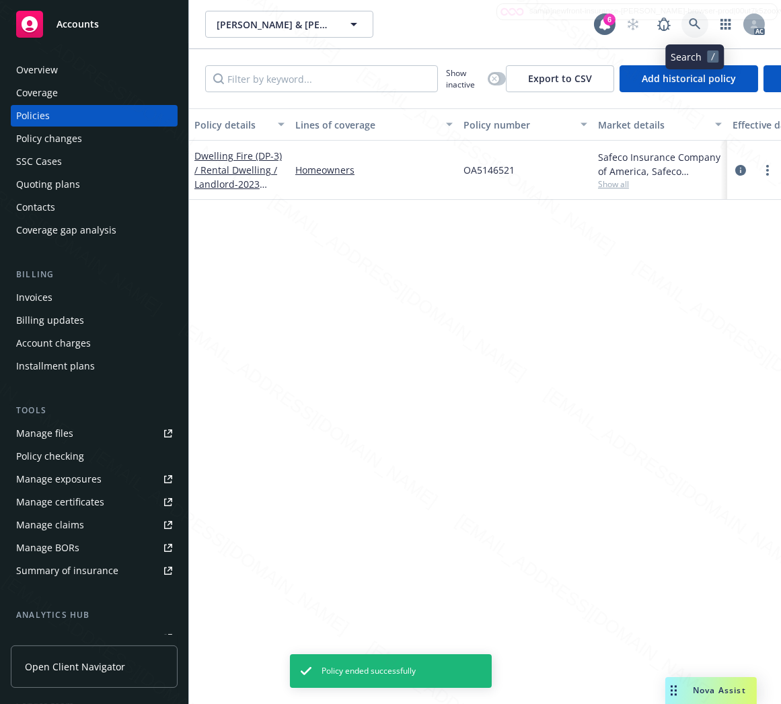
click at [694, 21] on icon at bounding box center [695, 24] width 12 height 12
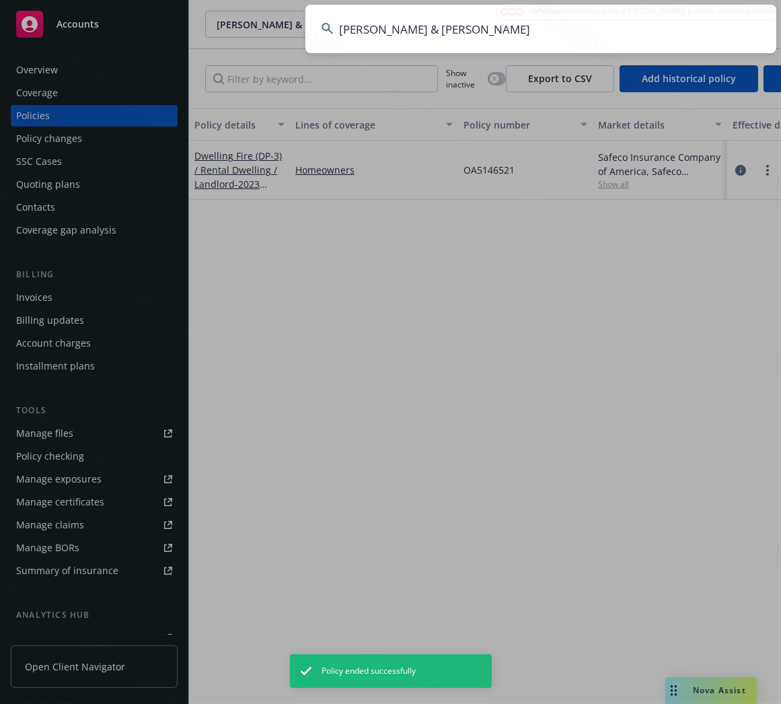
type input "Warner, Andrew & Lindsey"
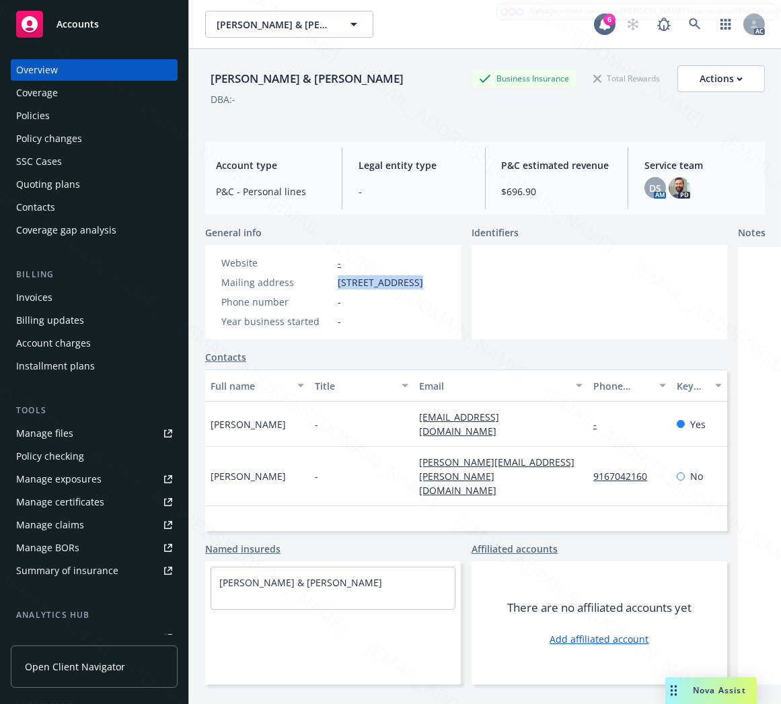
drag, startPoint x: 339, startPoint y: 283, endPoint x: 416, endPoint y: 279, distance: 76.8
click at [416, 279] on span "1470 Strabane Way, Folsom, CA, 95630" at bounding box center [380, 282] width 85 height 14
copy span "1470 Strabane Wa"
click at [38, 112] on div "Policies" at bounding box center [33, 116] width 34 height 22
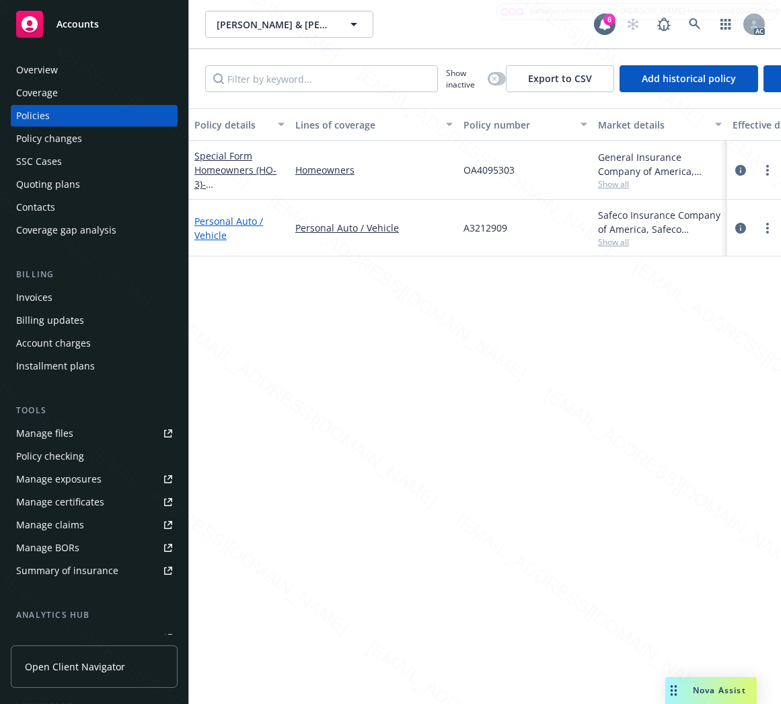
click at [224, 217] on link "Personal Auto / Vehicle" at bounding box center [228, 228] width 69 height 27
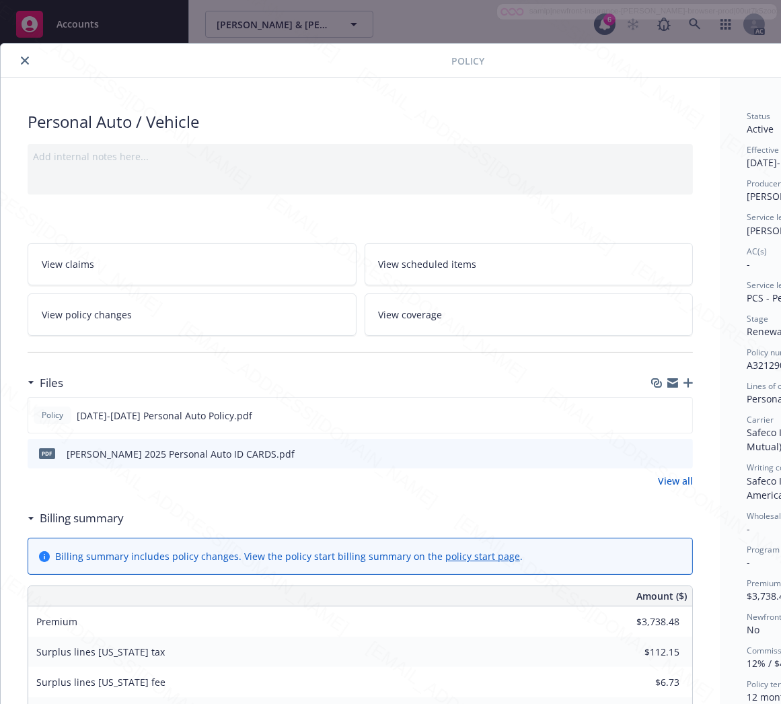
click at [92, 519] on h3 "Billing summary" at bounding box center [82, 517] width 84 height 17
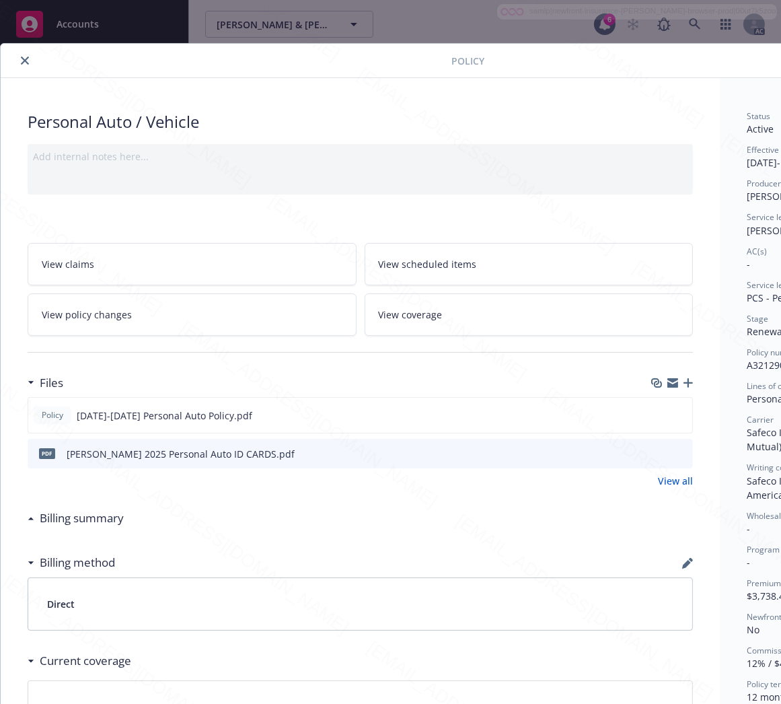
scroll to position [0, 155]
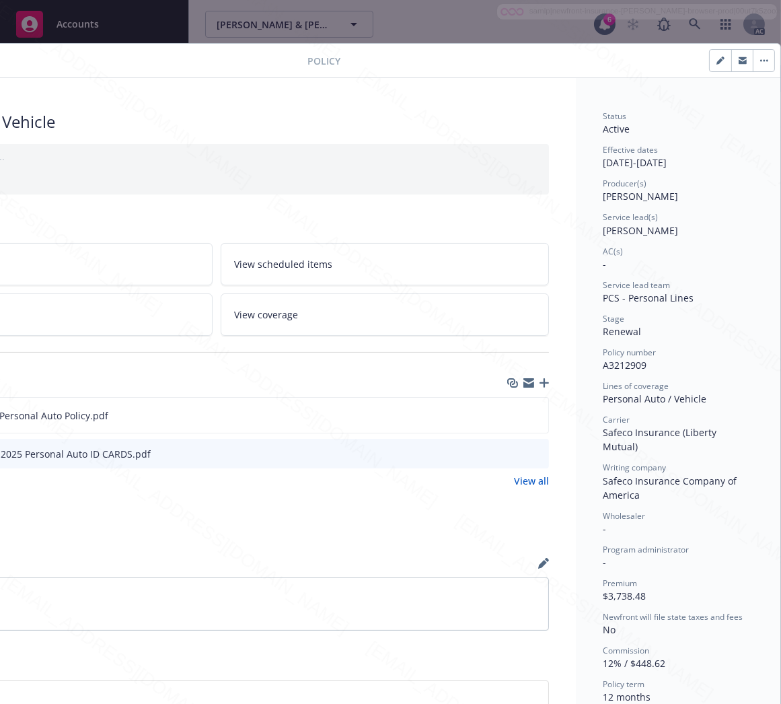
click at [630, 363] on span "A3212909" at bounding box center [625, 365] width 44 height 13
copy span "A3212909"
drag, startPoint x: 501, startPoint y: 413, endPoint x: 505, endPoint y: 320, distance: 93.6
click at [508, 413] on icon "download file" at bounding box center [513, 414] width 11 height 11
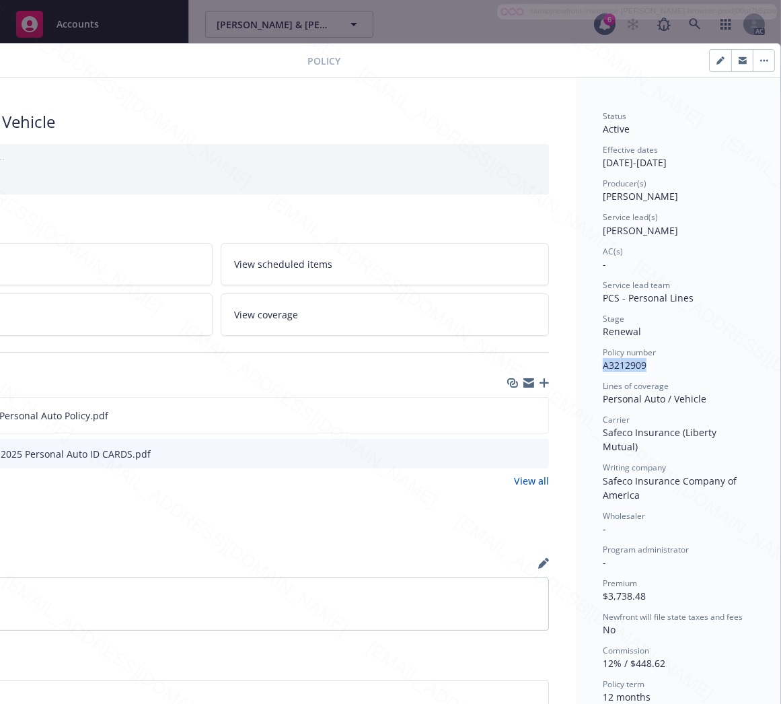
click at [760, 61] on icon "button" at bounding box center [764, 60] width 8 height 3
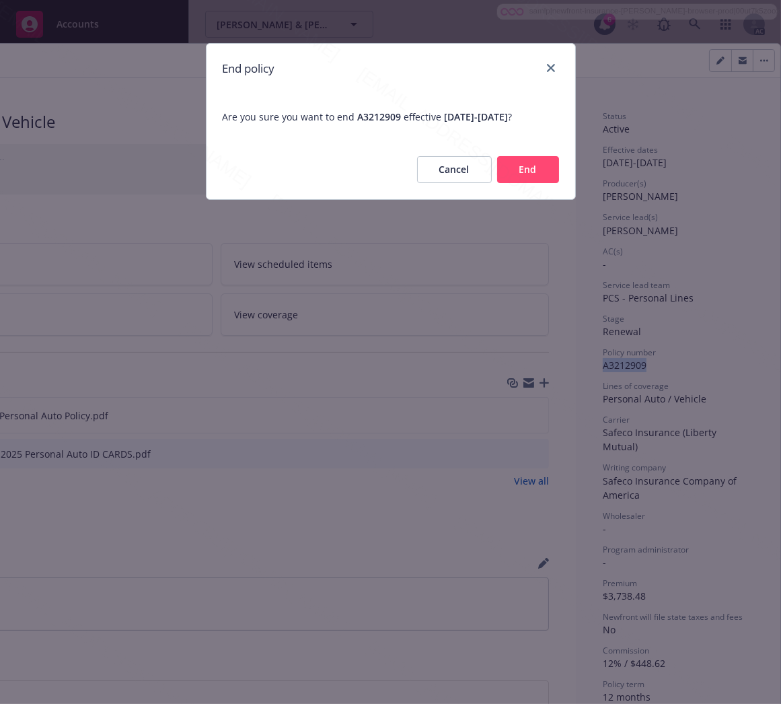
click at [538, 176] on button "End" at bounding box center [528, 169] width 62 height 27
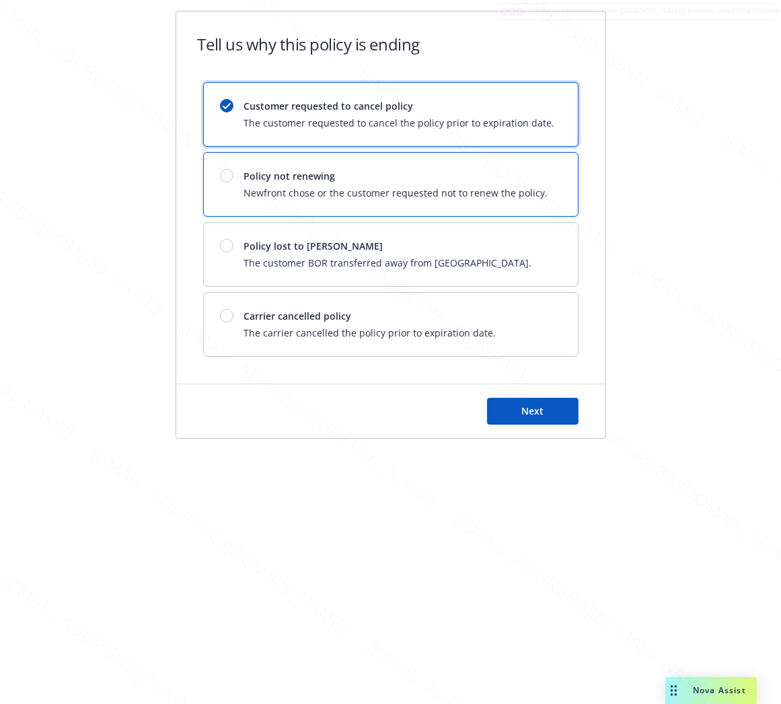
click at [404, 170] on span "Policy not renewing" at bounding box center [396, 176] width 304 height 14
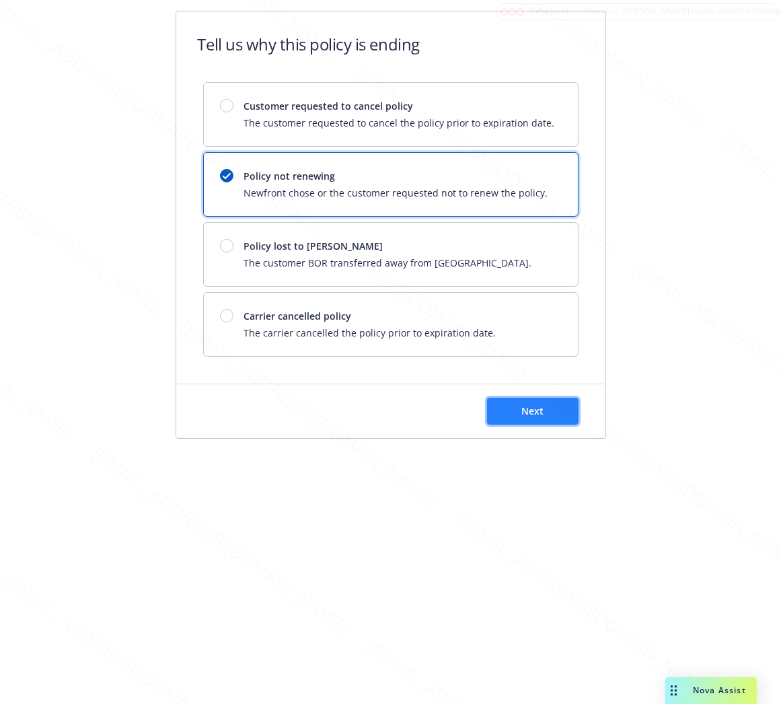
click at [549, 398] on button "Next" at bounding box center [533, 411] width 92 height 27
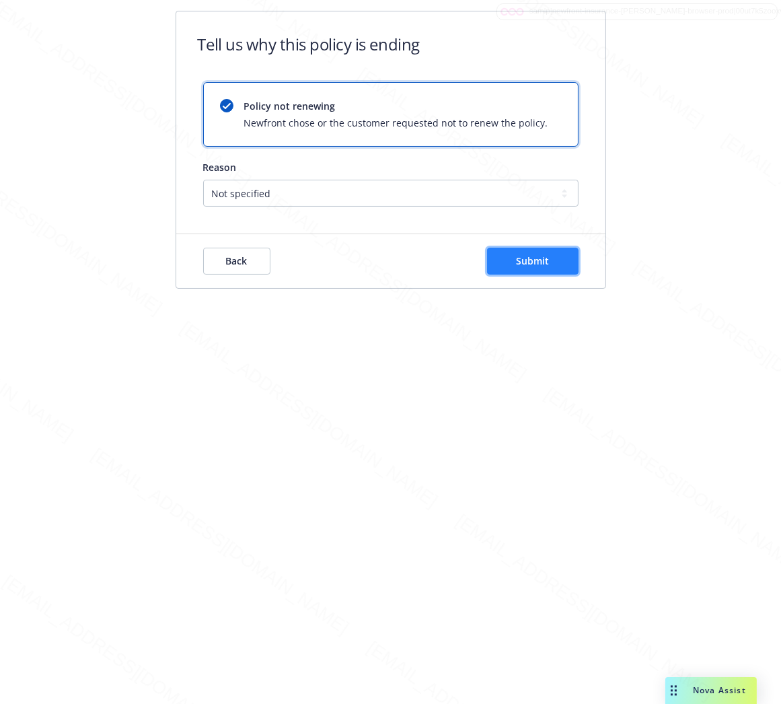
click at [536, 270] on button "Submit" at bounding box center [533, 261] width 92 height 27
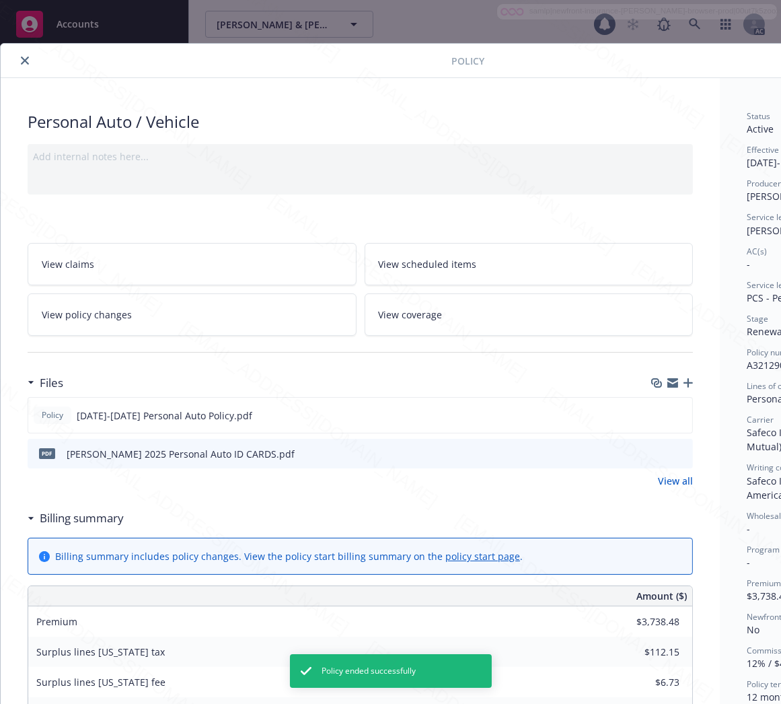
scroll to position [40, 0]
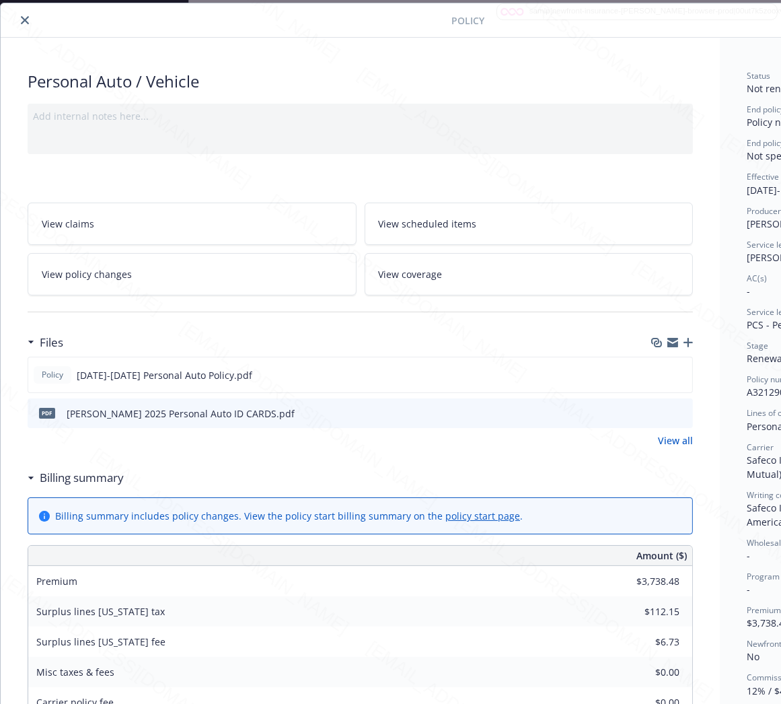
click at [24, 16] on icon "close" at bounding box center [25, 20] width 8 height 8
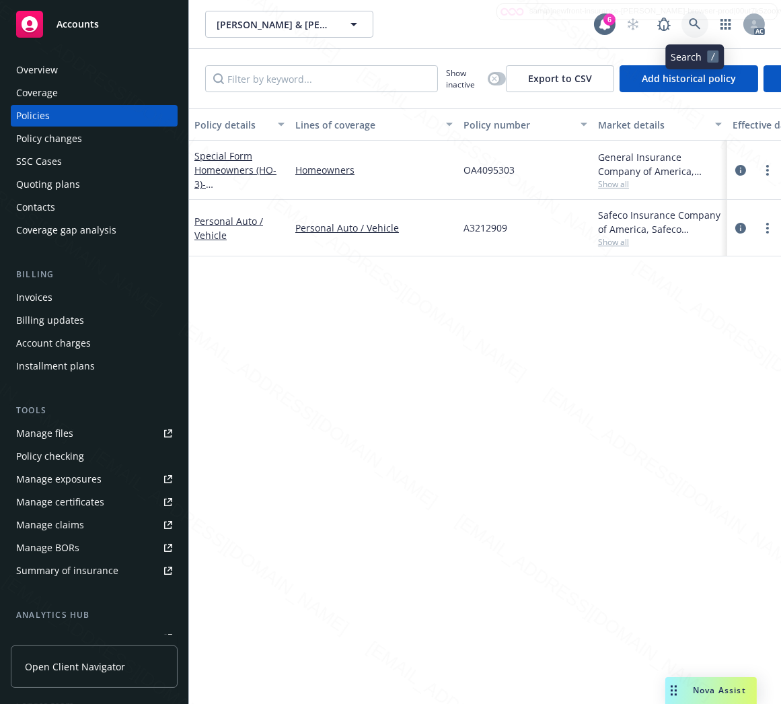
click at [696, 24] on icon at bounding box center [694, 23] width 11 height 11
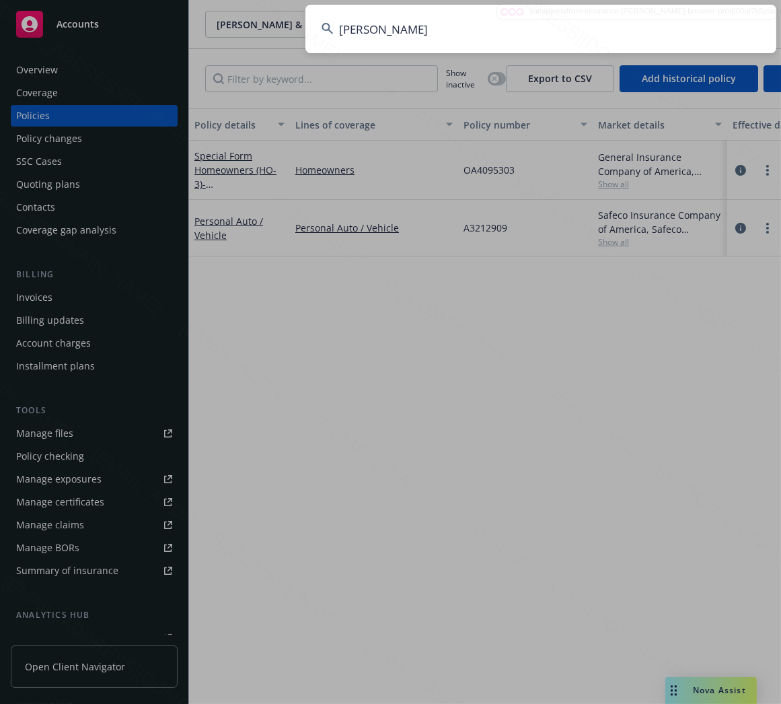
type input "Tribble, David"
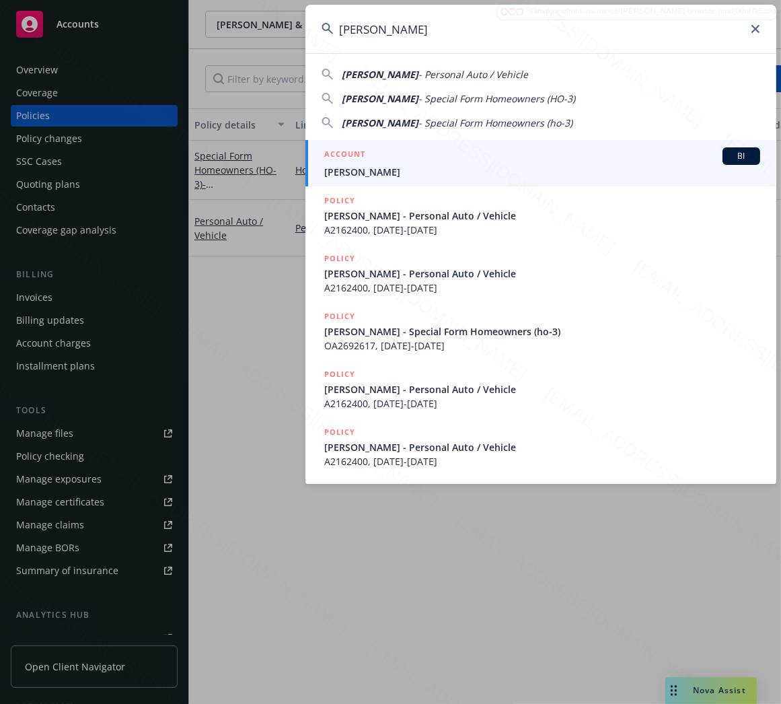
click at [441, 34] on input "Tribble, David" at bounding box center [540, 29] width 471 height 48
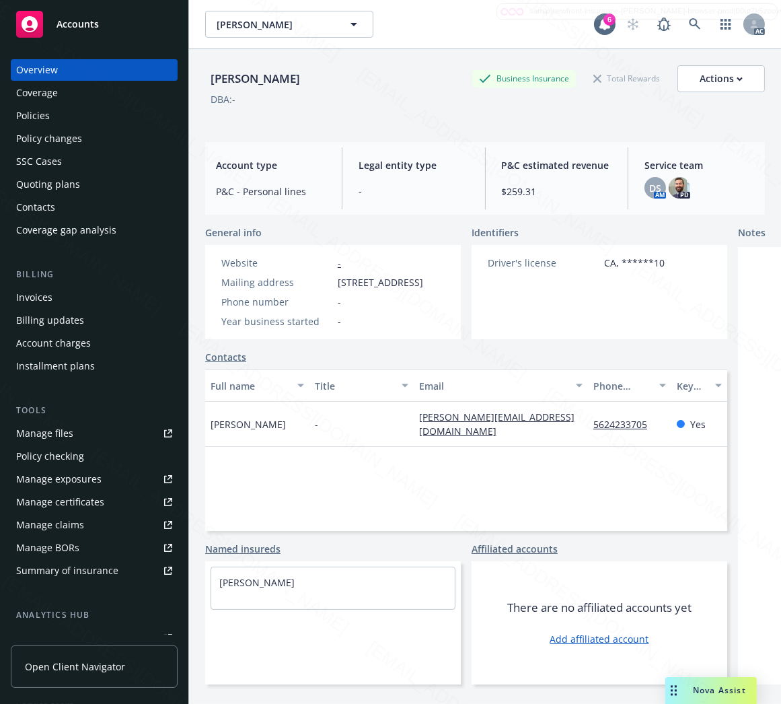
click at [65, 119] on div "Policies" at bounding box center [94, 116] width 156 height 22
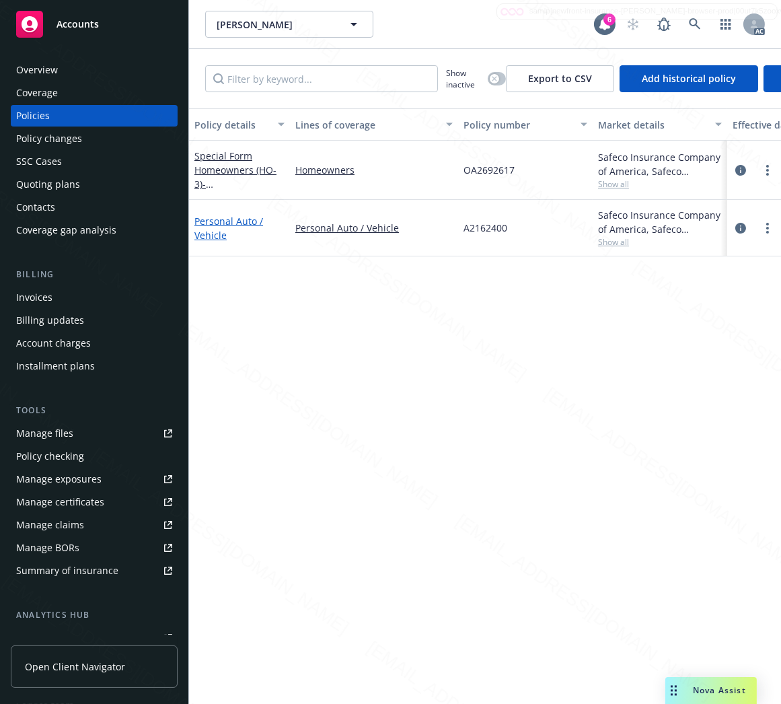
click at [216, 218] on link "Personal Auto / Vehicle" at bounding box center [228, 228] width 69 height 27
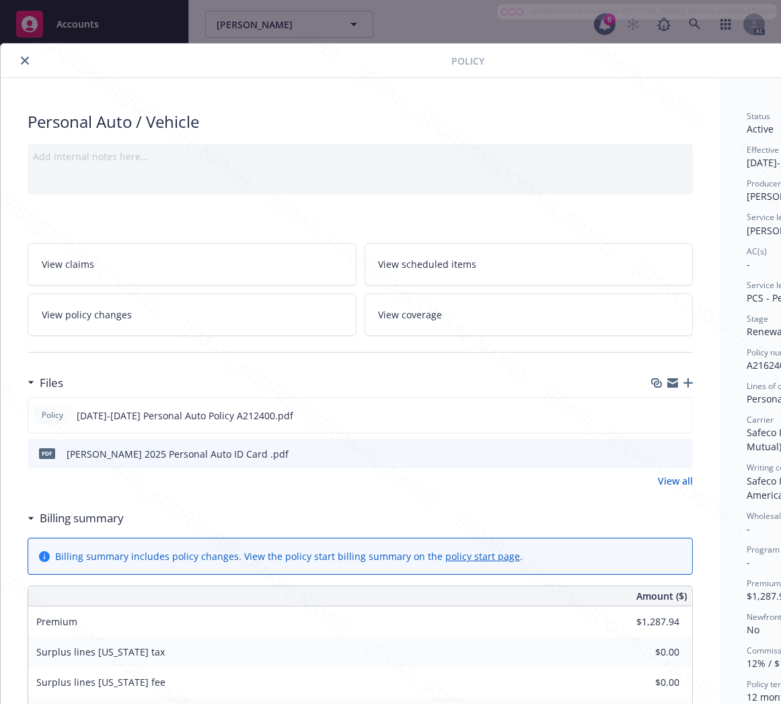
click at [104, 515] on h3 "Billing summary" at bounding box center [82, 517] width 84 height 17
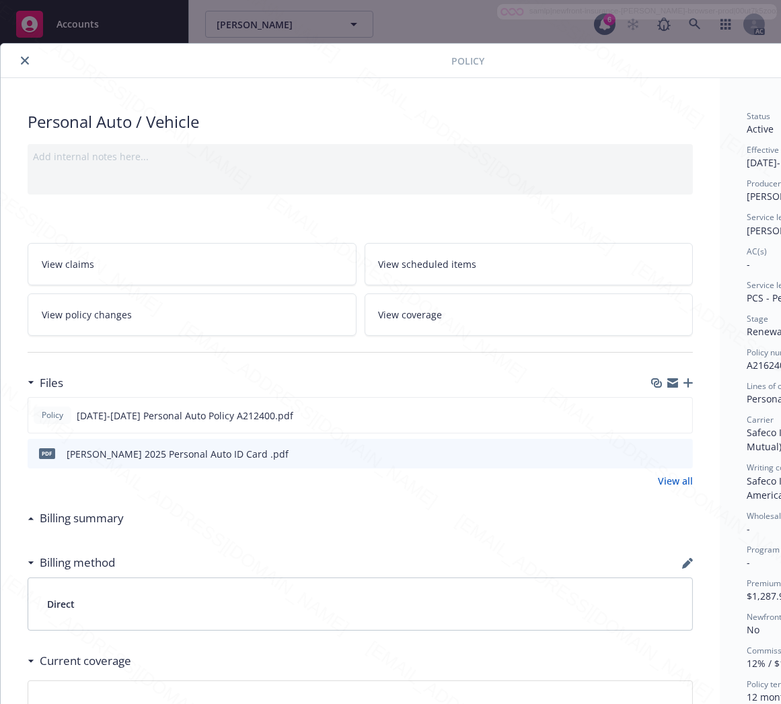
scroll to position [0, 155]
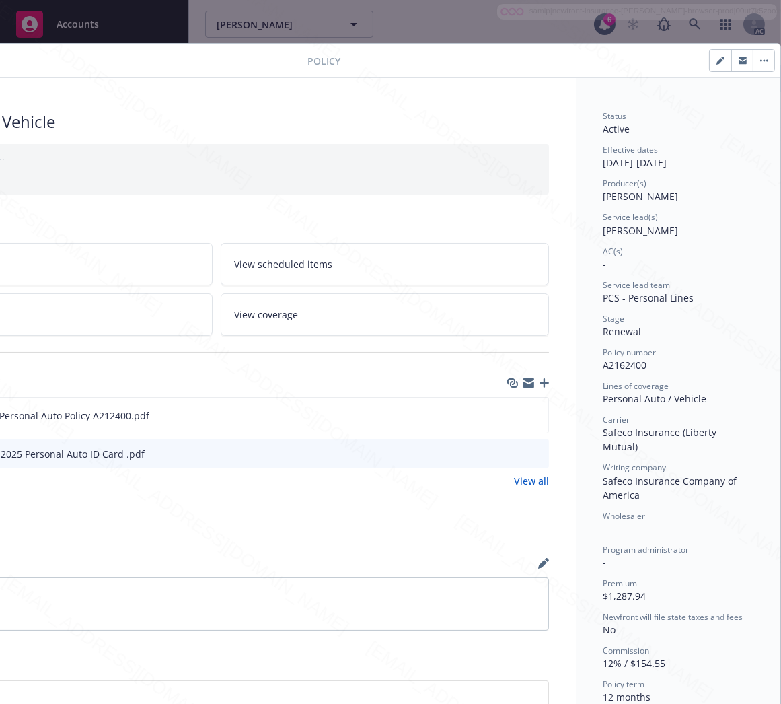
click at [622, 366] on span "A2162400" at bounding box center [625, 365] width 44 height 13
copy span "A2162400"
click at [508, 413] on icon "download file" at bounding box center [513, 414] width 11 height 11
click at [760, 59] on icon "button" at bounding box center [764, 60] width 8 height 3
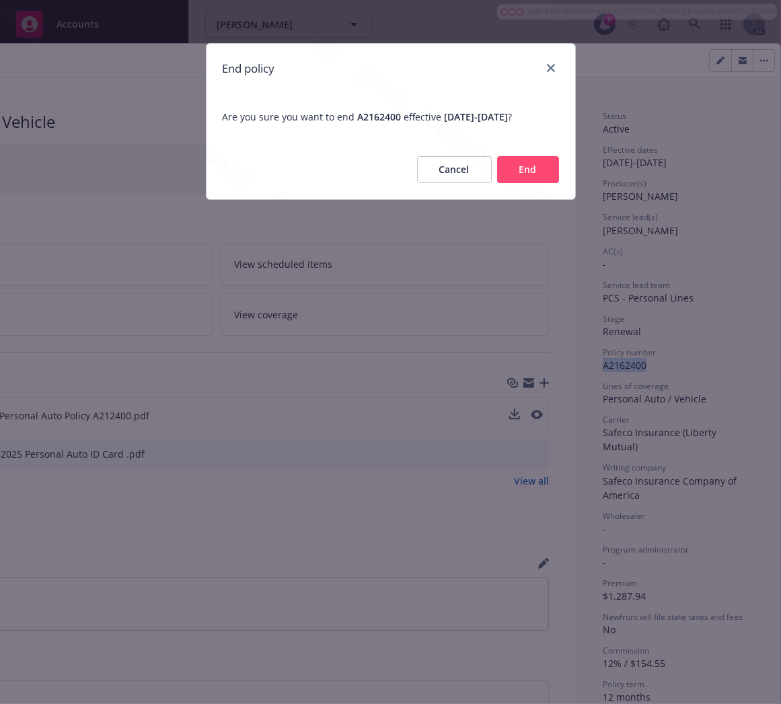
click at [526, 165] on button "End" at bounding box center [528, 169] width 62 height 27
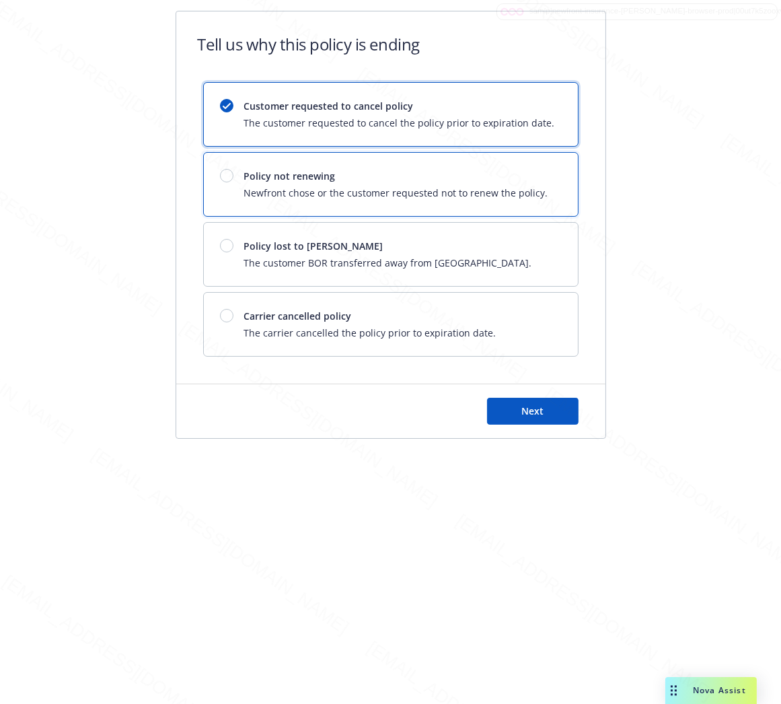
click at [528, 165] on div "Policy not renewing Newfront chose or the customer requested not to renew the p…" at bounding box center [391, 184] width 374 height 63
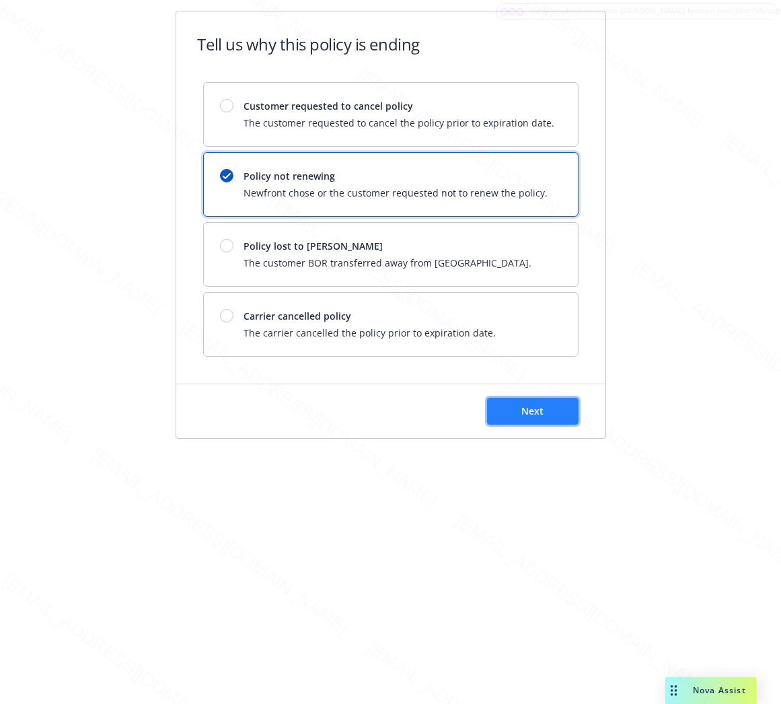
click at [554, 406] on button "Next" at bounding box center [533, 411] width 92 height 27
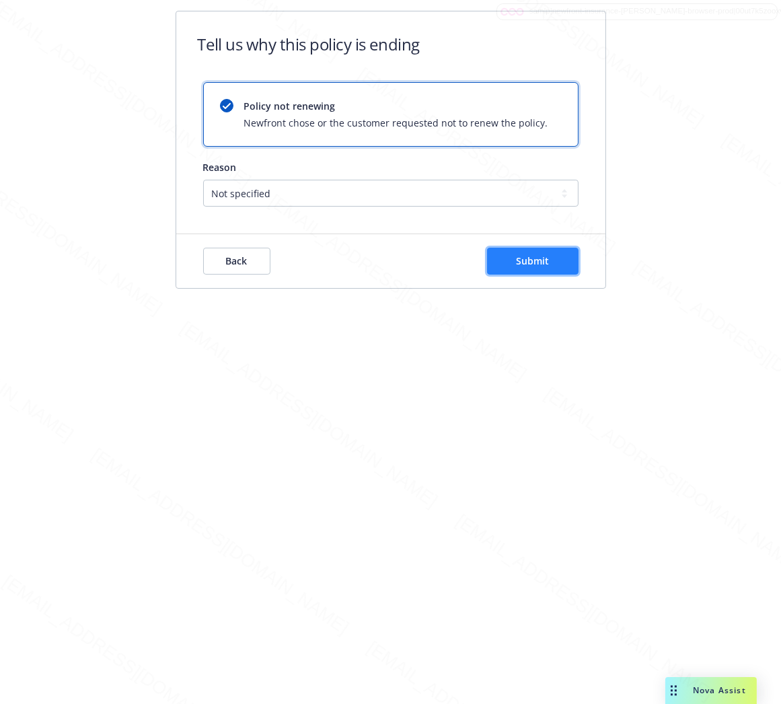
click at [530, 261] on span "Submit" at bounding box center [532, 260] width 33 height 13
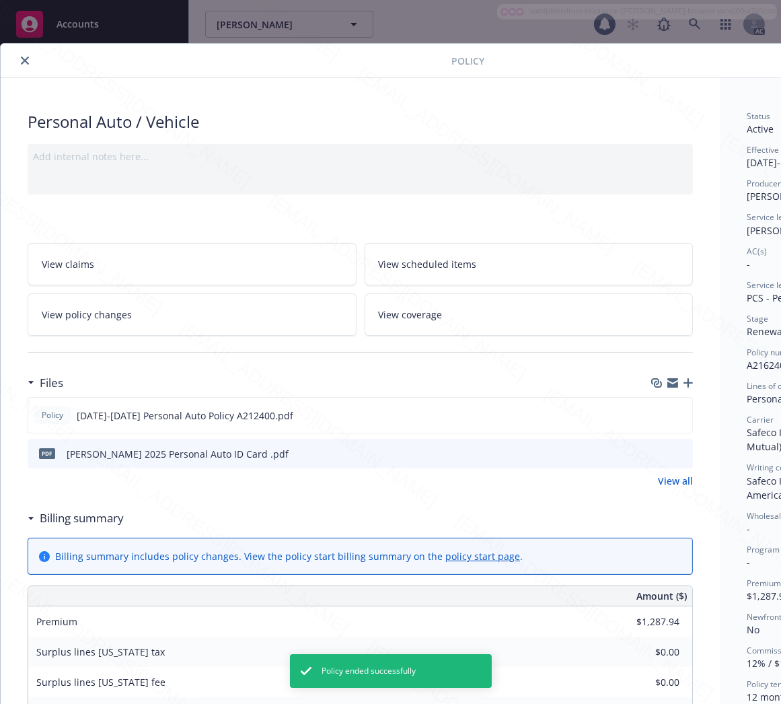
scroll to position [40, 0]
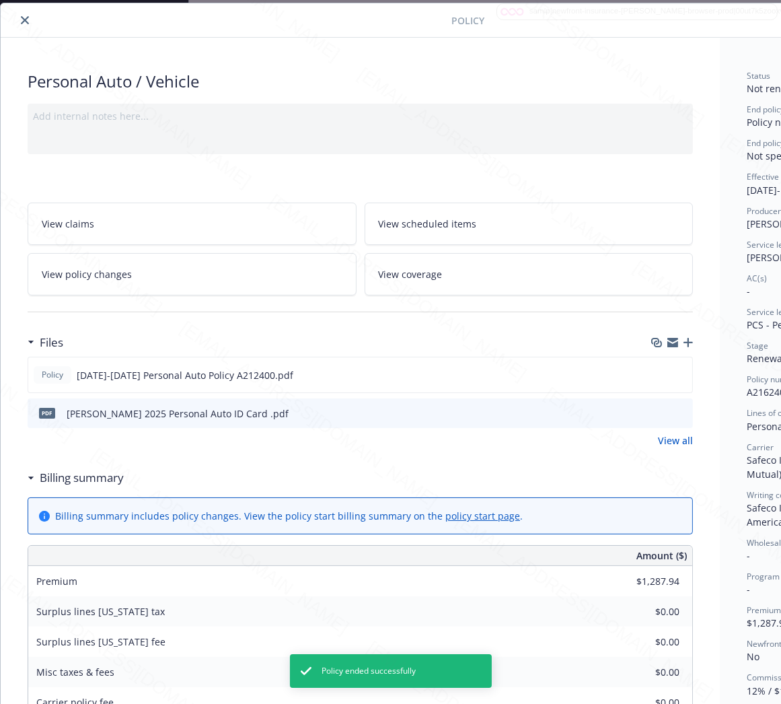
click at [29, 21] on button "close" at bounding box center [25, 20] width 16 height 16
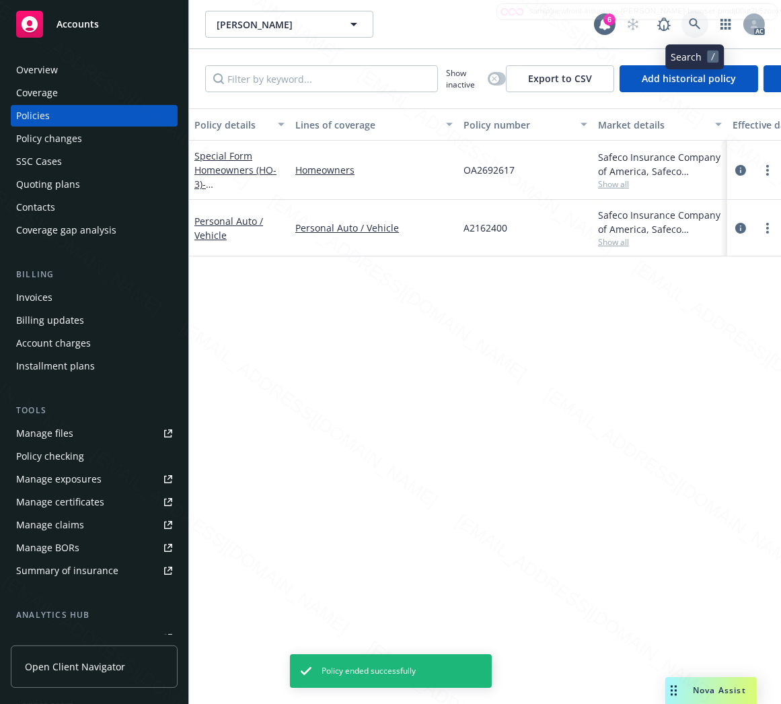
click at [698, 23] on icon at bounding box center [695, 24] width 12 height 12
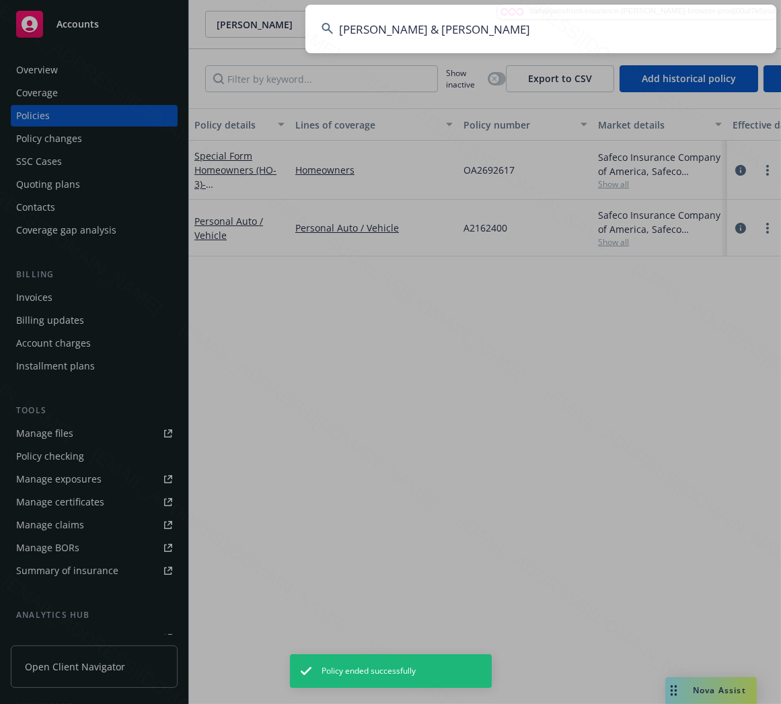
type input "Kowarsky, Brandon & Margaret"
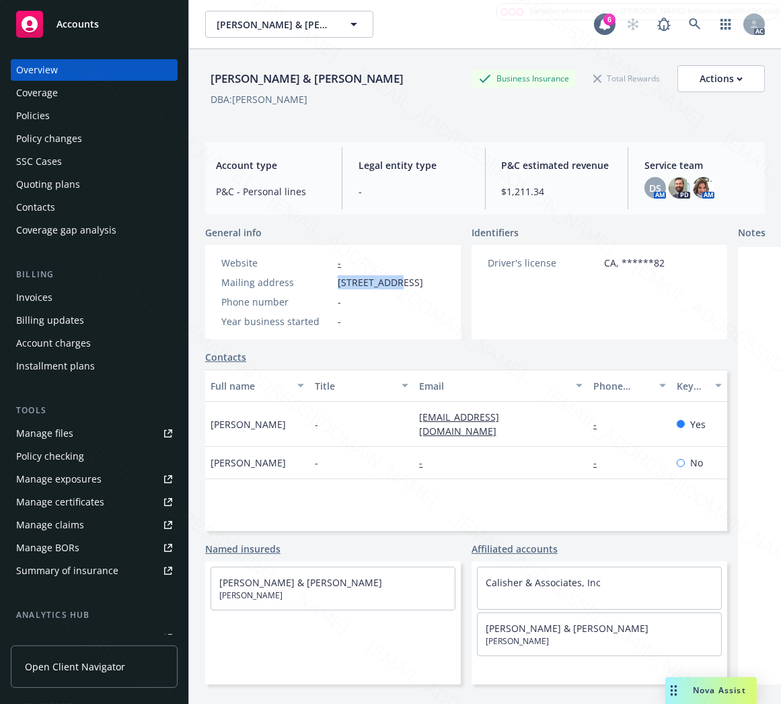
drag, startPoint x: 337, startPoint y: 280, endPoint x: 388, endPoint y: 279, distance: 51.1
click at [388, 279] on span "9 Clematis St, Ladera Ranch, CA, 92694" at bounding box center [380, 282] width 85 height 14
copy span "9 Clematis S"
click at [39, 106] on div "Policies" at bounding box center [33, 116] width 34 height 22
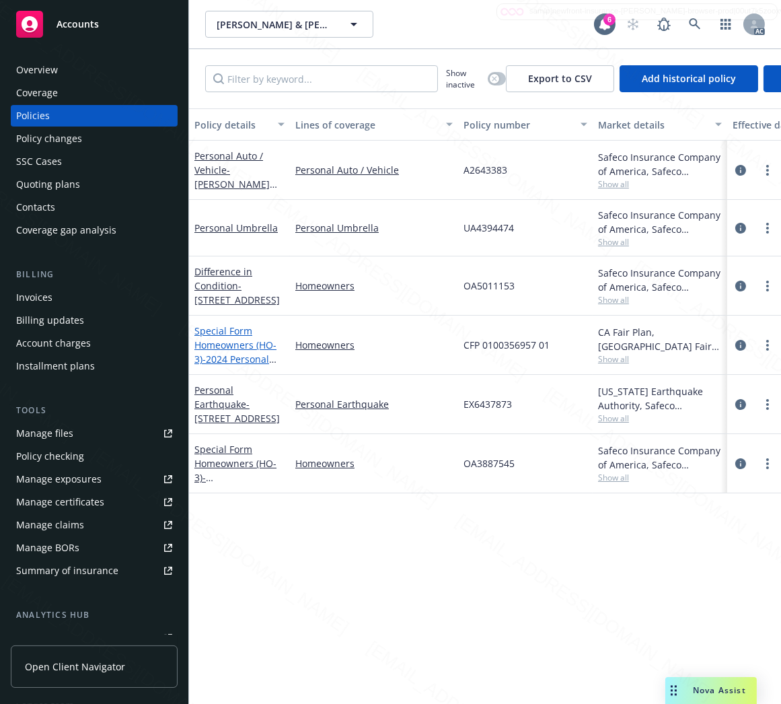
click at [220, 340] on link "Special Form Homeowners (HO-3) - 2024 Personal Homeowners Policy- 735 Bishorn D…" at bounding box center [236, 365] width 85 height 83
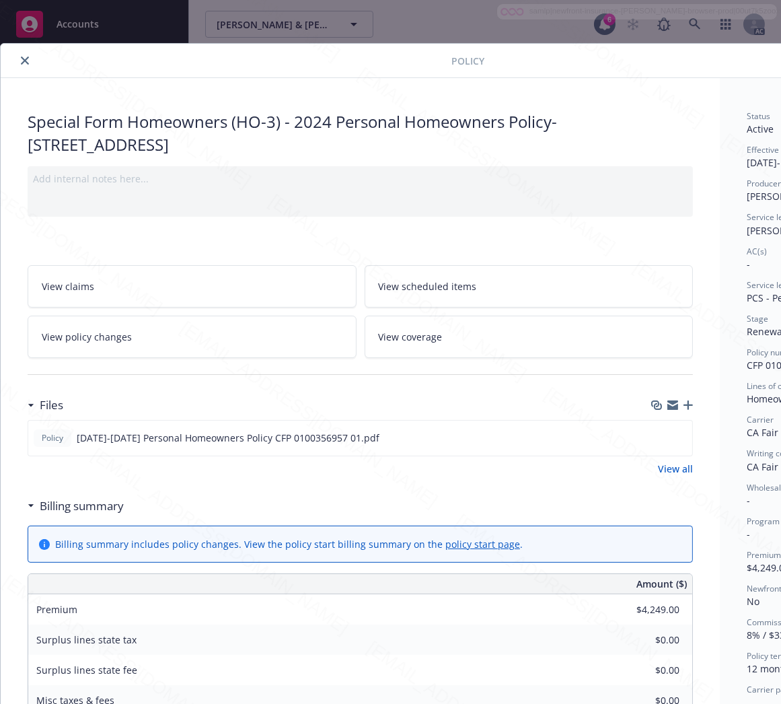
click at [85, 508] on h3 "Billing summary" at bounding box center [82, 505] width 84 height 17
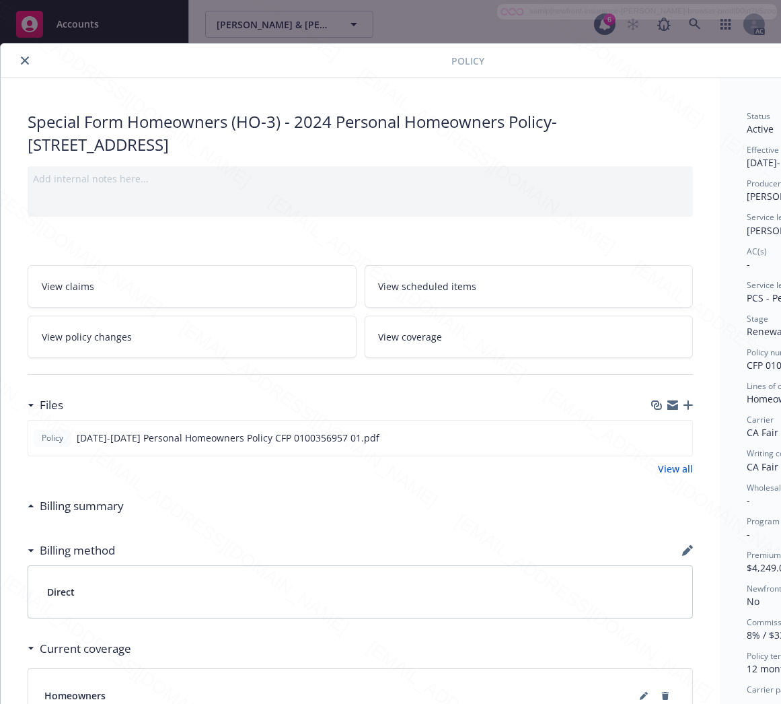
scroll to position [0, 155]
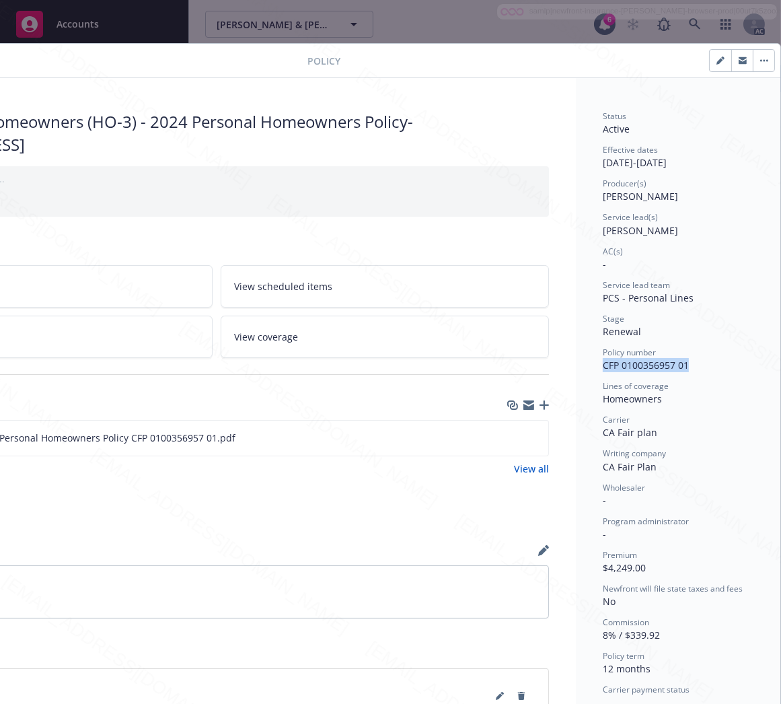
drag, startPoint x: 589, startPoint y: 361, endPoint x: 686, endPoint y: 365, distance: 96.9
click at [686, 365] on div "Status Active Effective dates 04/20/2025 - 04/20/2026 Producer(s) Kelsey Malone…" at bounding box center [678, 496] width 205 height 837
copy span "CFP 0100356957 01"
click at [508, 435] on icon "download file" at bounding box center [513, 436] width 11 height 11
click at [754, 57] on button "button" at bounding box center [764, 61] width 22 height 22
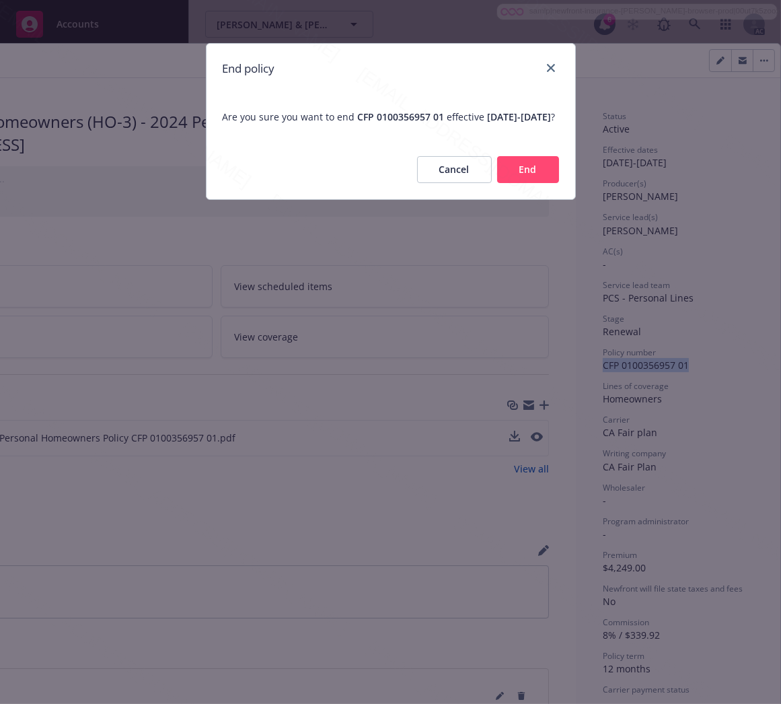
click at [540, 180] on button "End" at bounding box center [528, 169] width 62 height 27
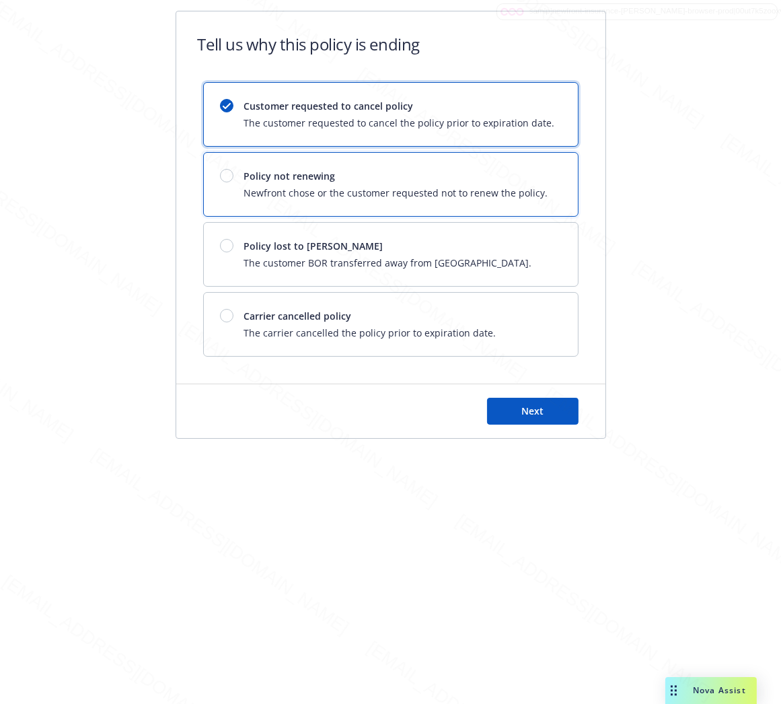
click at [540, 180] on div "Policy not renewing Newfront chose or the customer requested not to renew the p…" at bounding box center [391, 184] width 374 height 63
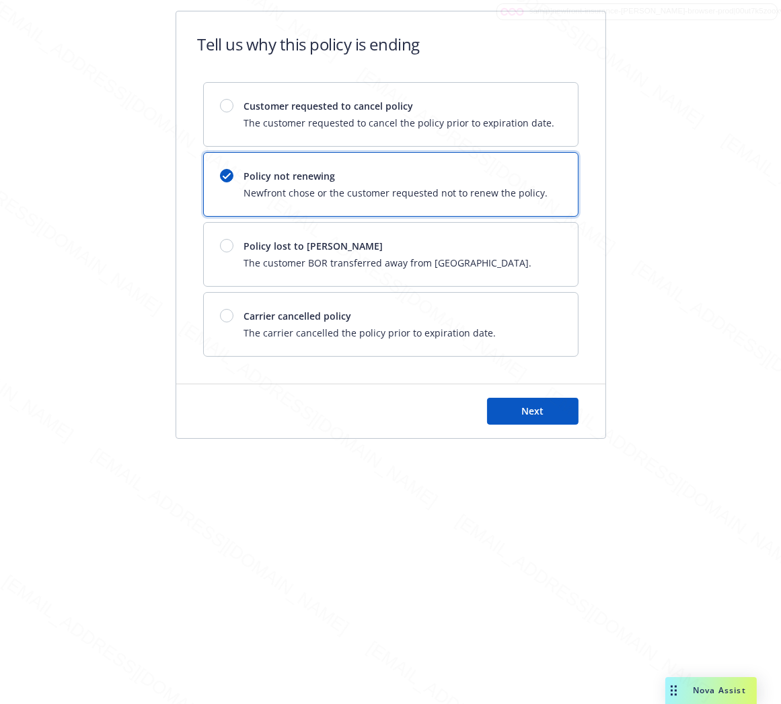
click at [537, 427] on div "Next" at bounding box center [390, 411] width 429 height 54
click at [541, 420] on button "Next" at bounding box center [533, 411] width 92 height 27
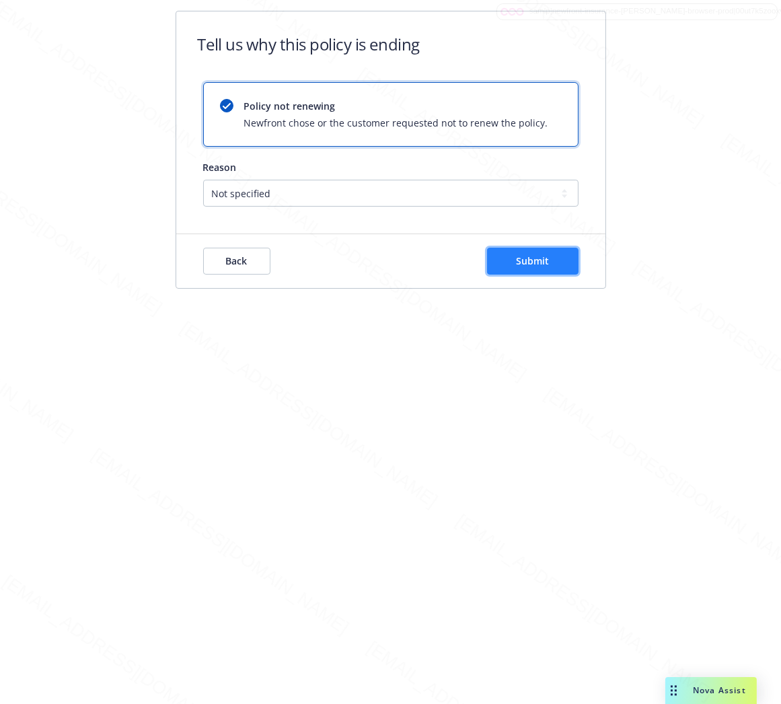
click at [560, 266] on button "Submit" at bounding box center [533, 261] width 92 height 27
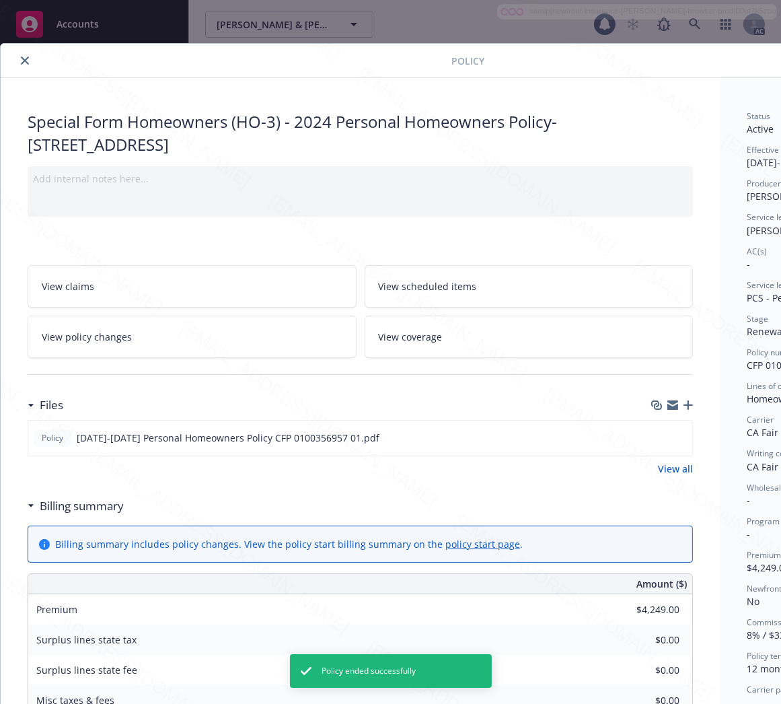
scroll to position [40, 0]
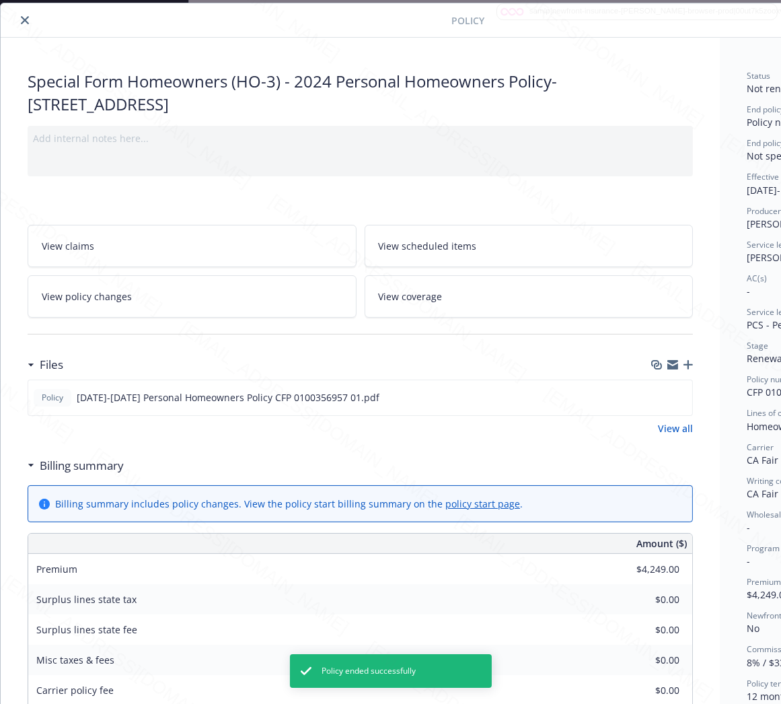
click at [24, 20] on icon "close" at bounding box center [25, 20] width 8 height 8
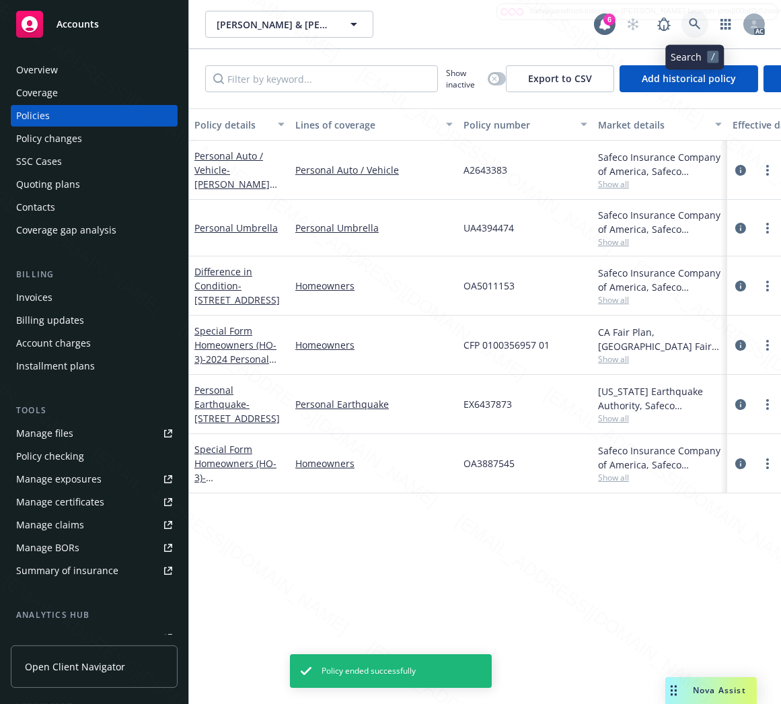
click at [696, 28] on icon at bounding box center [695, 24] width 12 height 12
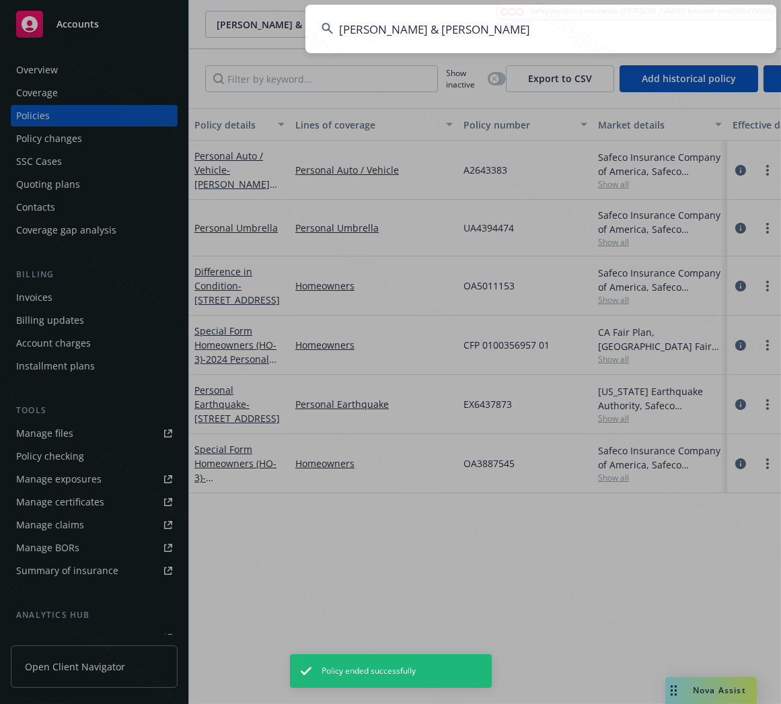
type input "Patel, Arvind & Mrudula"
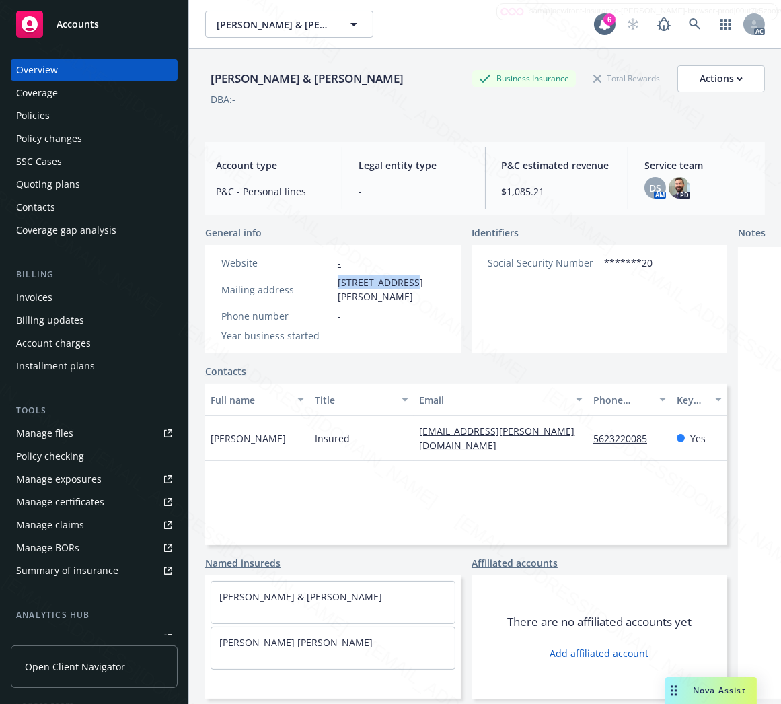
drag, startPoint x: 338, startPoint y: 284, endPoint x: 406, endPoint y: 283, distance: 68.6
click at [406, 283] on span "20112 Gridley Rd, Cerritos, CA, 90703" at bounding box center [391, 289] width 107 height 28
click at [14, 116] on link "Policies" at bounding box center [94, 116] width 167 height 22
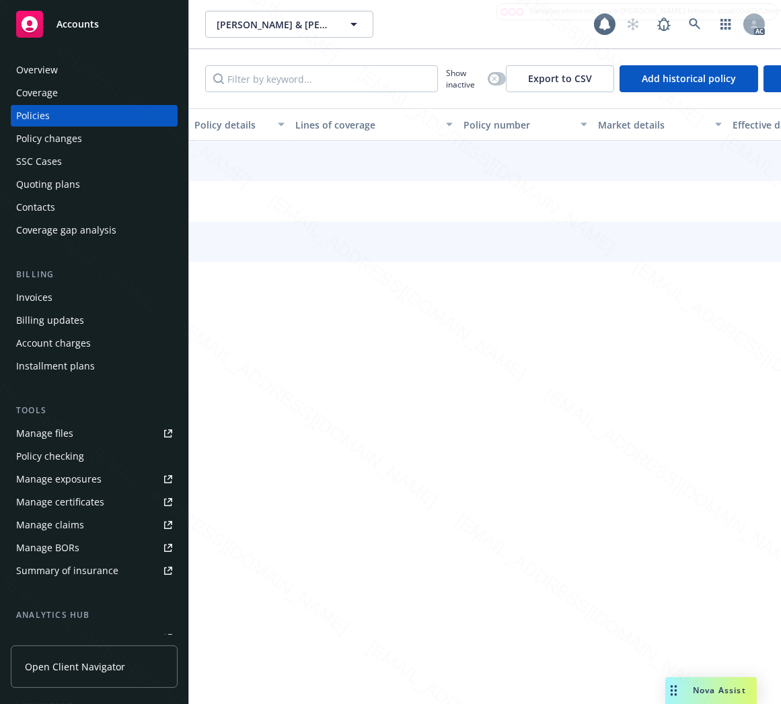
click at [14, 116] on link "Policies" at bounding box center [94, 116] width 167 height 22
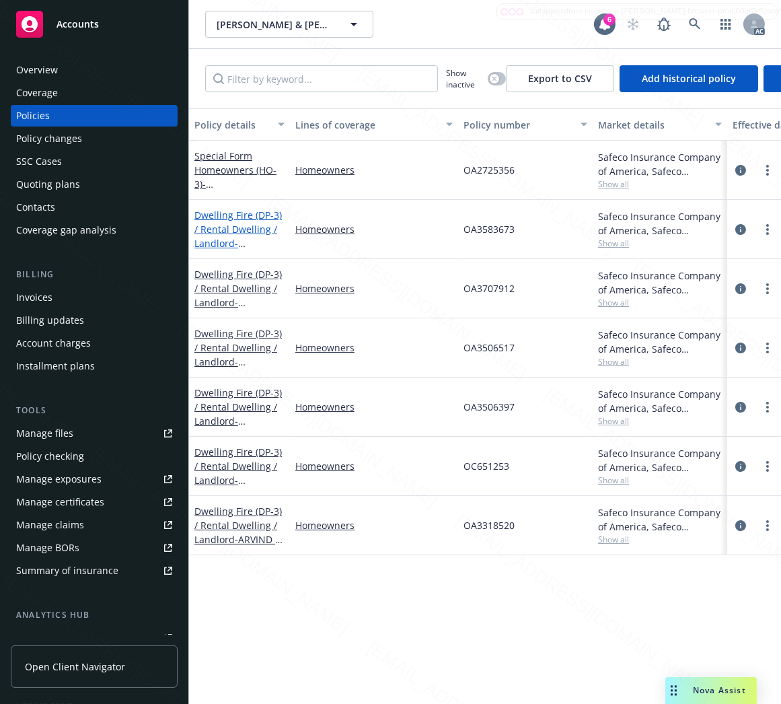
click at [229, 227] on link "Dwelling Fire (DP-3) / Rental Dwelling / Landlord - 222-224 Turner Ave Fullerto…" at bounding box center [237, 243] width 87 height 69
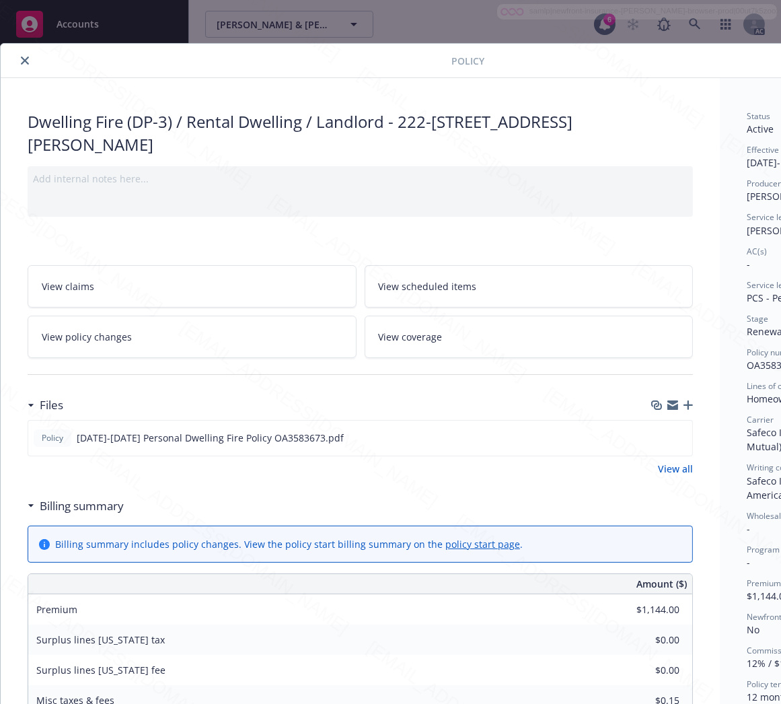
click at [104, 506] on h3 "Billing summary" at bounding box center [82, 505] width 84 height 17
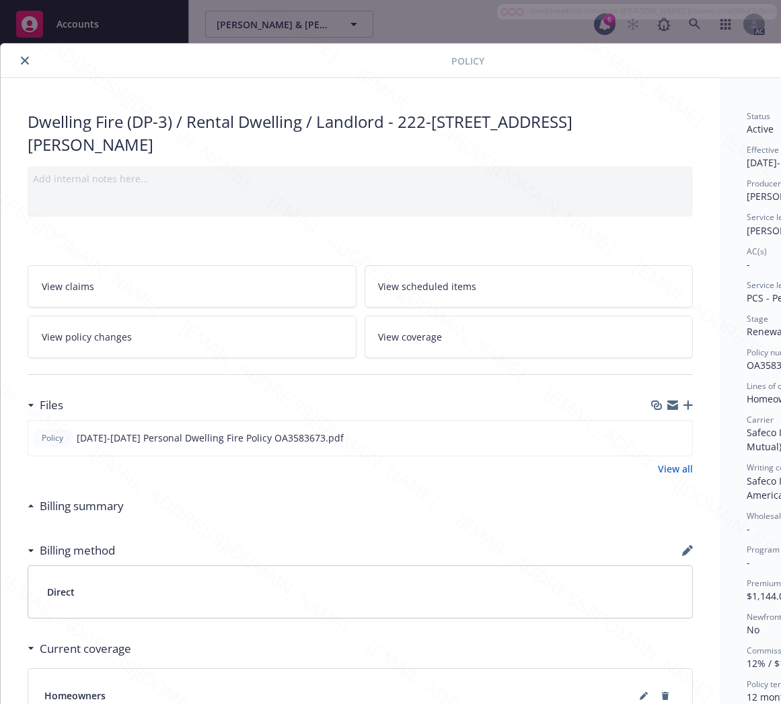
scroll to position [0, 155]
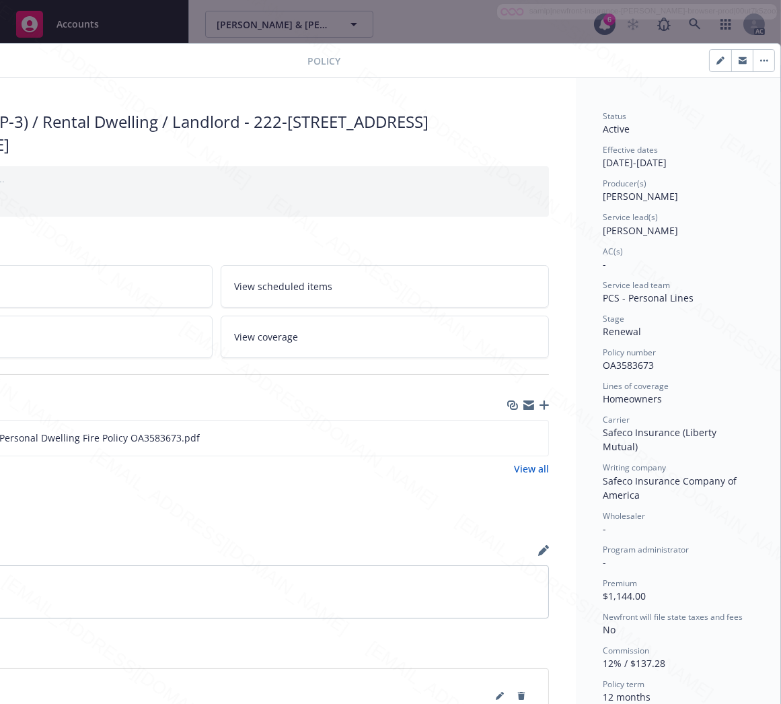
click at [616, 365] on span "OA3583673" at bounding box center [628, 365] width 51 height 13
click at [603, 361] on span "OA3583673" at bounding box center [628, 365] width 51 height 13
click at [508, 439] on icon "download file" at bounding box center [513, 436] width 11 height 11
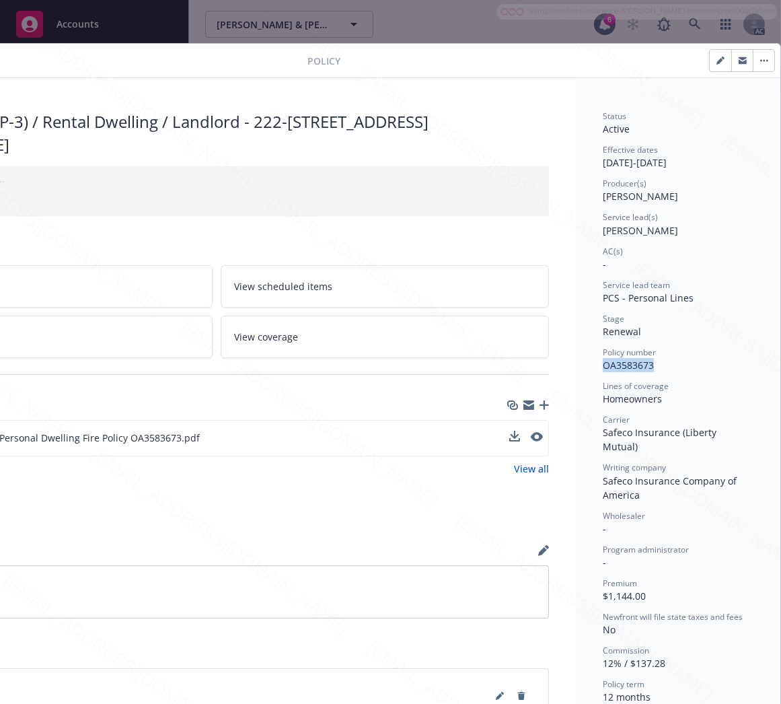
click at [754, 55] on button "button" at bounding box center [764, 61] width 22 height 22
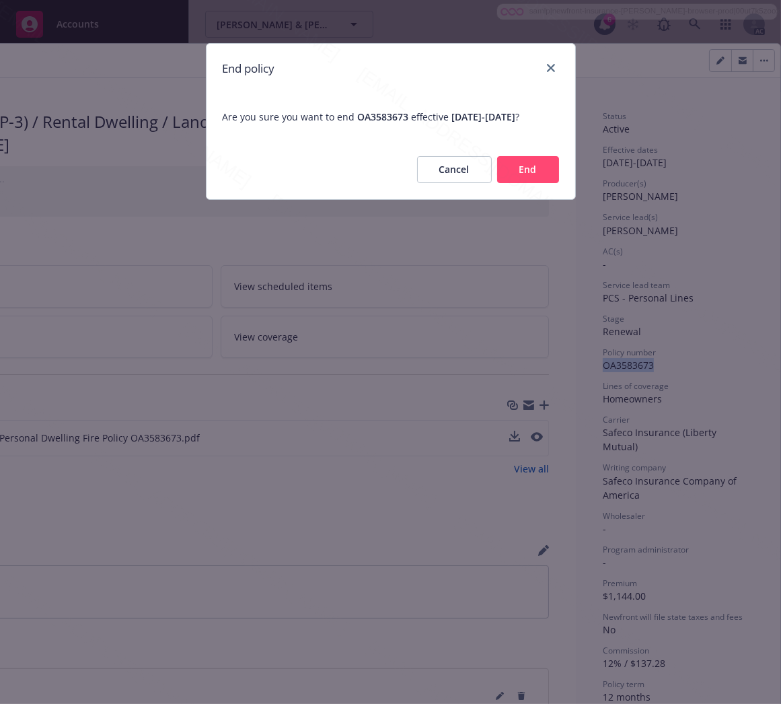
click at [527, 183] on button "End" at bounding box center [528, 169] width 62 height 27
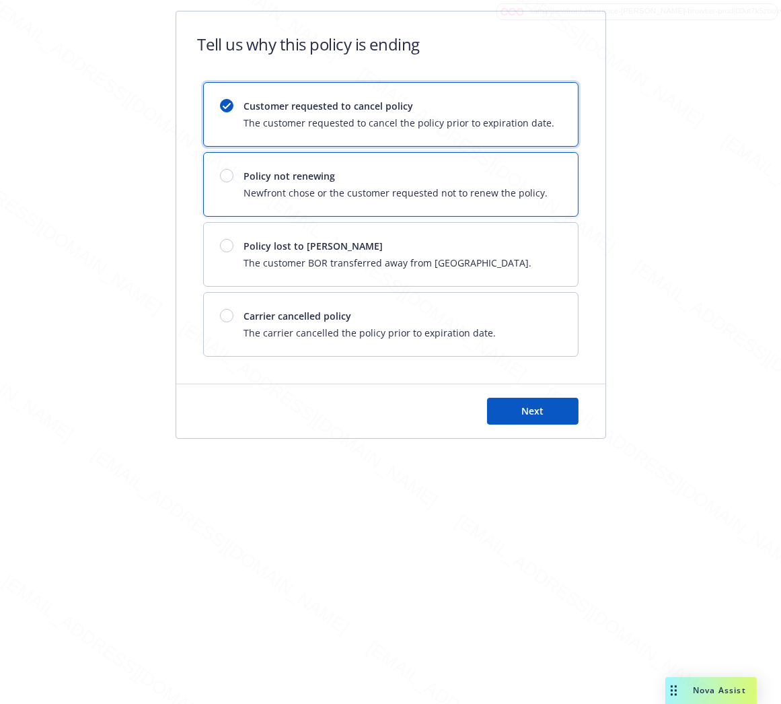
click at [527, 184] on div "Policy not renewing Newfront chose or the customer requested not to renew the p…" at bounding box center [396, 184] width 304 height 31
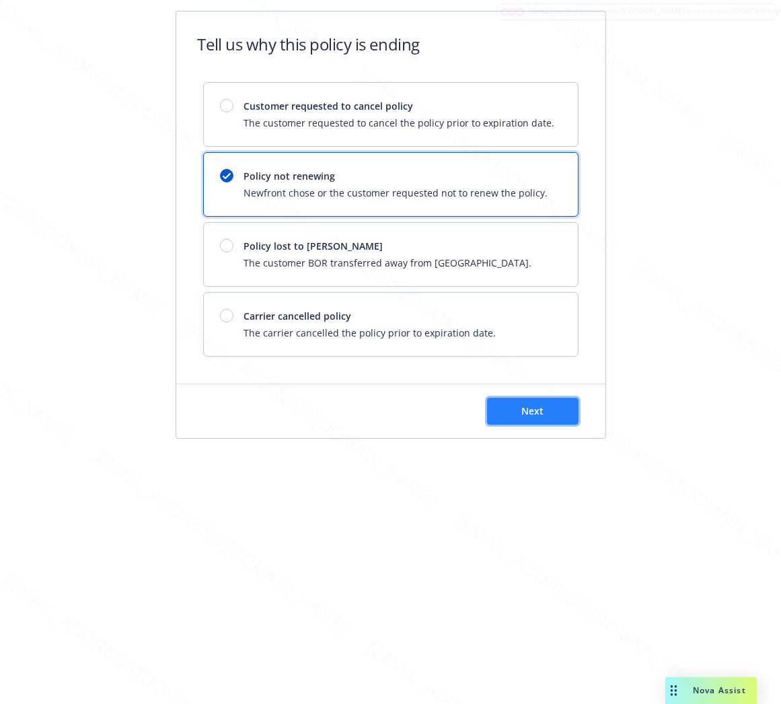
click at [548, 404] on button "Next" at bounding box center [533, 411] width 92 height 27
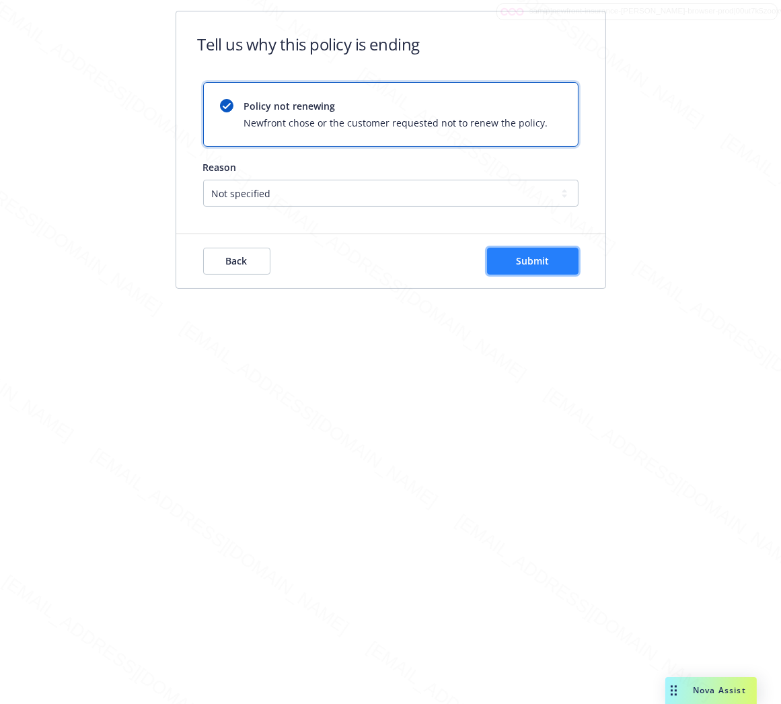
click at [550, 272] on button "Submit" at bounding box center [533, 261] width 92 height 27
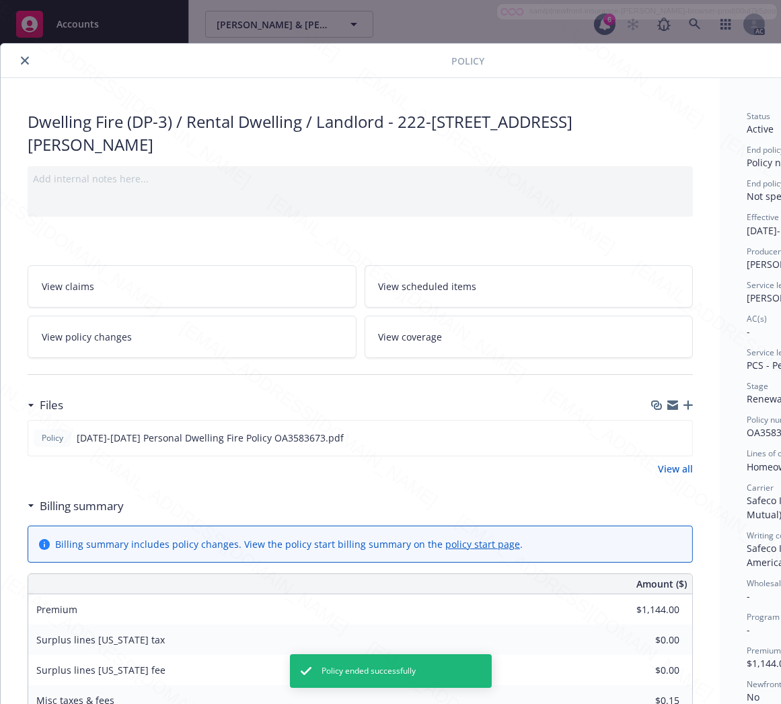
scroll to position [40, 0]
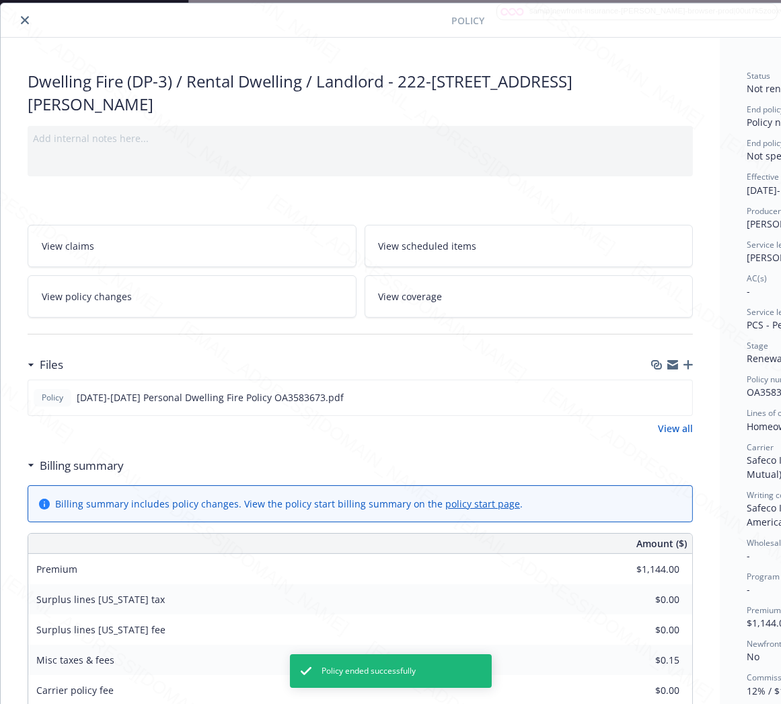
click at [25, 18] on icon "close" at bounding box center [25, 20] width 8 height 8
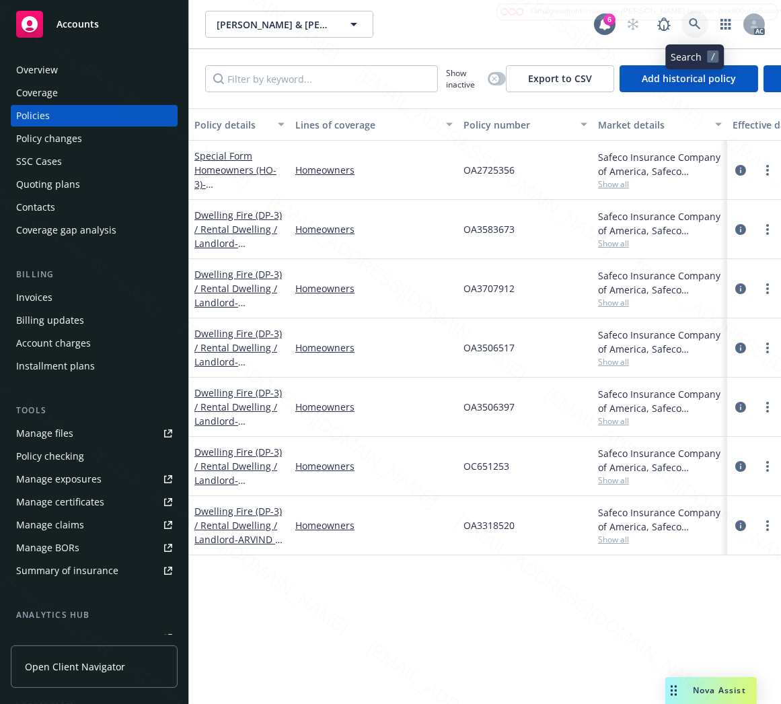
click at [696, 28] on icon at bounding box center [695, 24] width 12 height 12
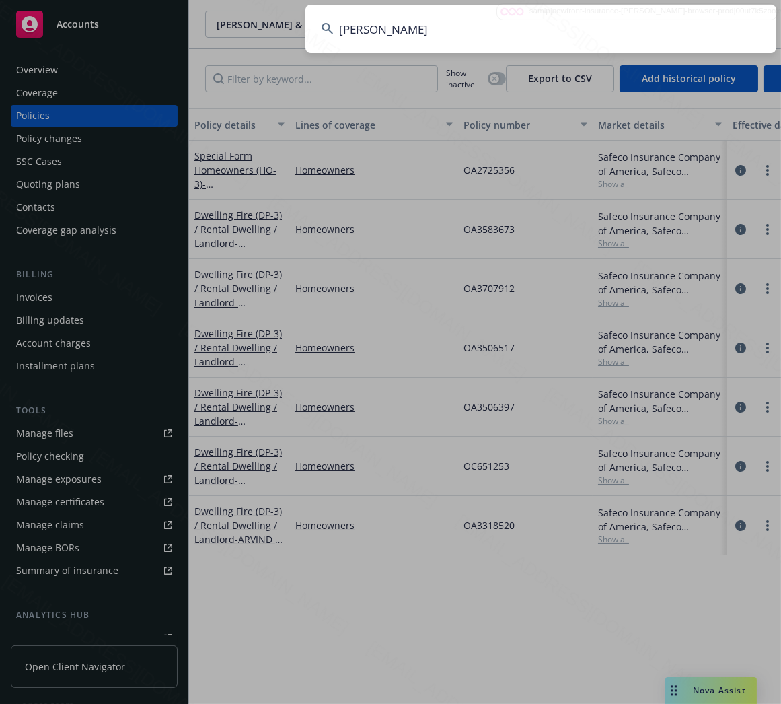
type input "Kermode, Alison"
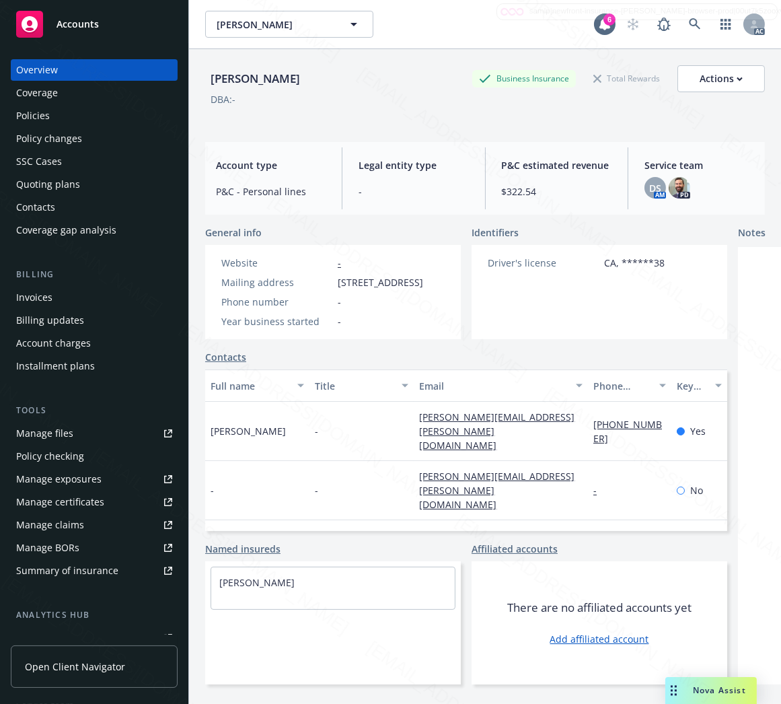
click at [52, 115] on div "Policies" at bounding box center [94, 116] width 156 height 22
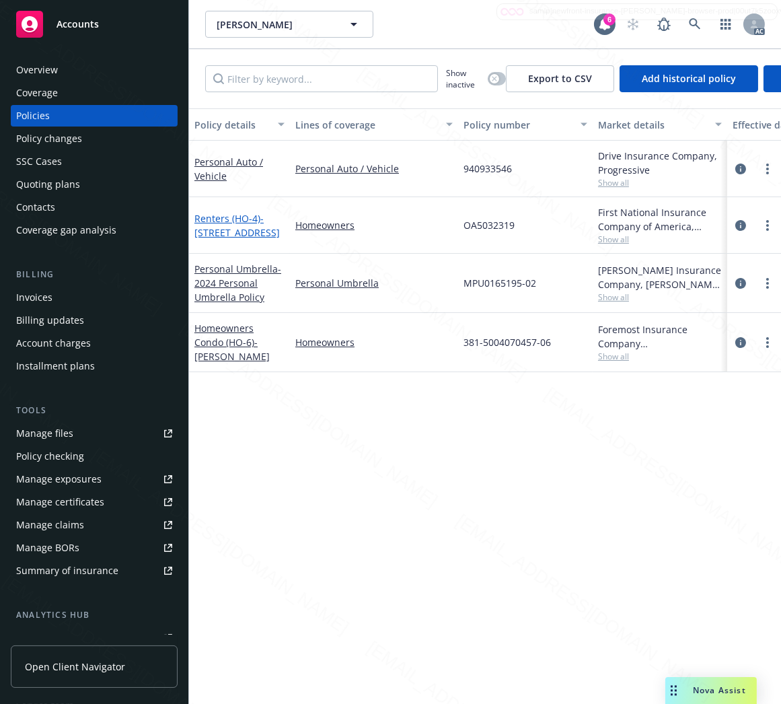
click at [207, 216] on link "Renters (HO-4) - 5614 Azure Way Long Beach CA 90803" at bounding box center [236, 225] width 85 height 27
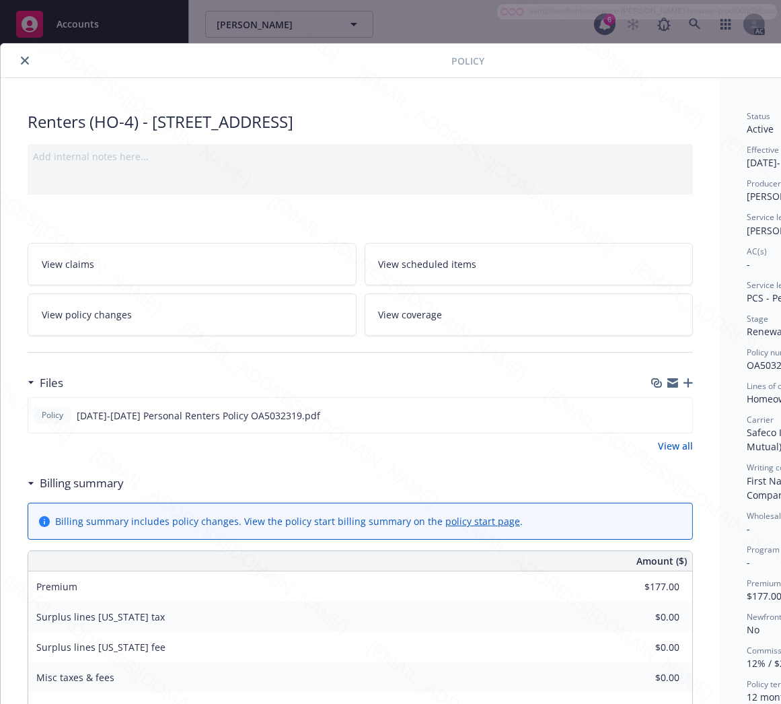
click at [58, 486] on h3 "Billing summary" at bounding box center [82, 482] width 84 height 17
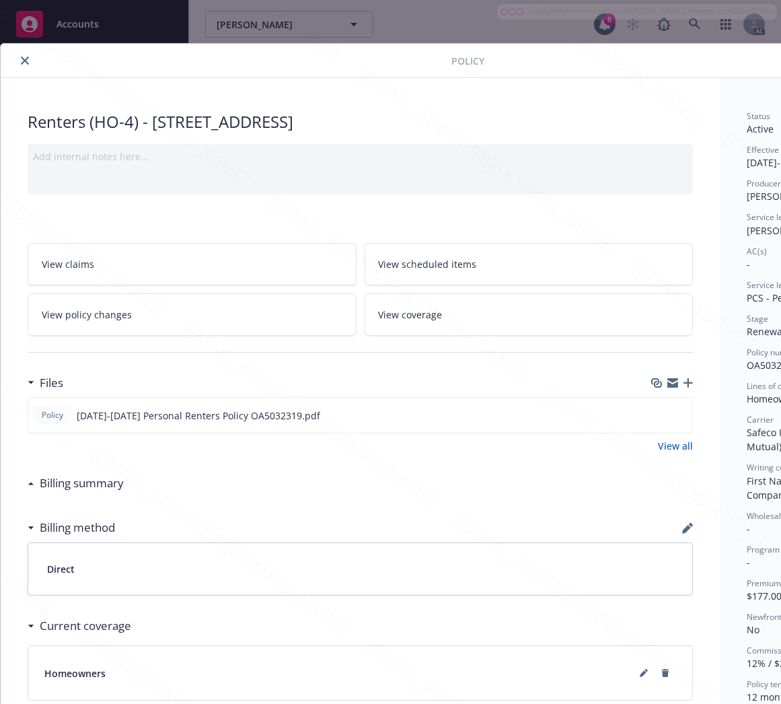
scroll to position [0, 155]
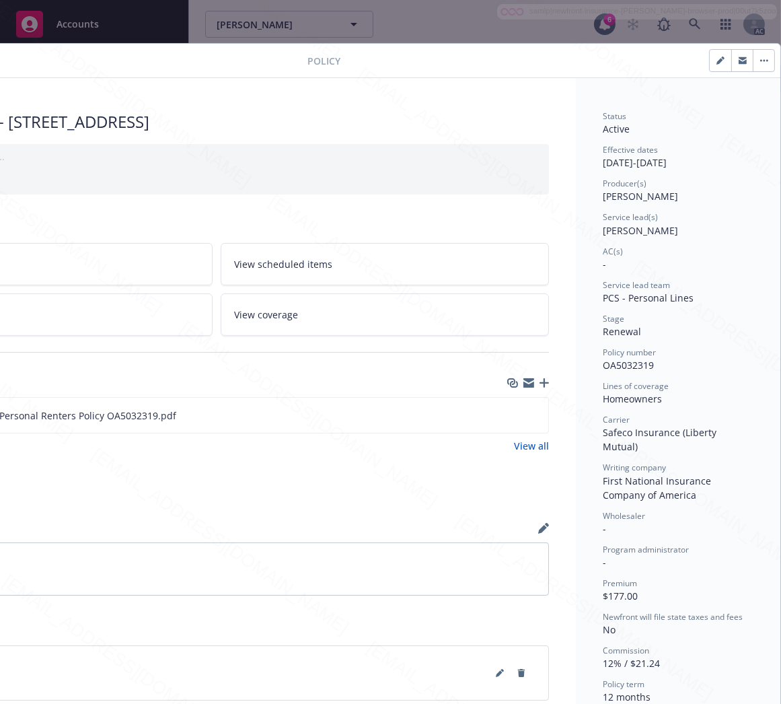
click at [621, 366] on span "OA5032319" at bounding box center [628, 365] width 51 height 13
click at [508, 412] on icon "download file" at bounding box center [513, 414] width 11 height 11
click at [756, 59] on button "button" at bounding box center [764, 61] width 22 height 22
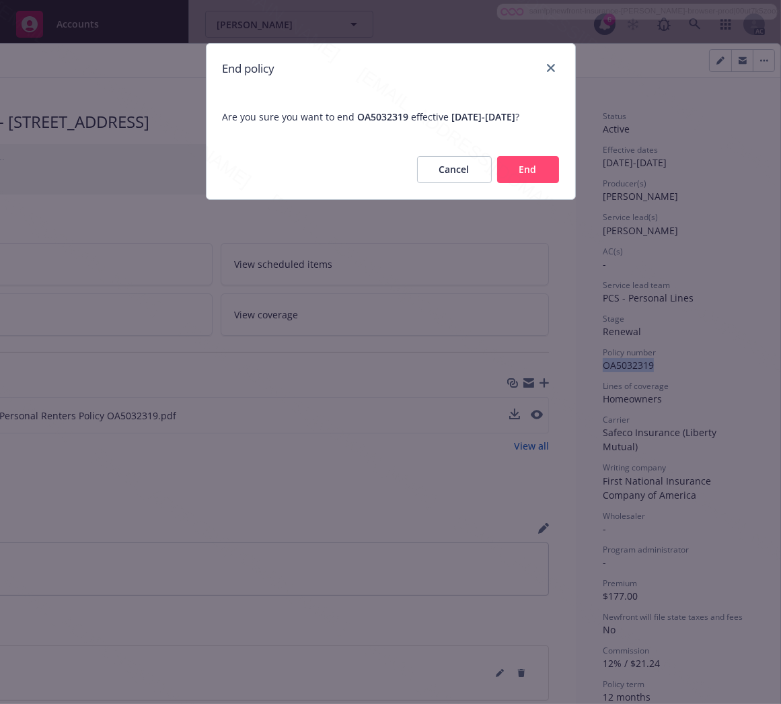
click at [536, 199] on div "Cancel End" at bounding box center [391, 169] width 369 height 59
click at [536, 183] on button "End" at bounding box center [528, 169] width 62 height 27
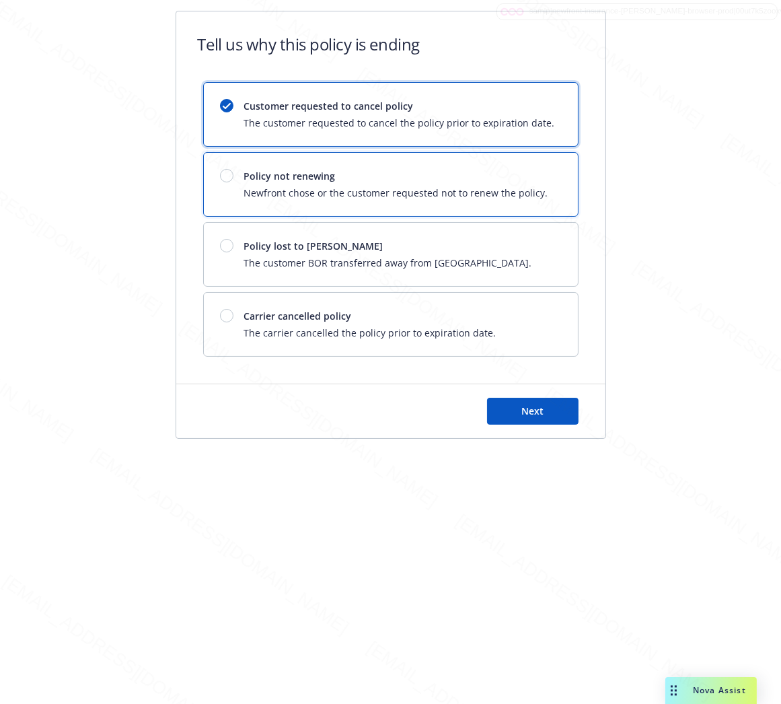
click at [536, 182] on span "Policy not renewing" at bounding box center [396, 176] width 304 height 14
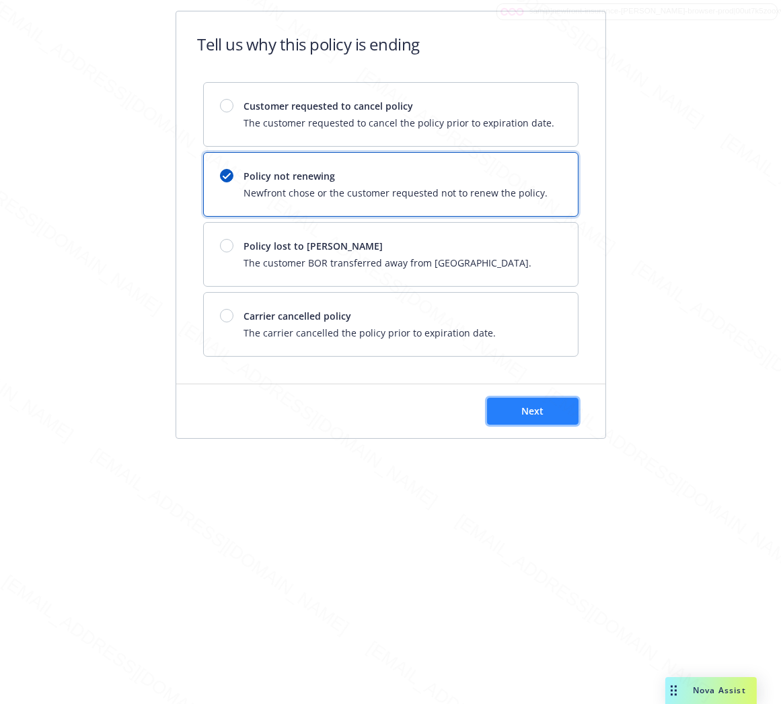
click at [533, 416] on span "Next" at bounding box center [532, 410] width 22 height 13
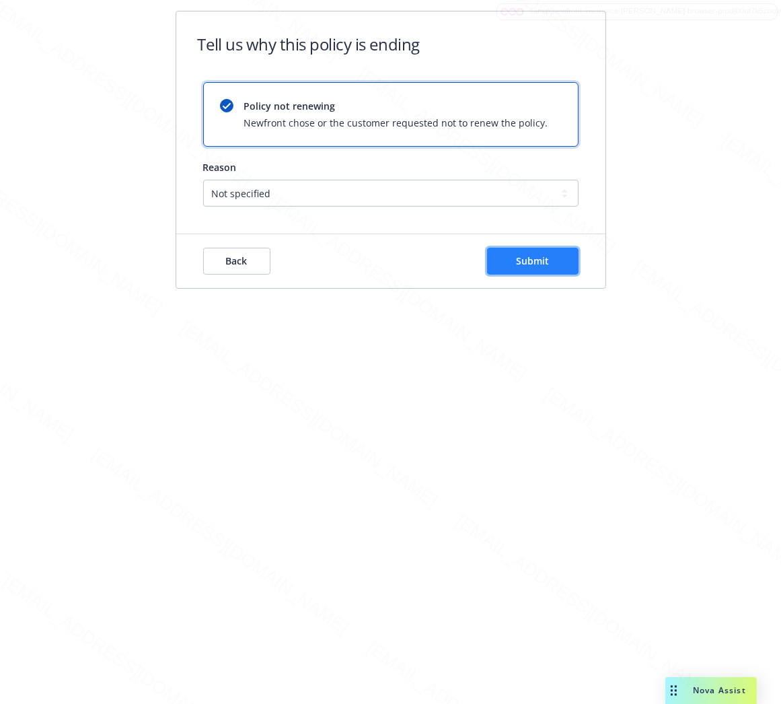
click at [539, 253] on button "Submit" at bounding box center [533, 261] width 92 height 27
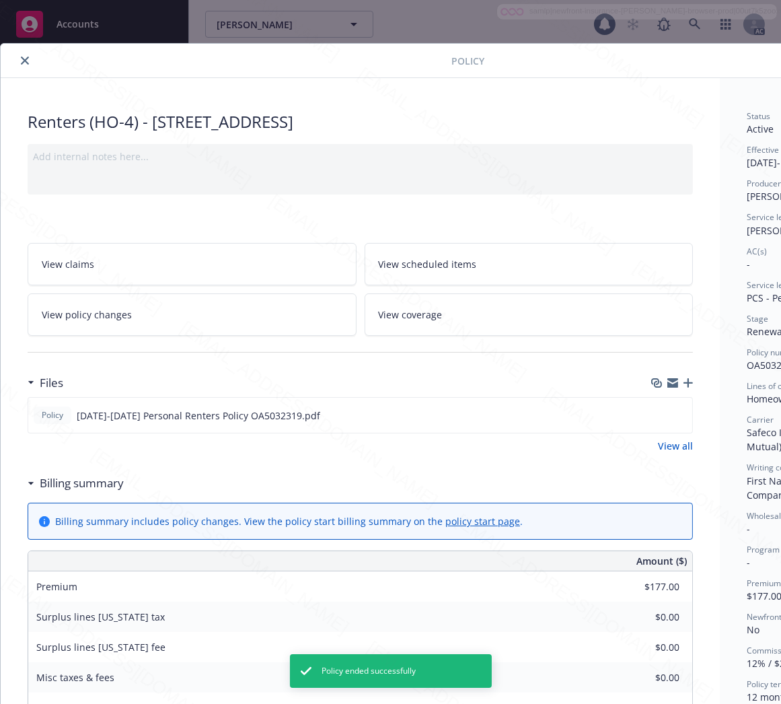
scroll to position [40, 0]
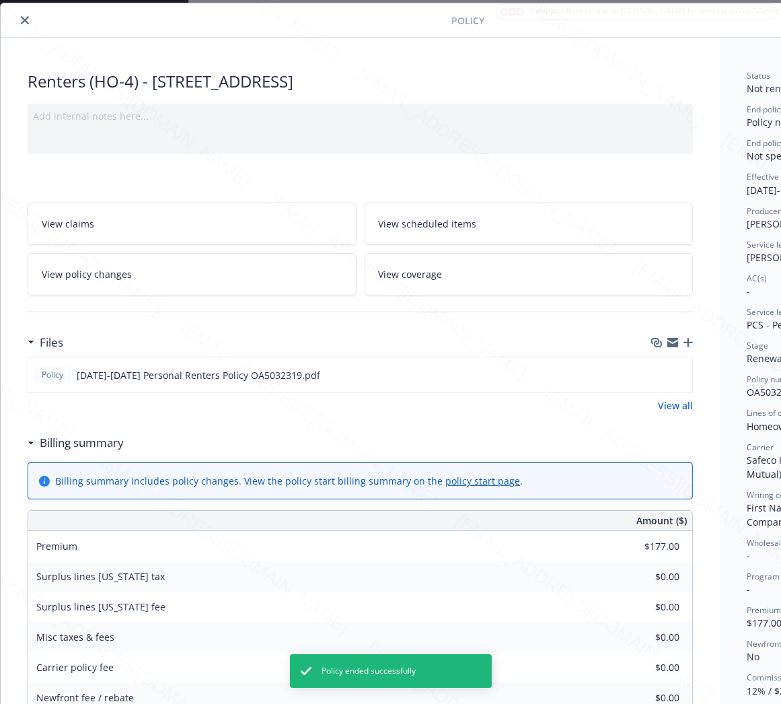
click at [23, 21] on icon "close" at bounding box center [25, 20] width 8 height 8
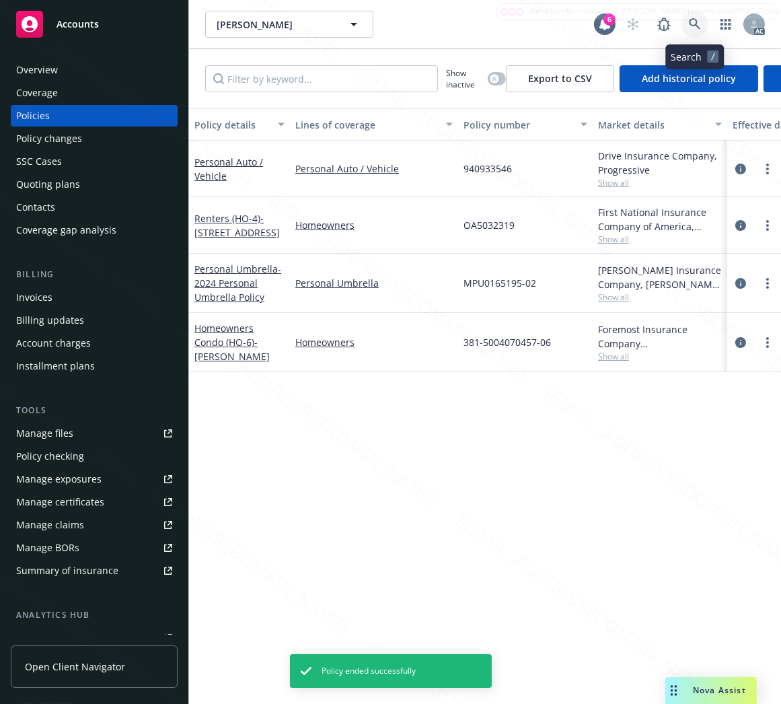
click at [693, 21] on icon at bounding box center [695, 24] width 12 height 12
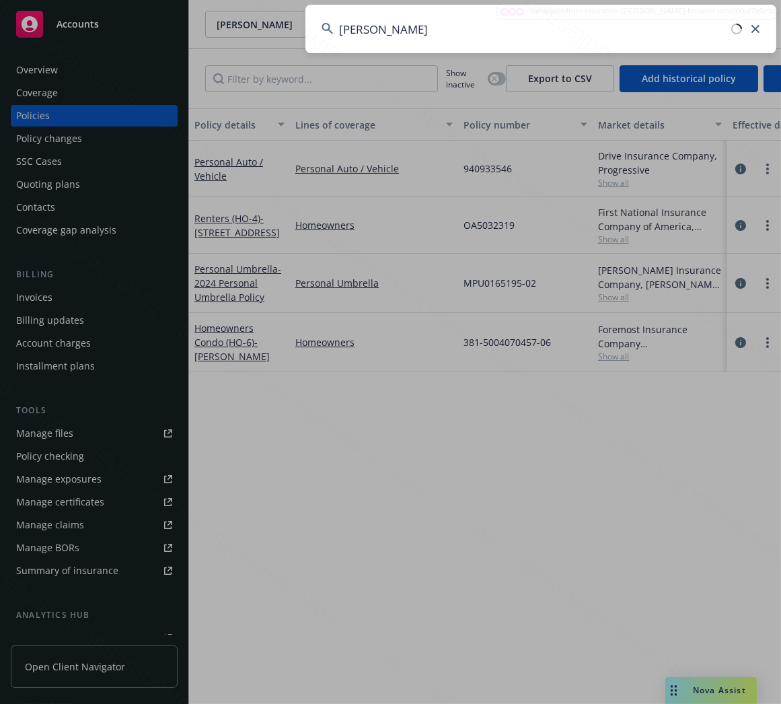
type input "Maye, Nina M"
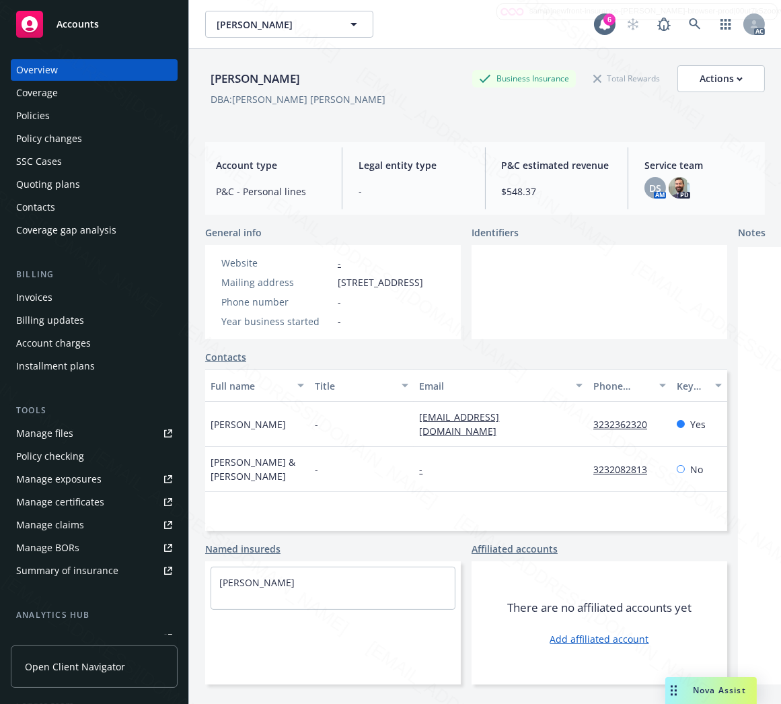
click at [42, 114] on div "Policies" at bounding box center [33, 116] width 34 height 22
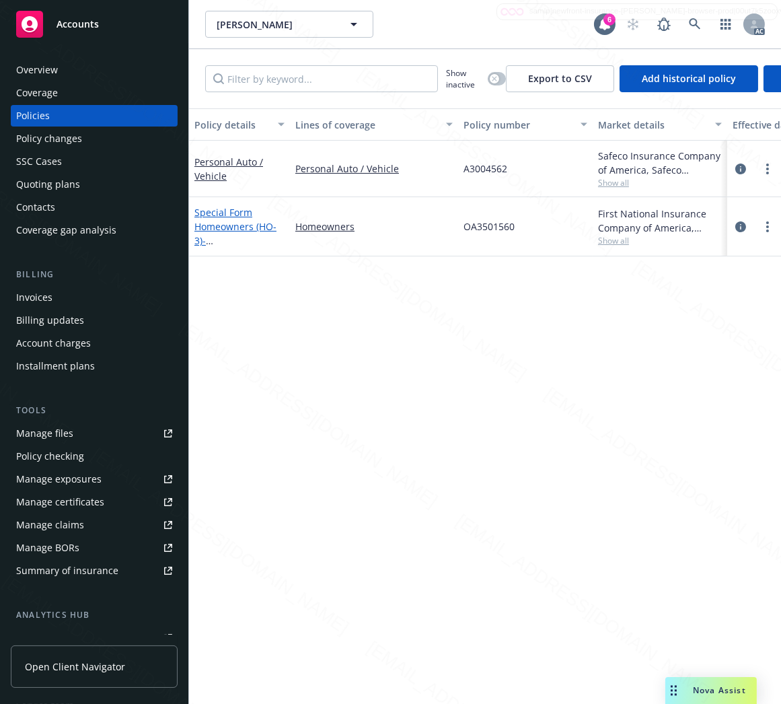
click at [233, 229] on link "Special Form Homeowners (HO-3) - 3243 Country Club DR Los Angeles VA 90019" at bounding box center [236, 233] width 85 height 55
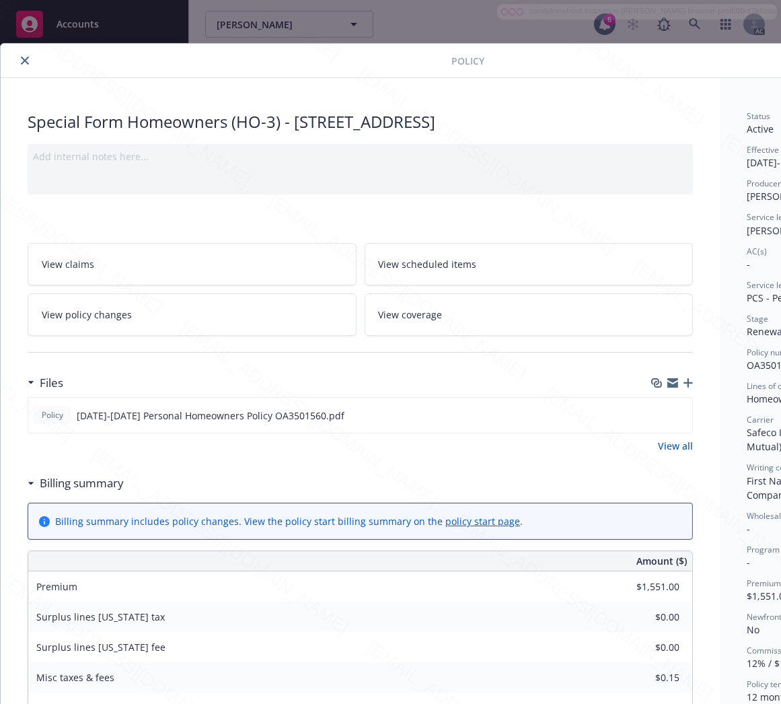
click at [113, 486] on h3 "Billing summary" at bounding box center [82, 482] width 84 height 17
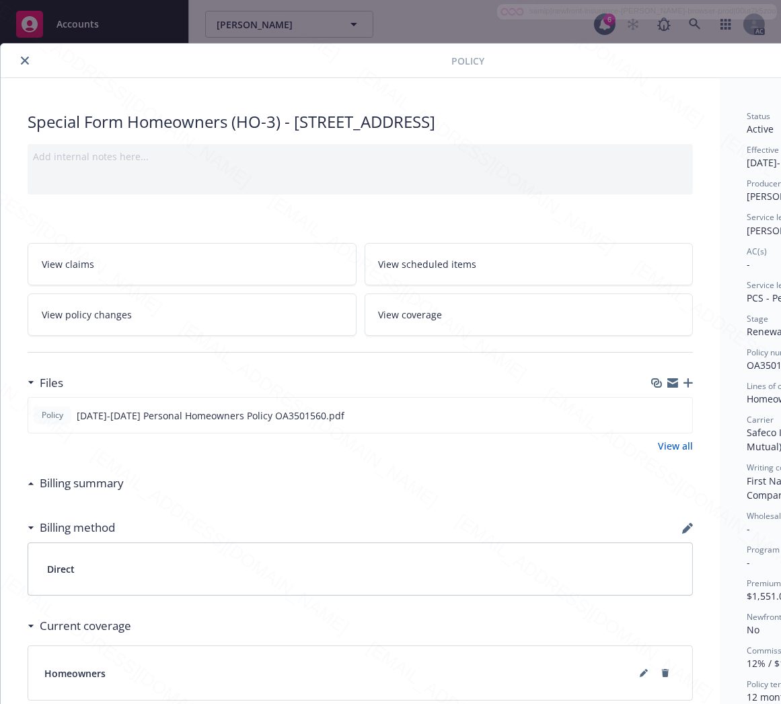
scroll to position [0, 155]
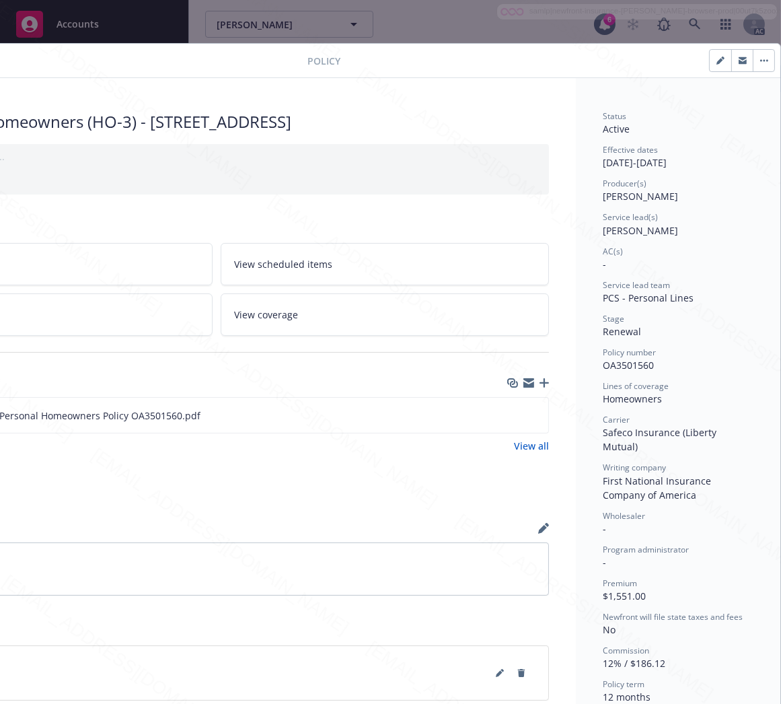
click at [616, 364] on span "OA3501560" at bounding box center [628, 365] width 51 height 13
click at [509, 415] on icon "download file" at bounding box center [514, 413] width 11 height 11
click at [760, 61] on icon "button" at bounding box center [761, 61] width 2 height 2
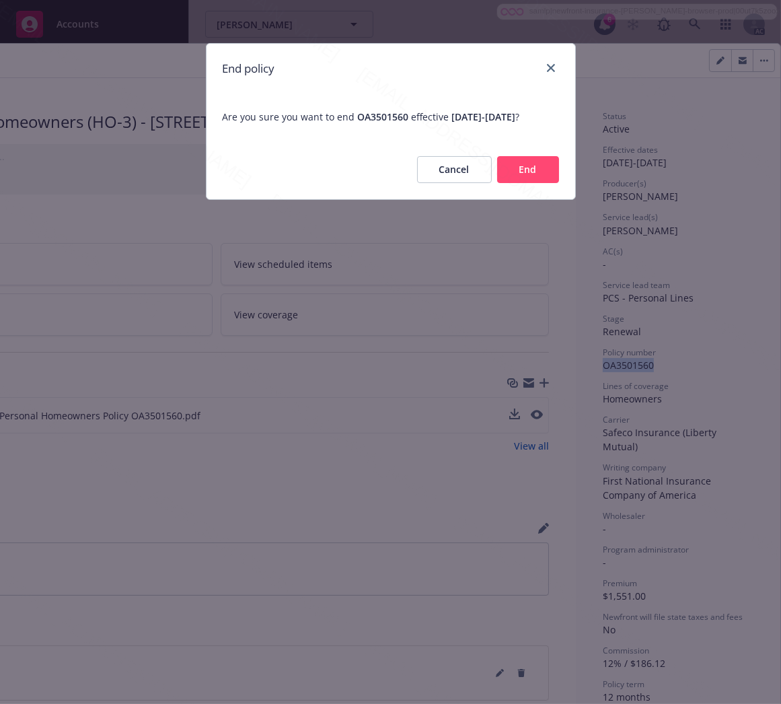
click at [538, 183] on button "End" at bounding box center [528, 169] width 62 height 27
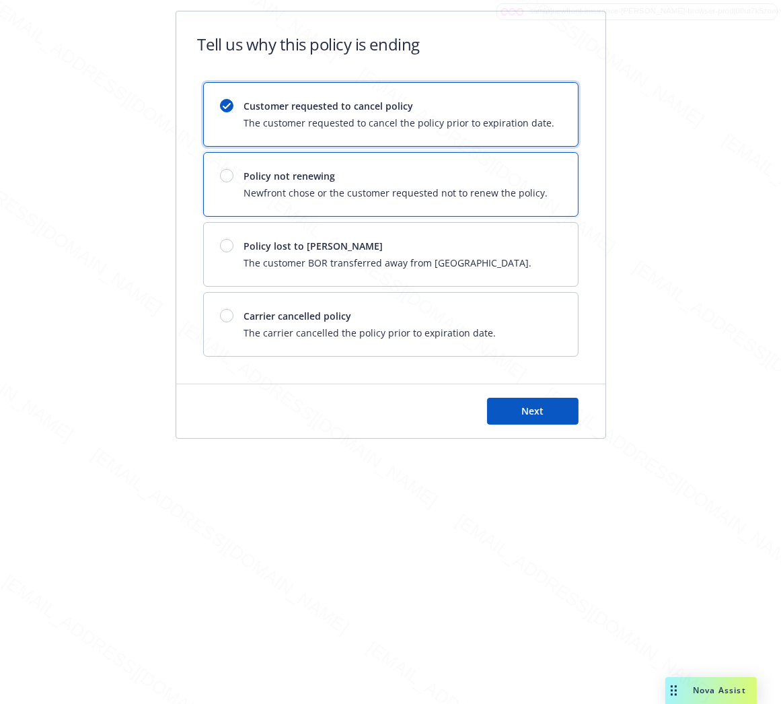
click at [538, 184] on div "Policy not renewing Newfront chose or the customer requested not to renew the p…" at bounding box center [396, 184] width 304 height 31
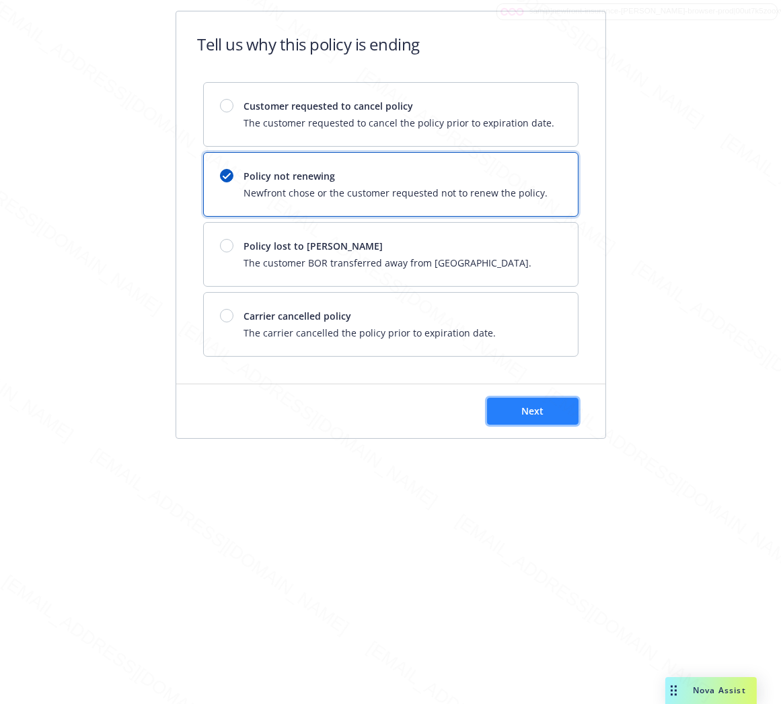
click at [543, 419] on button "Next" at bounding box center [533, 411] width 92 height 27
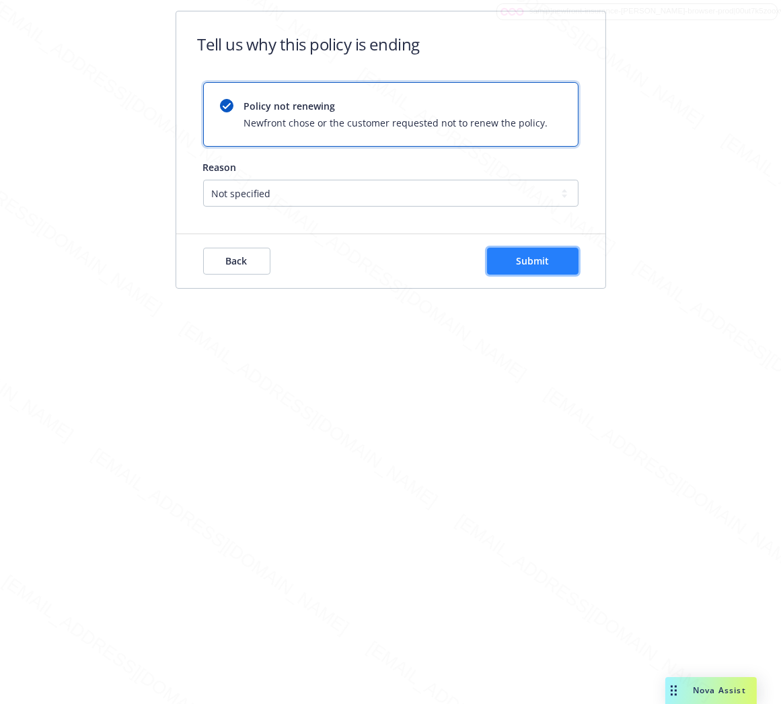
click at [555, 267] on button "Submit" at bounding box center [533, 261] width 92 height 27
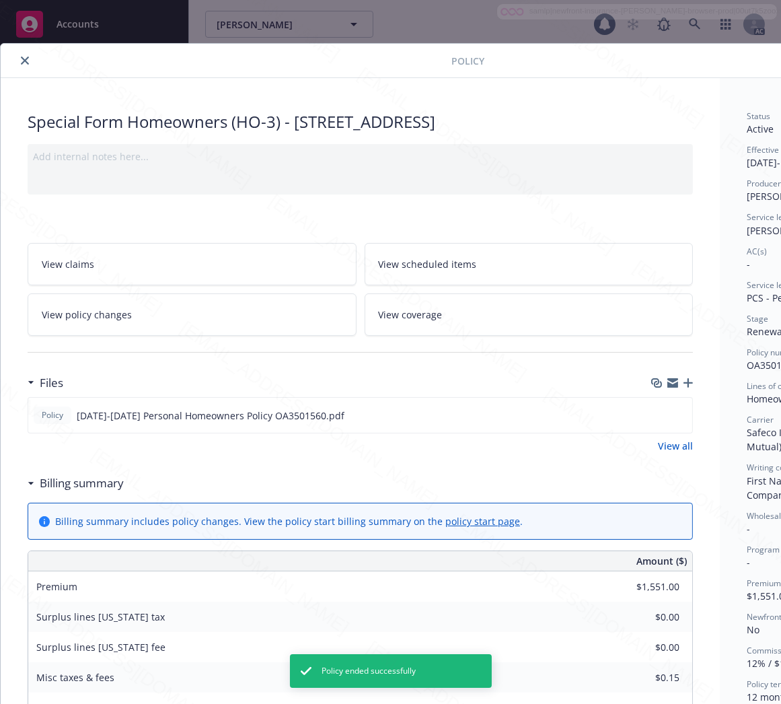
scroll to position [40, 0]
